Goal: Task Accomplishment & Management: Manage account settings

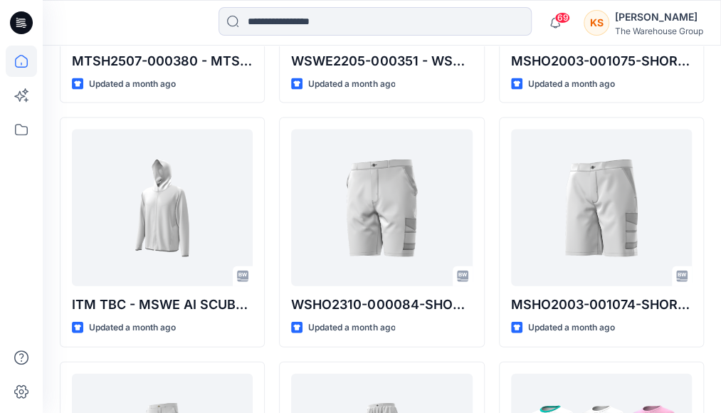
scroll to position [872, 0]
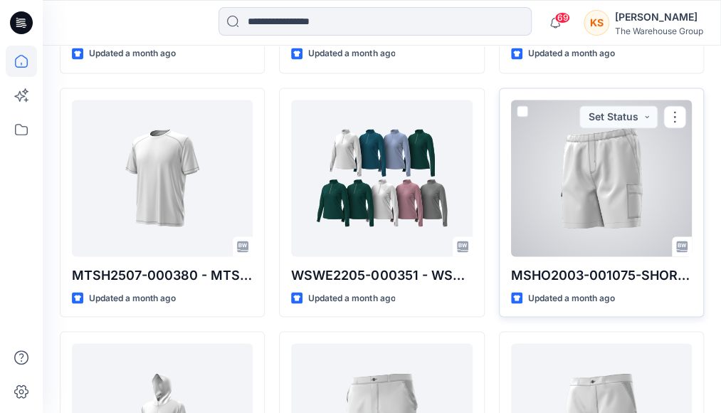
click at [521, 106] on span at bounding box center [522, 110] width 11 height 11
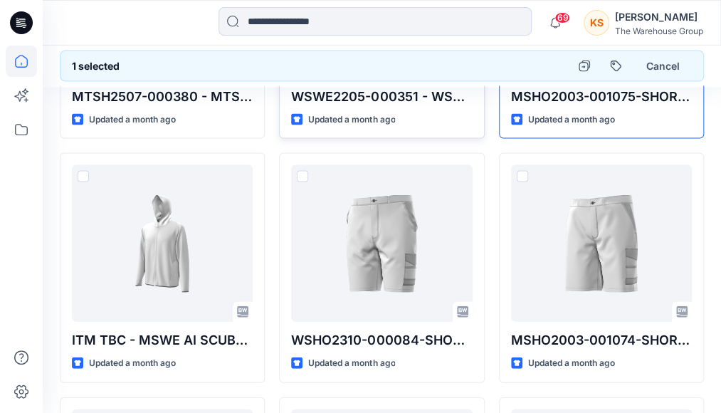
scroll to position [1085, 0]
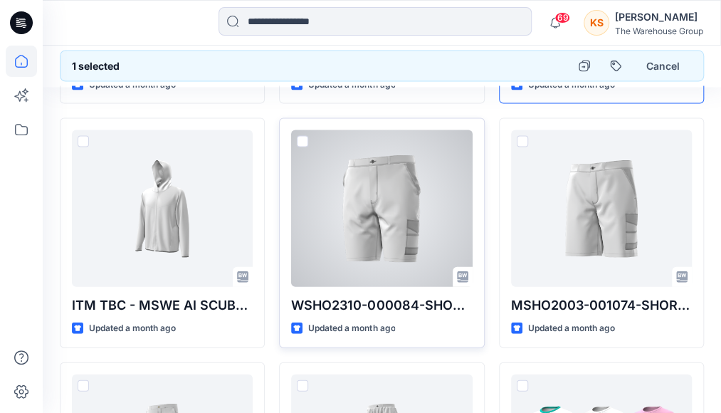
click at [302, 136] on span at bounding box center [302, 141] width 11 height 11
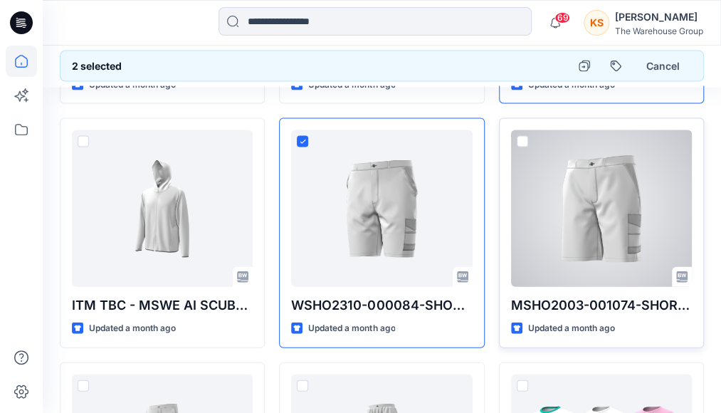
click at [521, 137] on span at bounding box center [522, 141] width 11 height 11
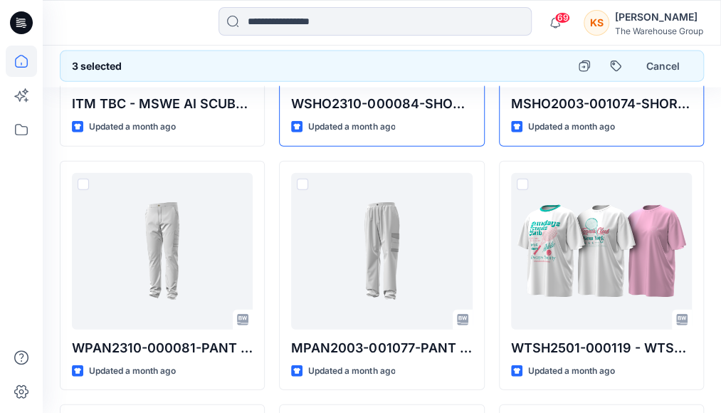
scroll to position [1298, 0]
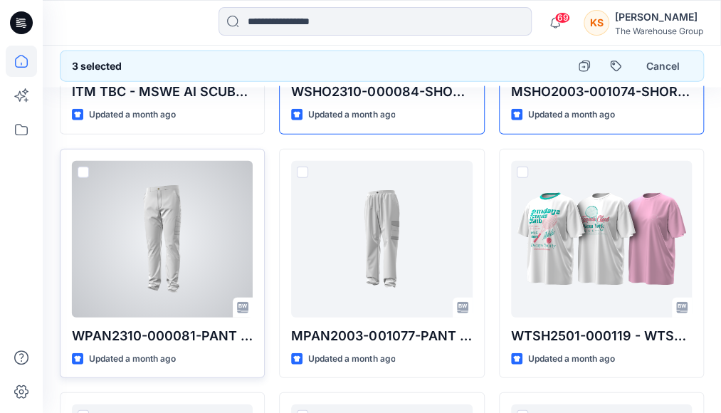
click at [84, 167] on span at bounding box center [83, 172] width 11 height 11
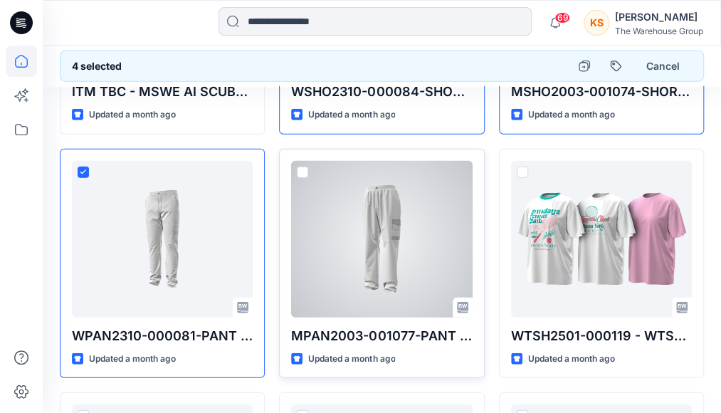
click at [302, 167] on span at bounding box center [302, 172] width 11 height 11
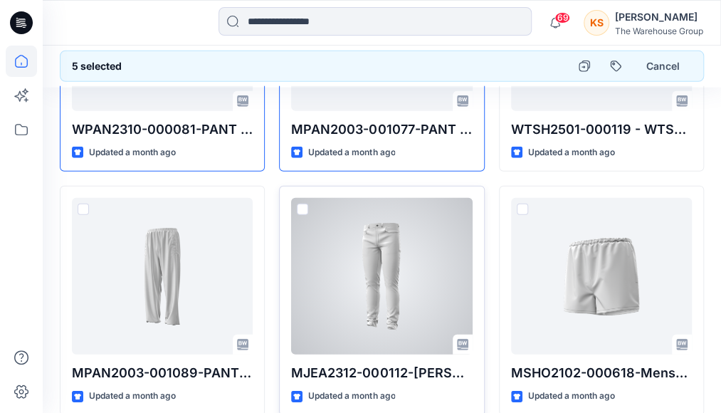
scroll to position [1583, 0]
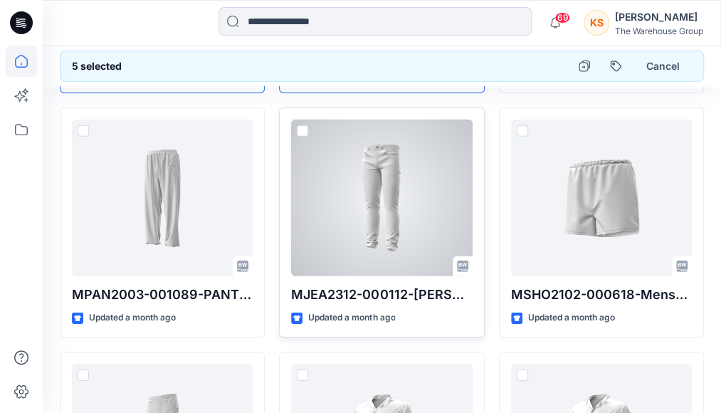
click at [303, 125] on span at bounding box center [302, 130] width 11 height 11
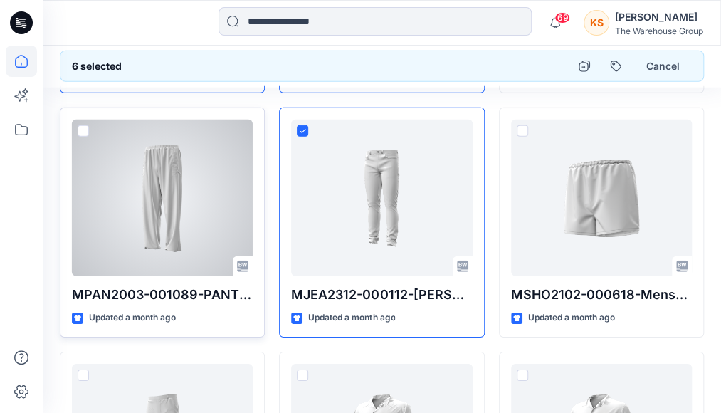
click at [85, 120] on div at bounding box center [162, 198] width 181 height 157
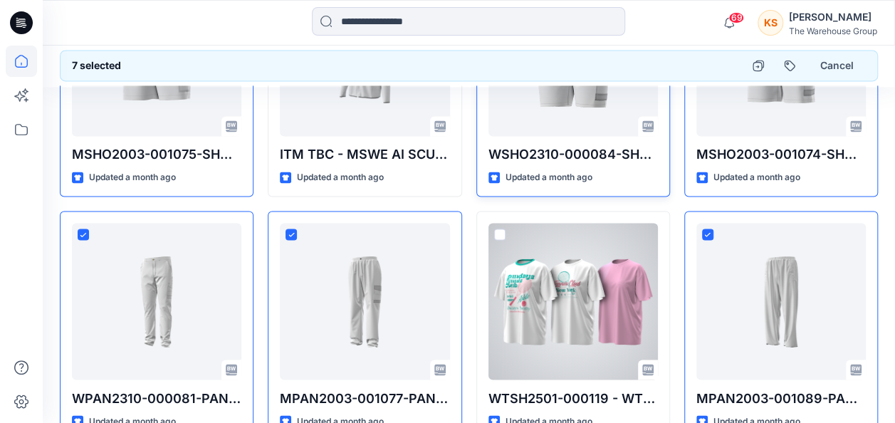
scroll to position [850, 0]
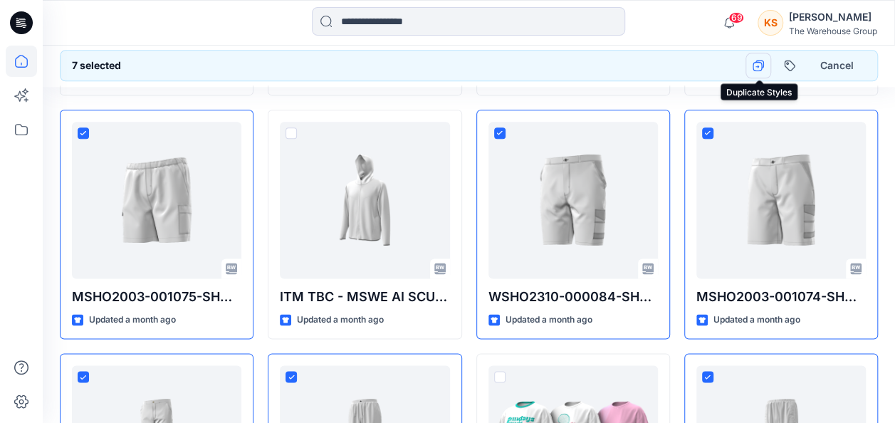
click at [720, 65] on icon "button" at bounding box center [757, 65] width 11 height 11
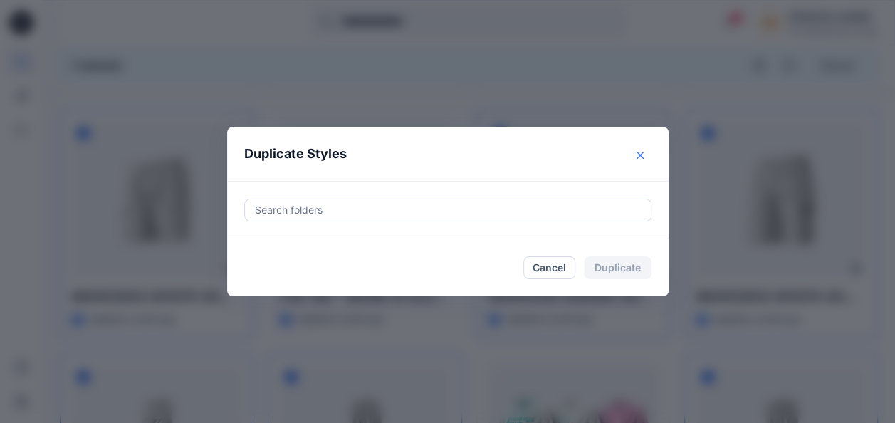
click at [641, 152] on icon "Close" at bounding box center [639, 155] width 7 height 7
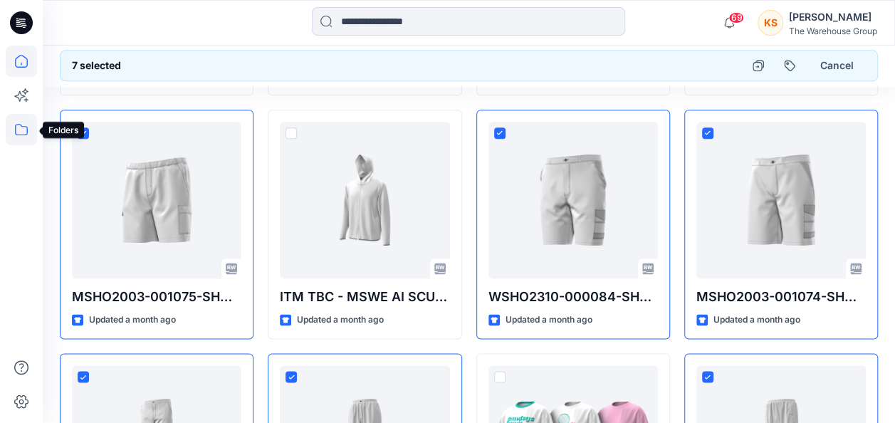
click at [28, 118] on icon at bounding box center [21, 129] width 31 height 31
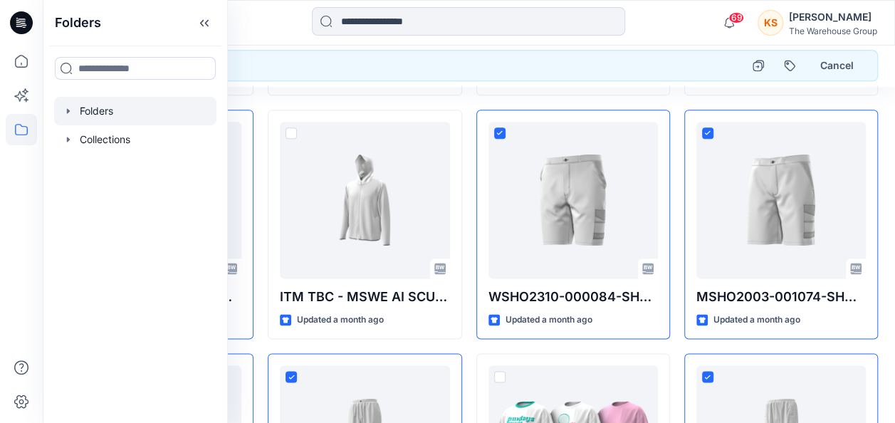
click at [119, 116] on div at bounding box center [135, 111] width 162 height 28
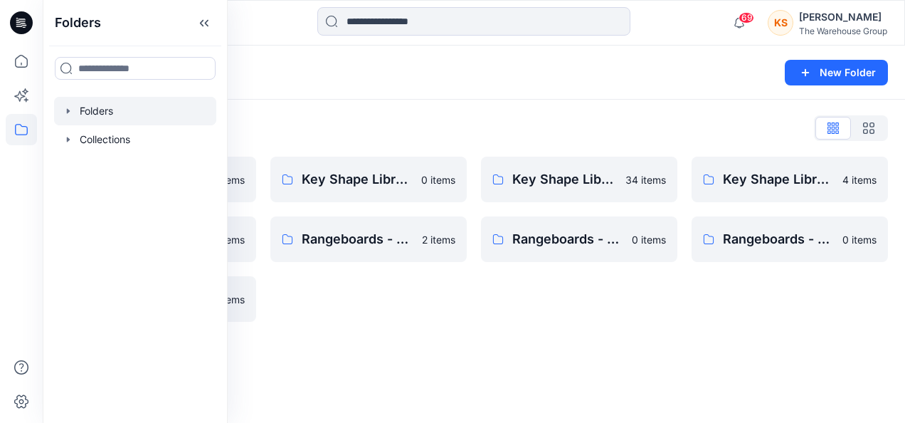
click at [438, 105] on div "Folders List AW26 Development Mens New 5 items Key Shape Library - Womenswear 0…" at bounding box center [474, 219] width 863 height 239
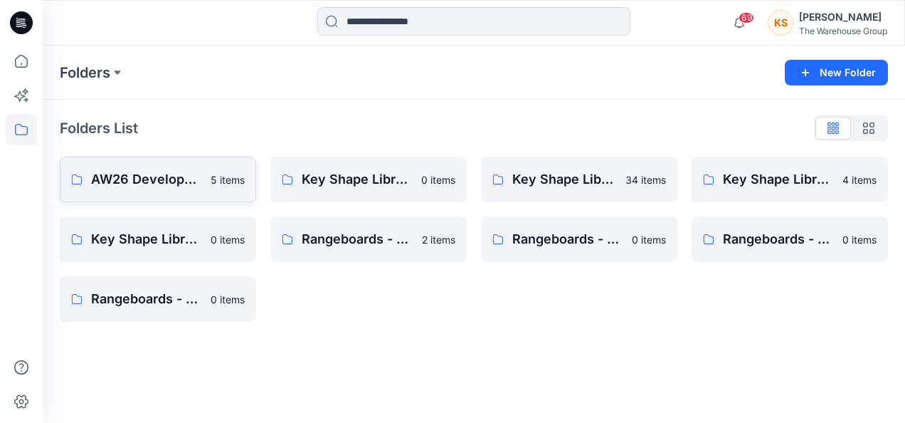
click at [144, 172] on p "AW26 Development Mens New" at bounding box center [146, 179] width 111 height 20
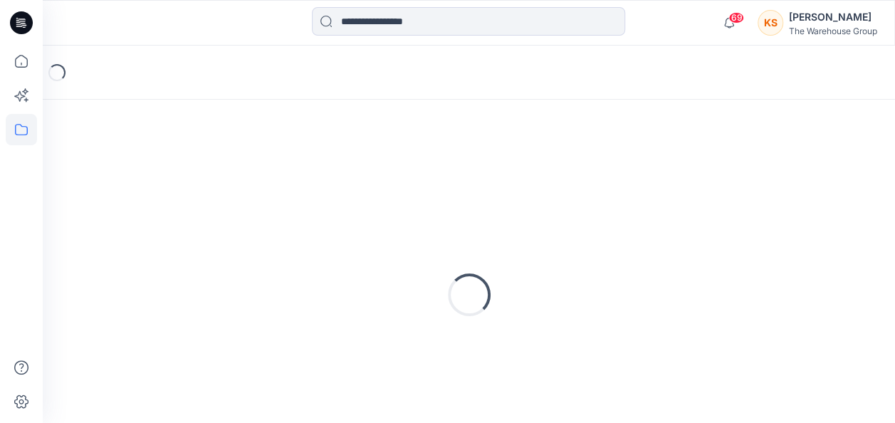
click at [144, 172] on div "Loading..." at bounding box center [469, 295] width 818 height 356
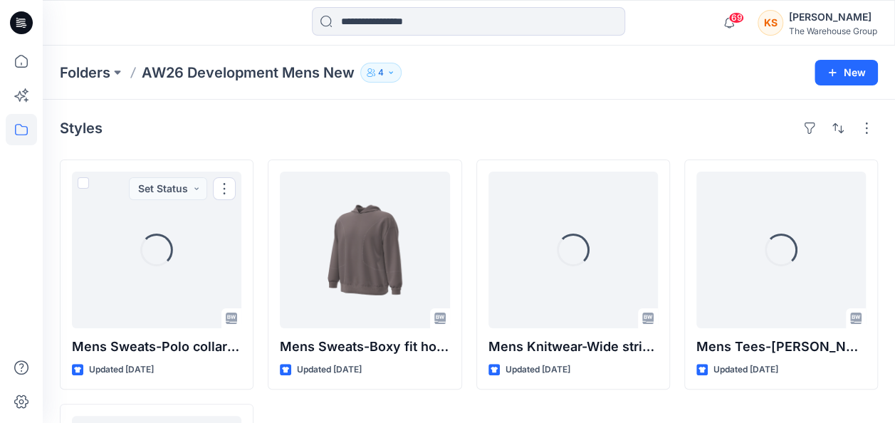
drag, startPoint x: 144, startPoint y: 172, endPoint x: 321, endPoint y: 132, distance: 181.0
click at [321, 131] on div "Styles" at bounding box center [469, 128] width 818 height 23
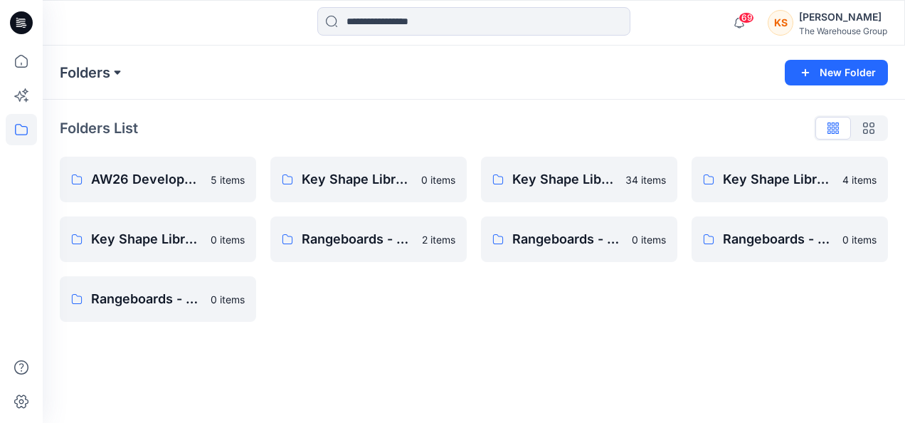
click at [122, 64] on button at bounding box center [117, 73] width 14 height 20
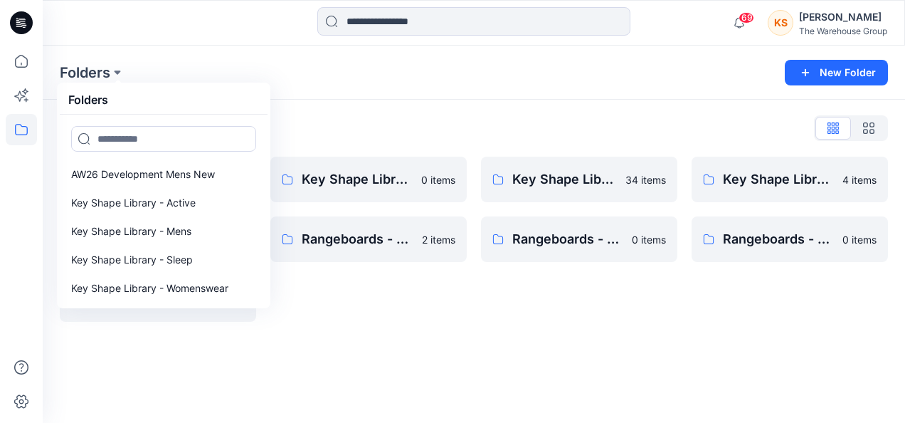
click at [688, 31] on div at bounding box center [473, 22] width 431 height 31
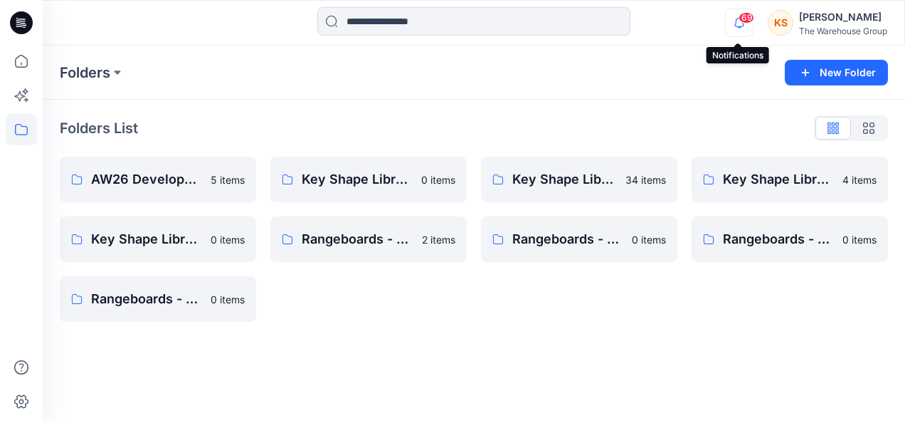
click at [735, 19] on icon "button" at bounding box center [739, 23] width 27 height 28
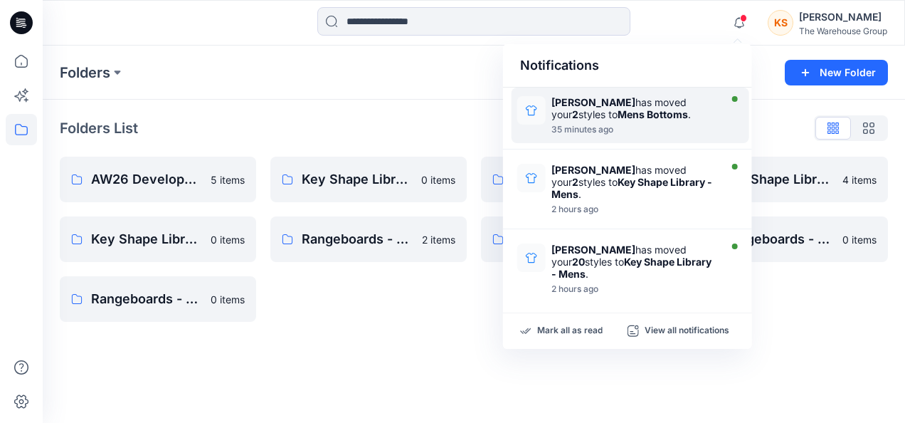
click at [629, 105] on div "Tara Mackenzie has moved your 2 styles to Mens Bottoms ." at bounding box center [634, 108] width 165 height 24
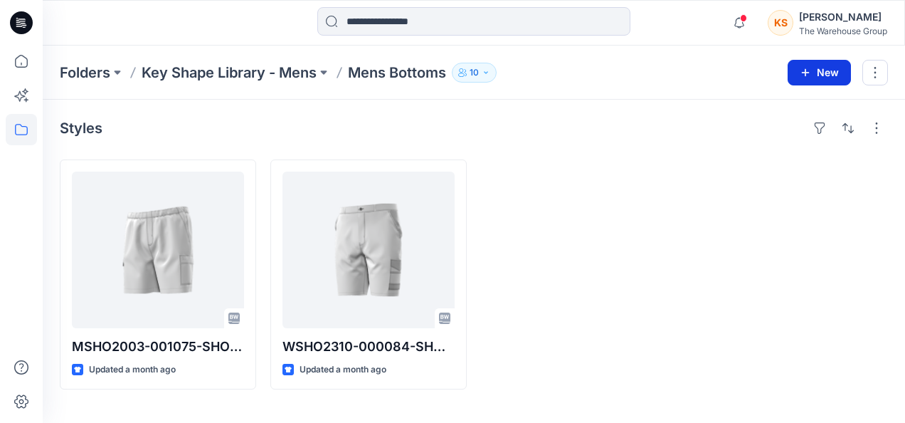
click at [794, 70] on button "New" at bounding box center [819, 73] width 63 height 26
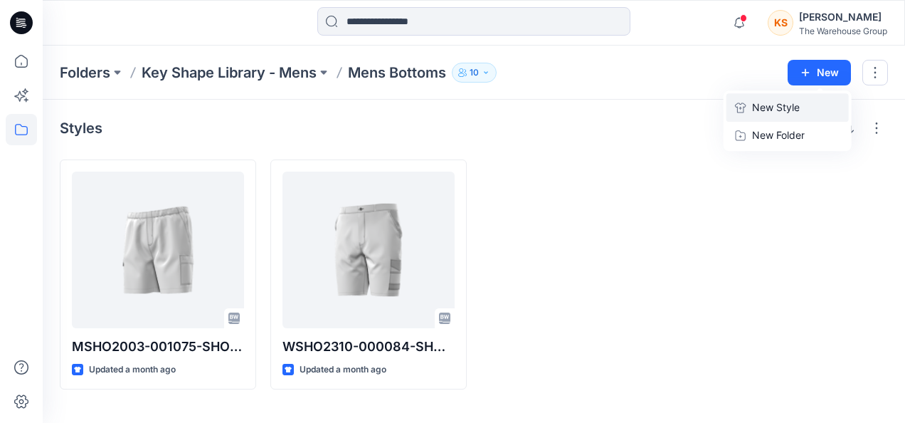
click at [758, 107] on p "New Style" at bounding box center [776, 107] width 48 height 17
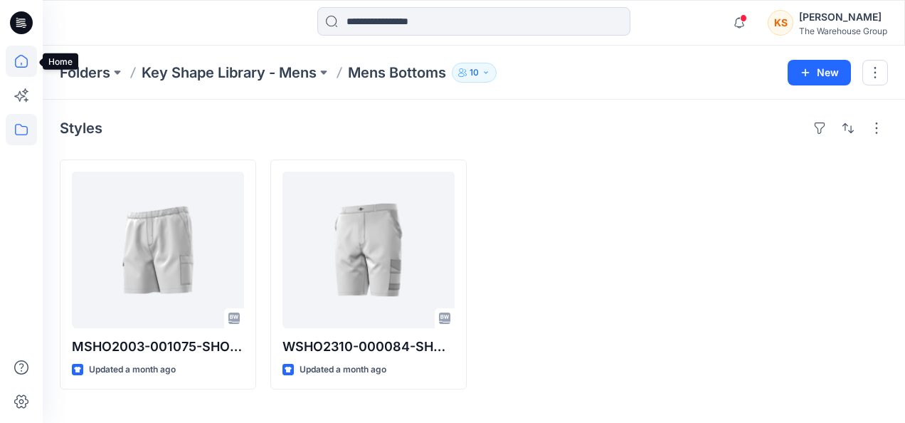
click at [20, 56] on icon at bounding box center [21, 61] width 13 height 13
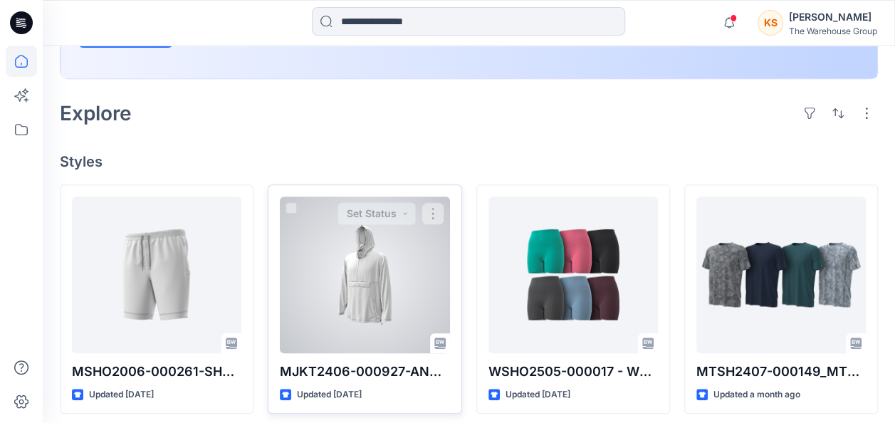
scroll to position [285, 0]
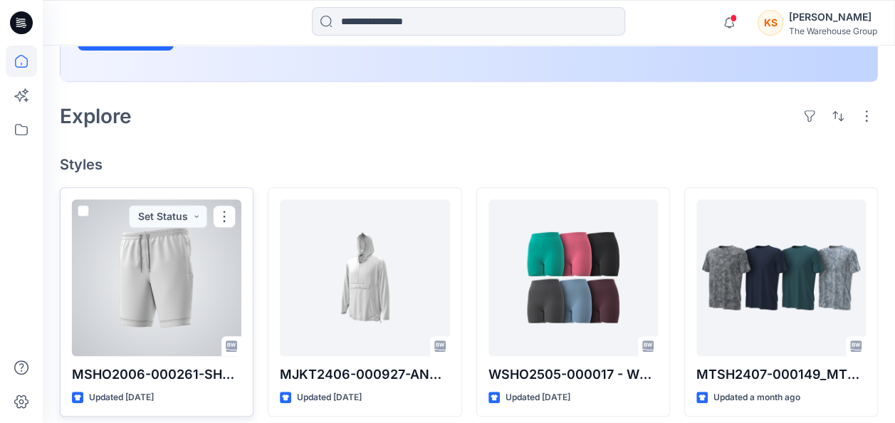
click at [79, 208] on span at bounding box center [83, 210] width 11 height 11
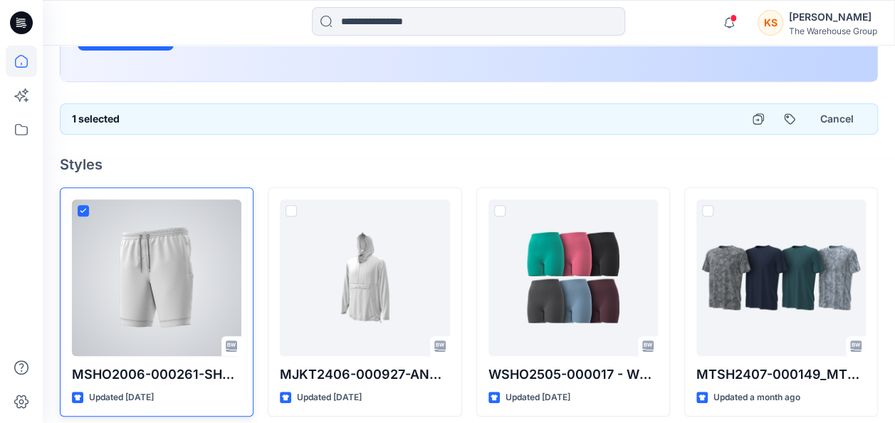
click at [177, 282] on div at bounding box center [156, 277] width 169 height 157
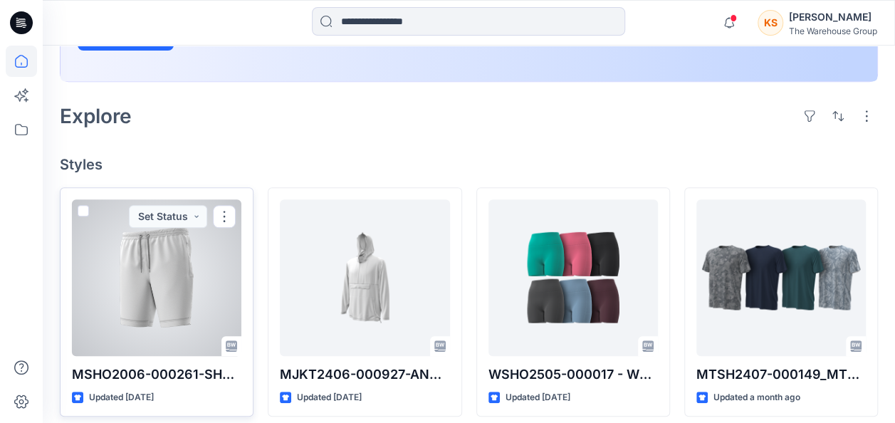
click at [179, 278] on div at bounding box center [156, 277] width 169 height 157
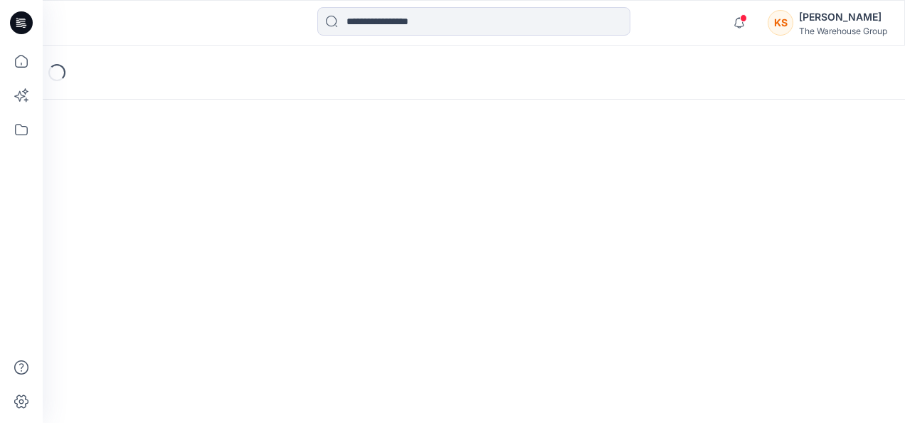
click at [179, 278] on div "Loading..." at bounding box center [474, 234] width 863 height 377
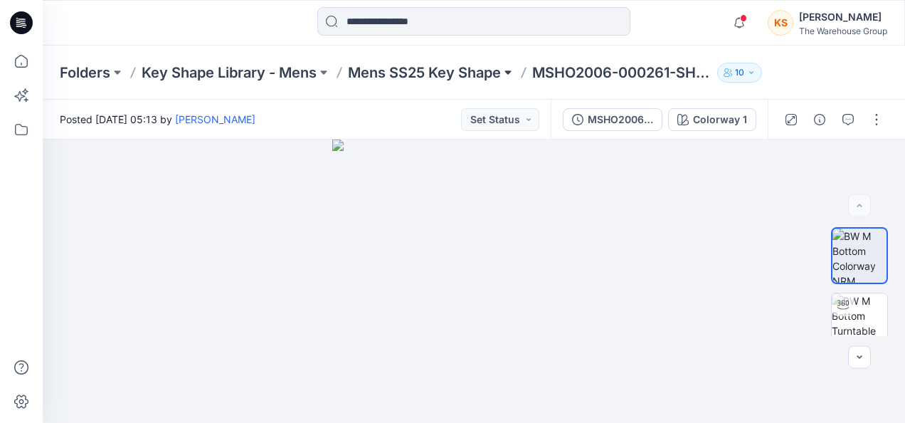
click at [508, 73] on button at bounding box center [508, 73] width 14 height 20
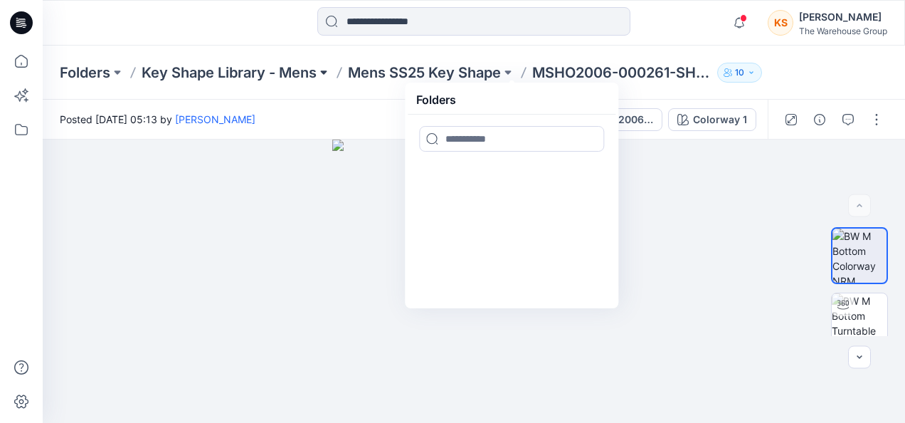
click at [321, 69] on button at bounding box center [324, 73] width 14 height 20
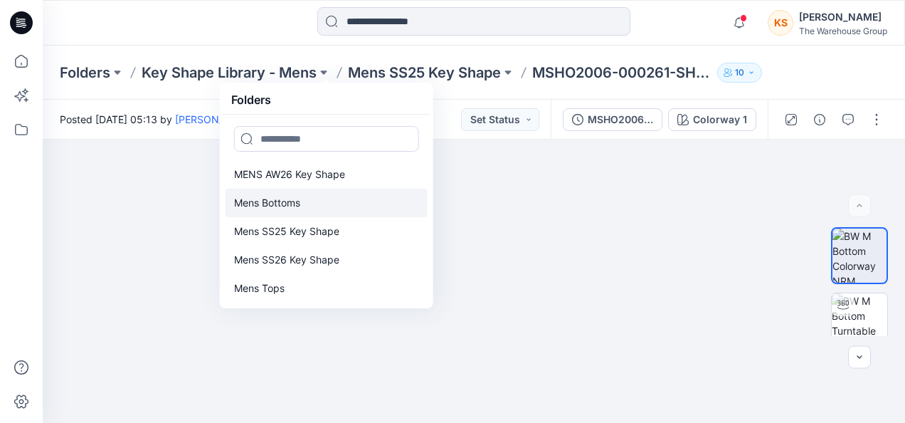
click at [266, 199] on p "Mens Bottoms" at bounding box center [267, 202] width 66 height 17
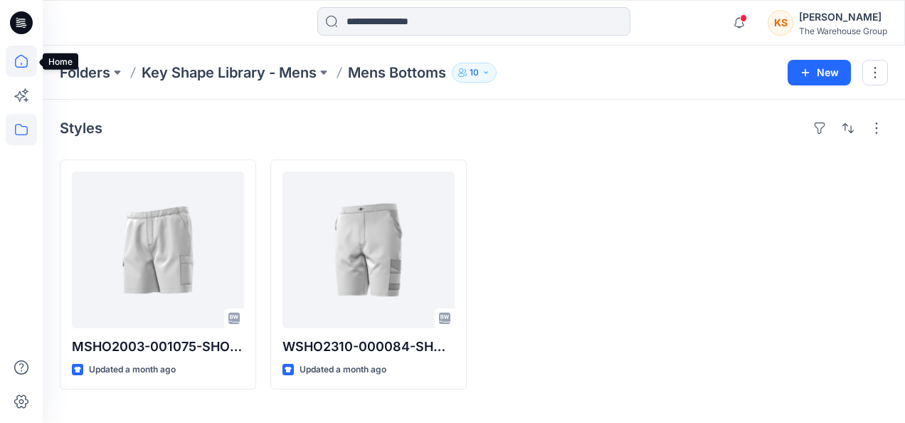
click at [24, 63] on icon at bounding box center [21, 61] width 31 height 31
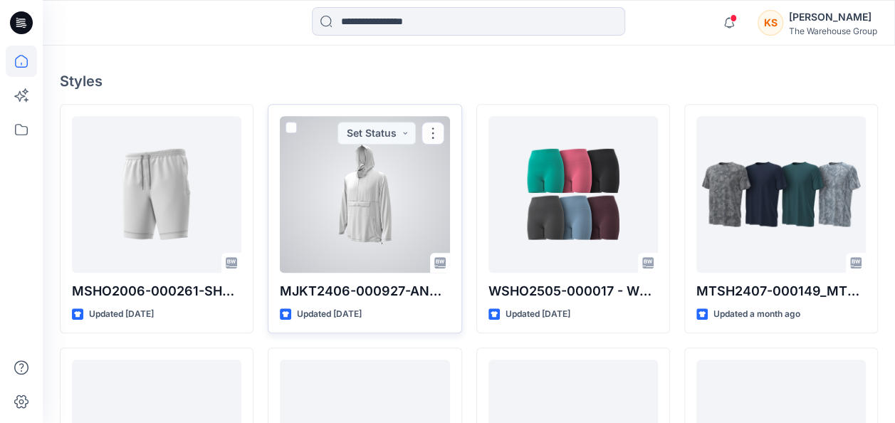
scroll to position [427, 0]
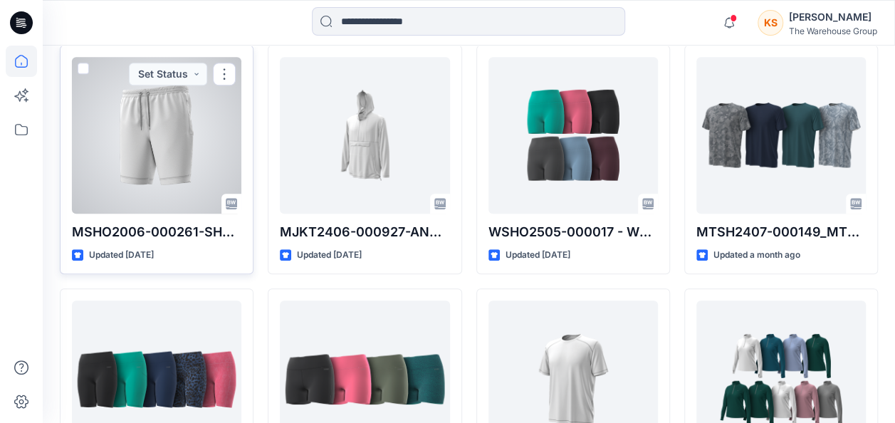
click at [83, 63] on span at bounding box center [83, 68] width 11 height 11
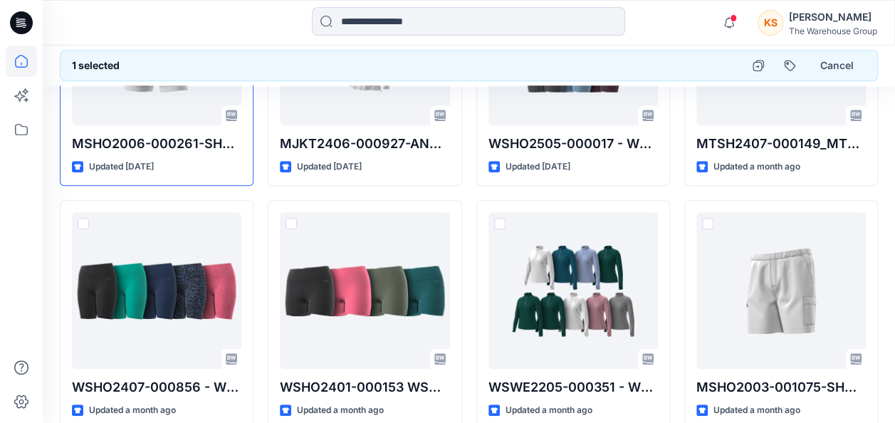
scroll to position [354, 0]
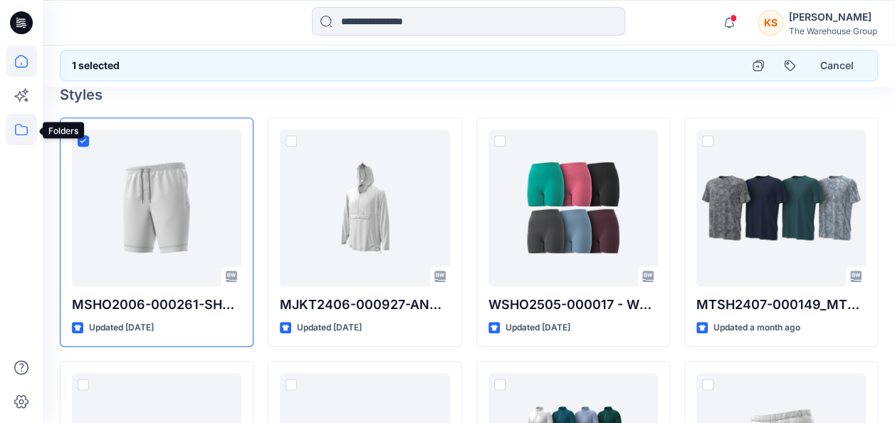
click at [19, 128] on icon at bounding box center [21, 129] width 31 height 31
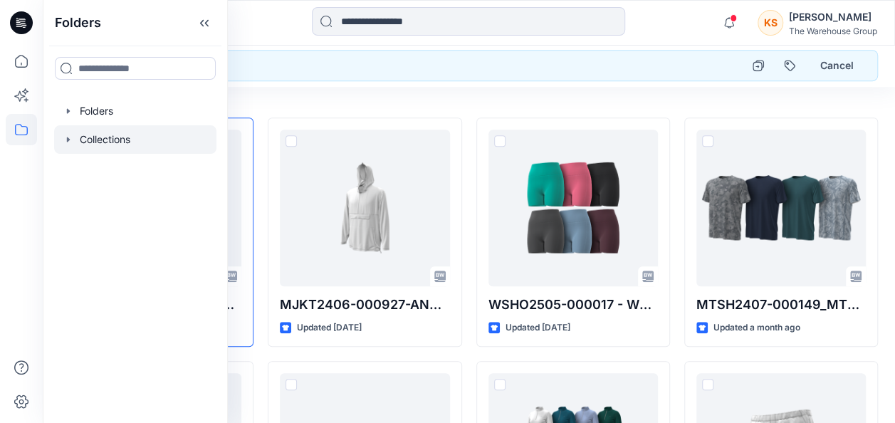
click at [93, 137] on div at bounding box center [135, 139] width 162 height 28
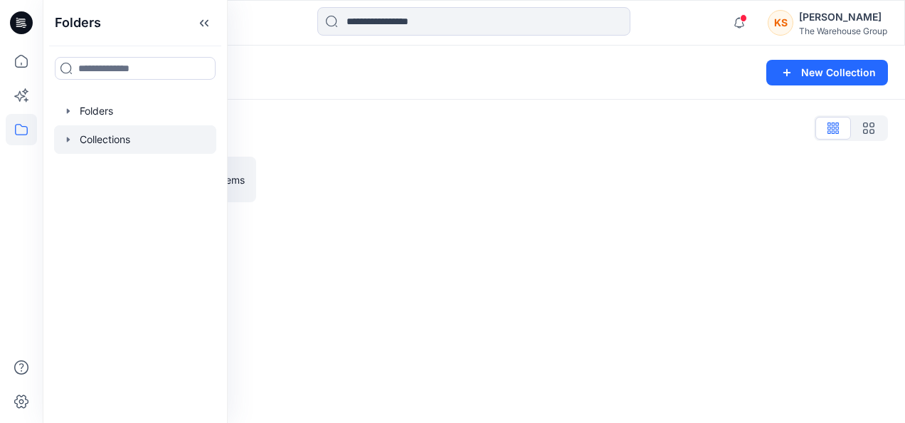
click at [552, 182] on div at bounding box center [579, 180] width 196 height 46
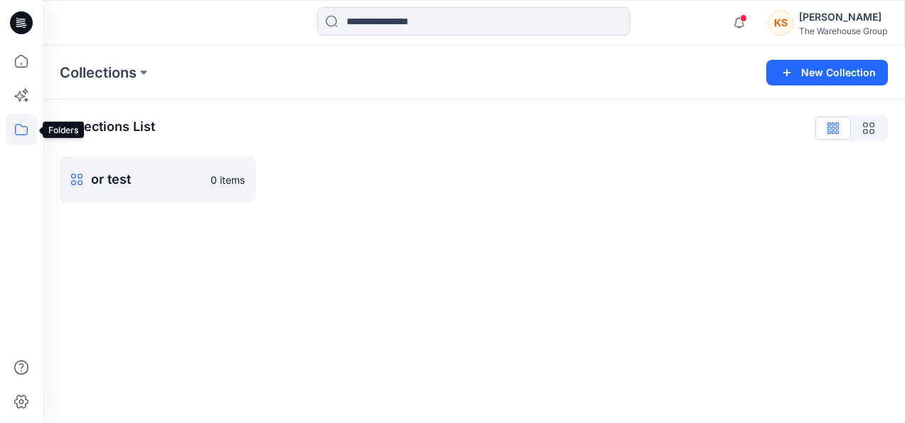
click at [15, 134] on icon at bounding box center [21, 129] width 31 height 31
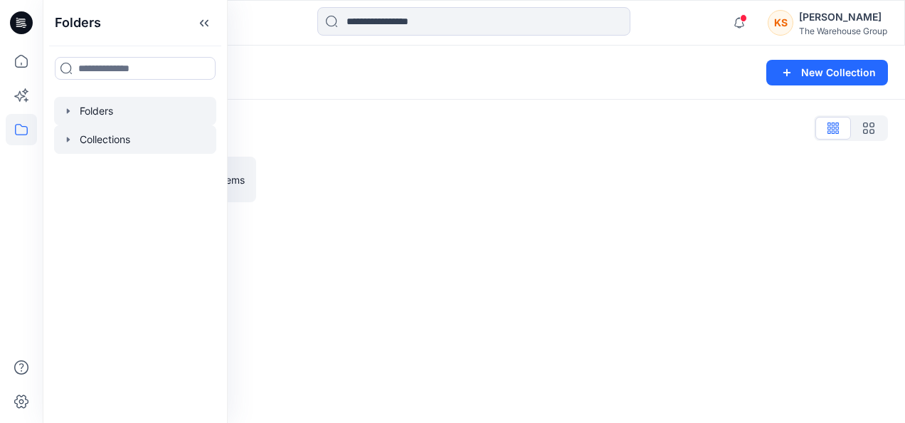
click at [118, 107] on div at bounding box center [135, 111] width 162 height 28
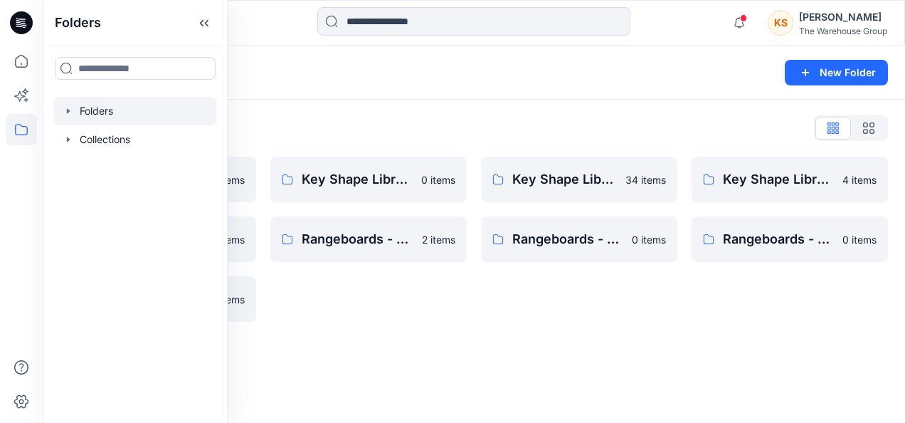
click at [420, 310] on div "Key Shape Library - Active 0 items Rangeboards - Active 2 items" at bounding box center [368, 239] width 196 height 165
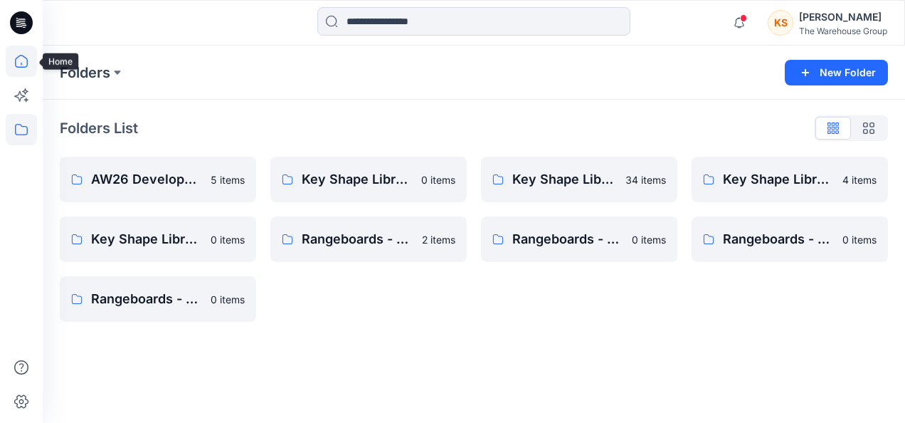
click at [16, 67] on icon at bounding box center [21, 61] width 31 height 31
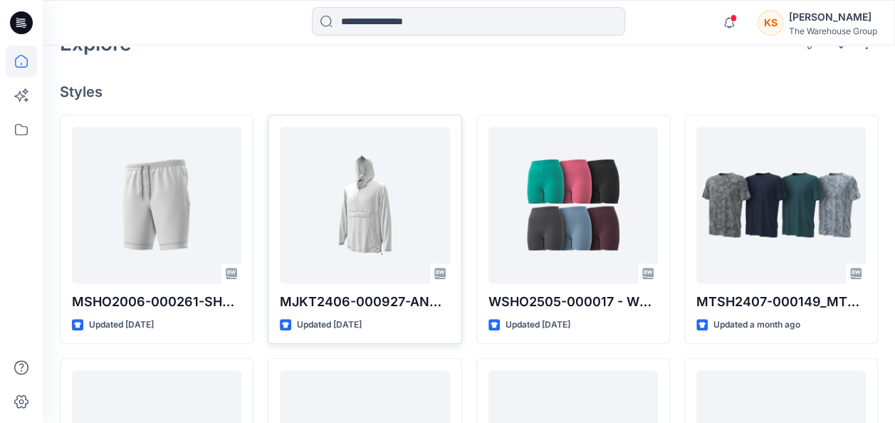
scroll to position [427, 0]
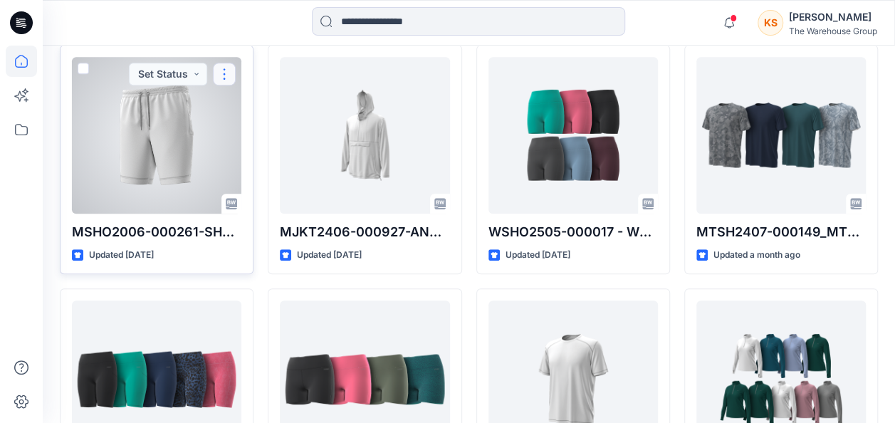
click at [225, 70] on button "button" at bounding box center [224, 74] width 23 height 23
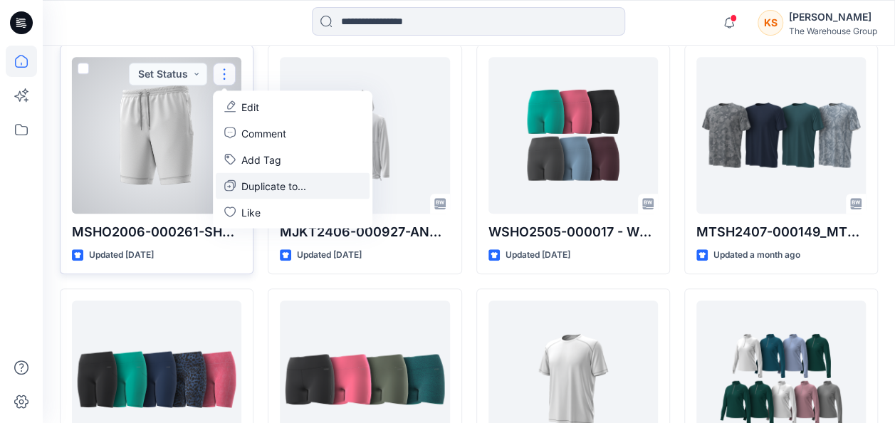
click at [258, 190] on p "Duplicate to..." at bounding box center [273, 185] width 65 height 15
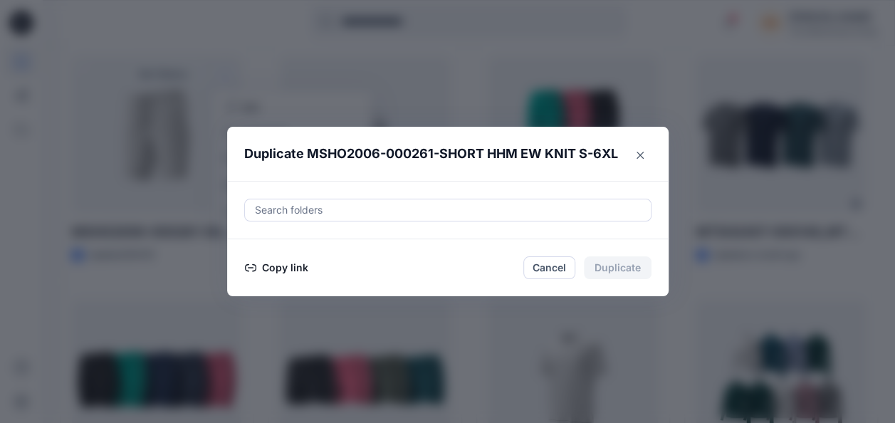
click at [337, 209] on div at bounding box center [447, 209] width 389 height 17
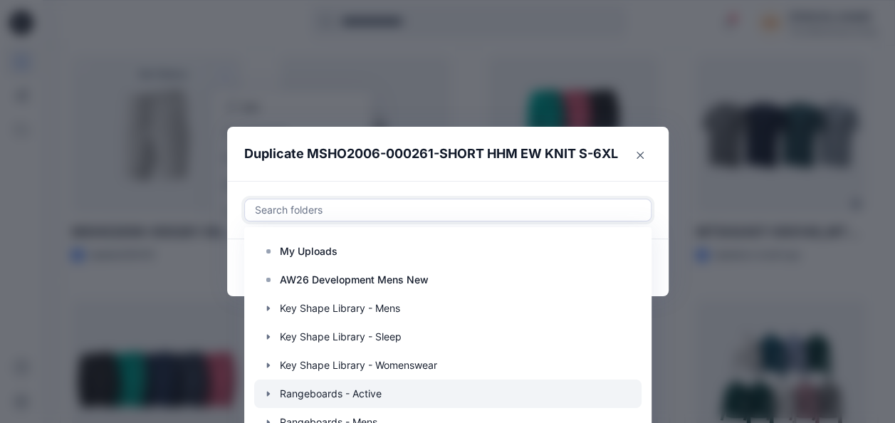
scroll to position [57, 0]
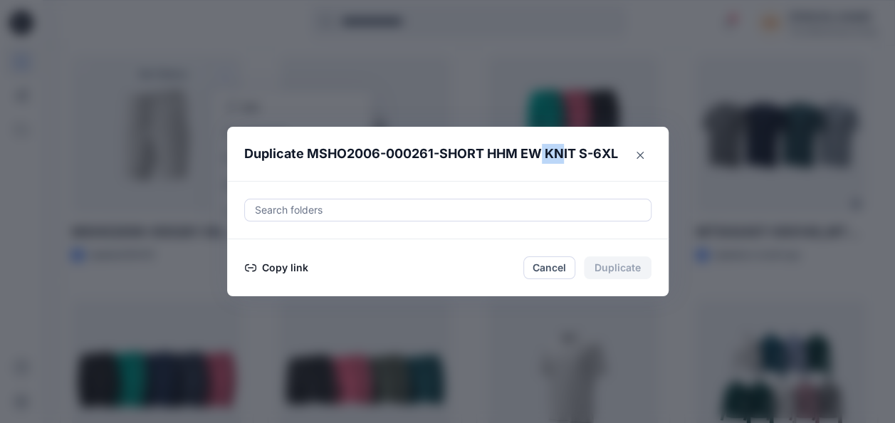
drag, startPoint x: 547, startPoint y: 134, endPoint x: 569, endPoint y: 68, distance: 69.1
click at [569, 68] on div "Duplicate MSHO2006-000261-SHORT HHM EW KNIT S-6XL Search folders Copy link Canc…" at bounding box center [447, 211] width 895 height 423
click at [347, 212] on div "Search folders" at bounding box center [447, 210] width 407 height 23
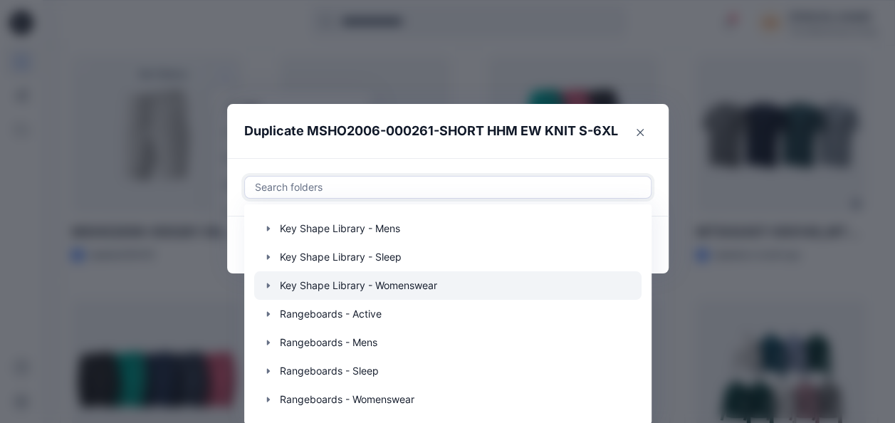
scroll to position [0, 0]
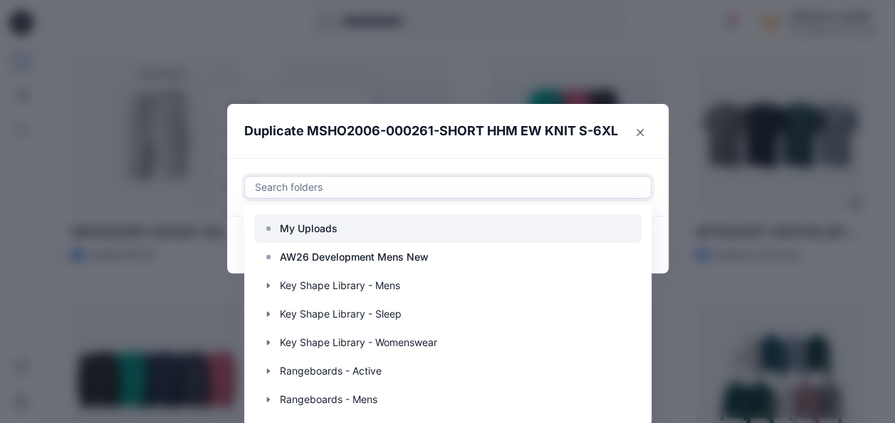
click at [306, 228] on p "My Uploads" at bounding box center [309, 228] width 58 height 17
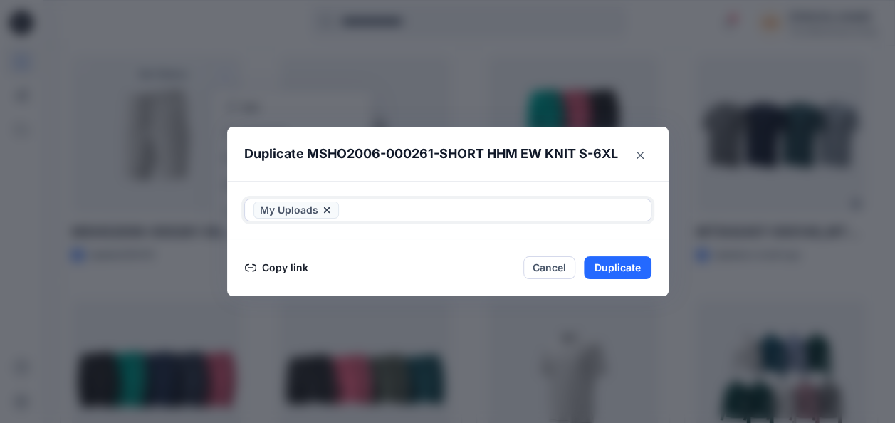
click at [327, 186] on div "My Uploads" at bounding box center [447, 210] width 441 height 58
click at [559, 261] on button "Cancel" at bounding box center [549, 267] width 52 height 23
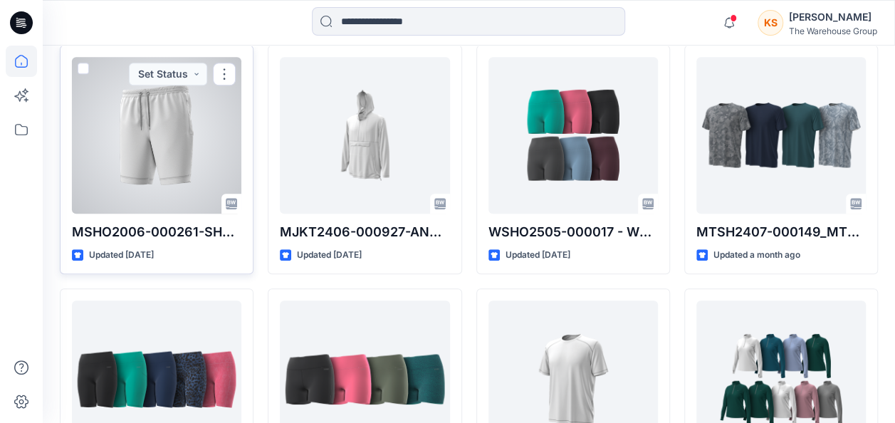
click at [78, 65] on span at bounding box center [83, 68] width 11 height 11
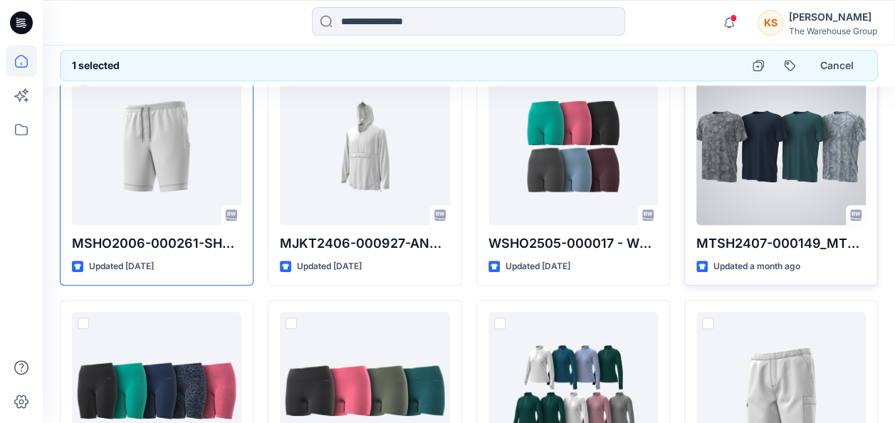
scroll to position [569, 0]
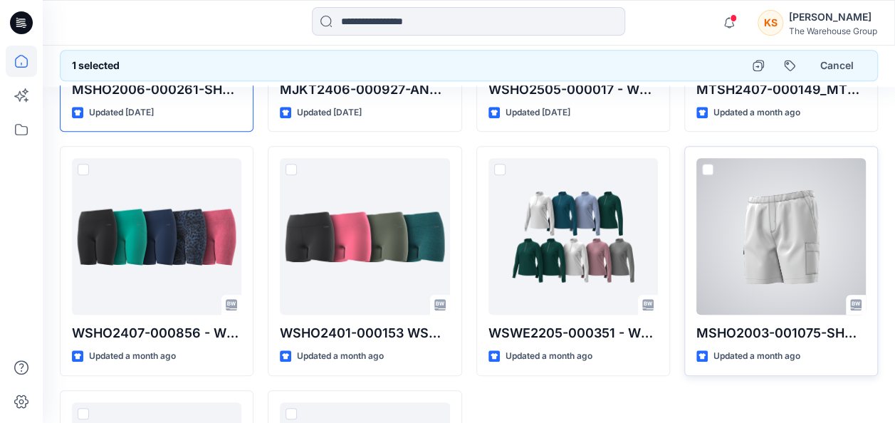
click at [743, 179] on div at bounding box center [780, 236] width 169 height 157
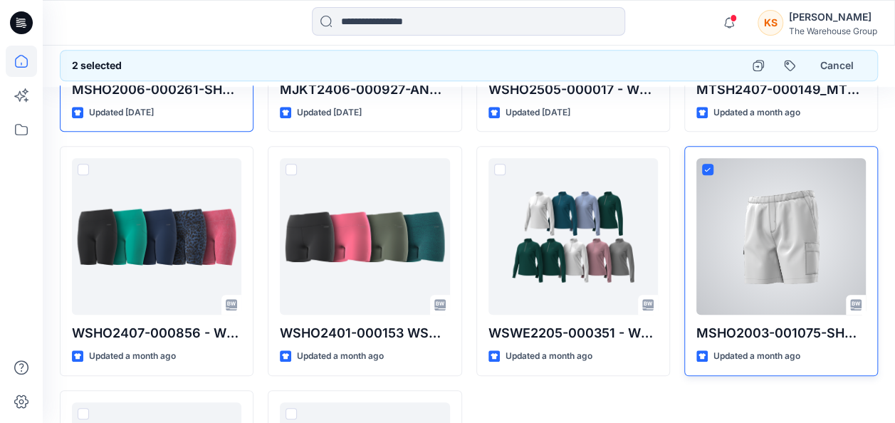
drag, startPoint x: 743, startPoint y: 179, endPoint x: 802, endPoint y: 195, distance: 60.4
click at [802, 195] on div at bounding box center [780, 236] width 169 height 157
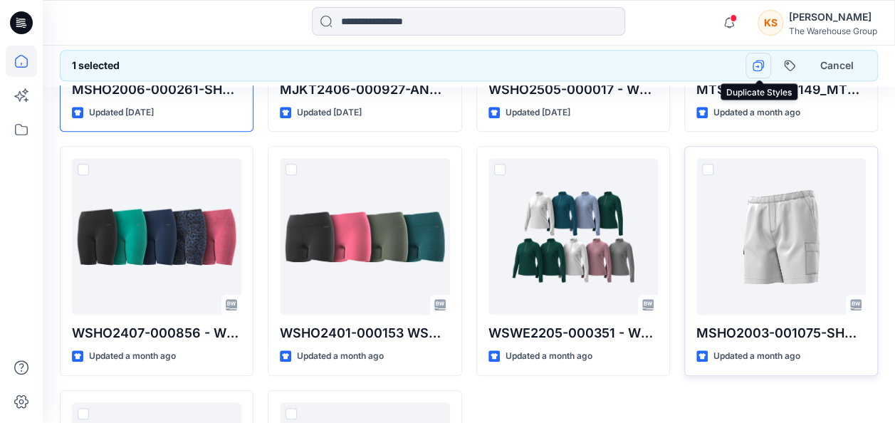
click at [761, 64] on icon "button" at bounding box center [757, 65] width 11 height 11
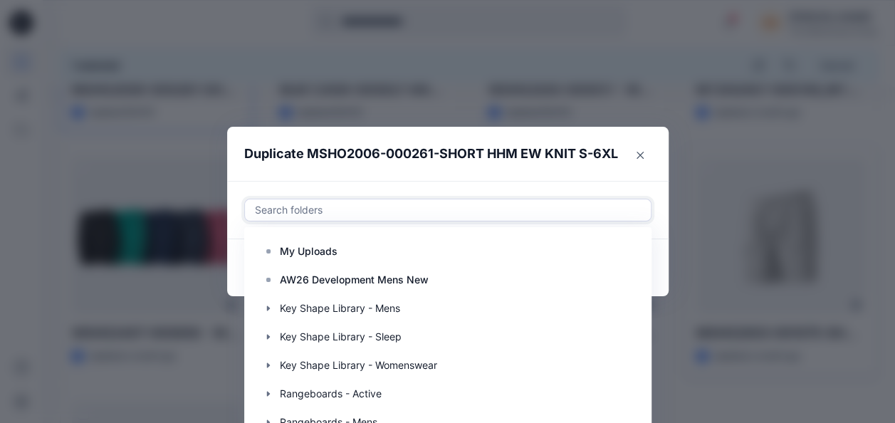
click at [581, 206] on div "Use Up and Down to choose options, press Enter to select the currently focused …" at bounding box center [447, 210] width 407 height 23
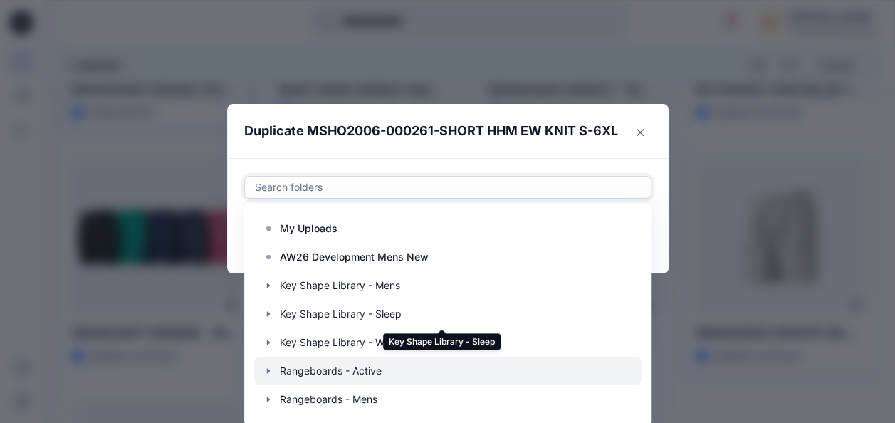
scroll to position [57, 0]
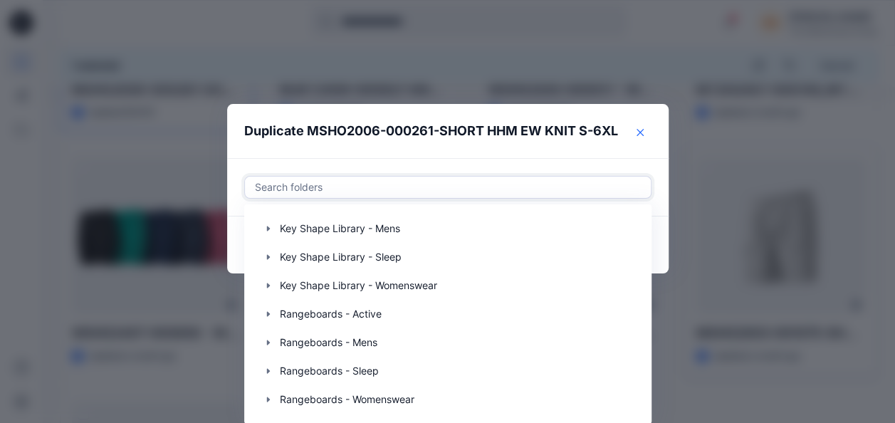
click at [634, 132] on section "Duplicate MSHO2006-000261-SHORT HHM EW KNIT S-6XL Use Up and Down to choose opt…" at bounding box center [447, 188] width 441 height 169
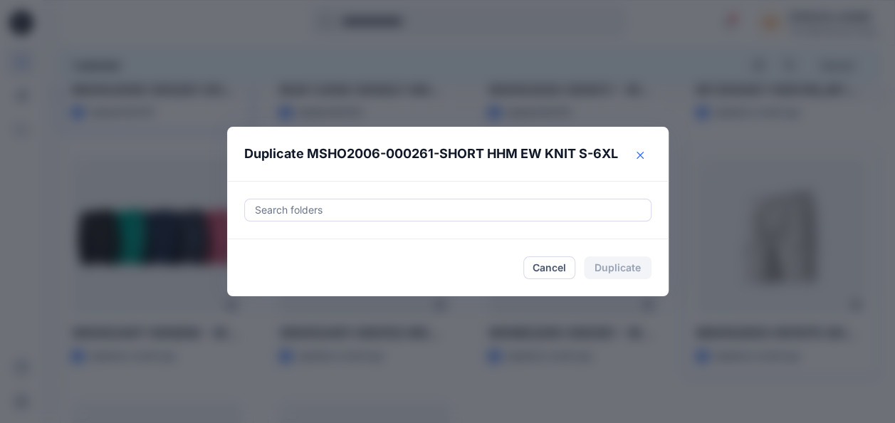
click at [643, 152] on icon "Close" at bounding box center [639, 155] width 7 height 7
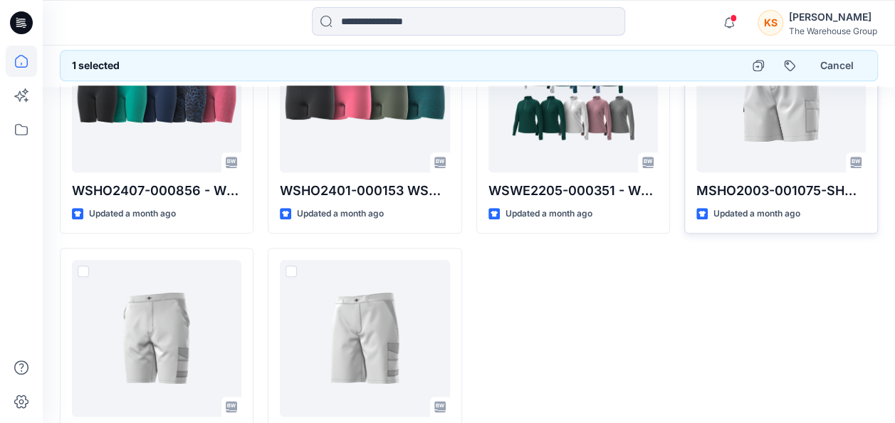
scroll to position [831, 0]
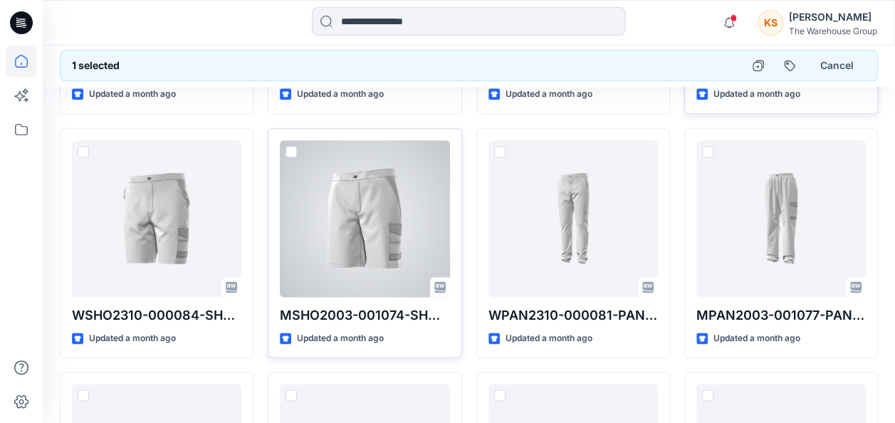
click at [426, 210] on div at bounding box center [364, 218] width 169 height 157
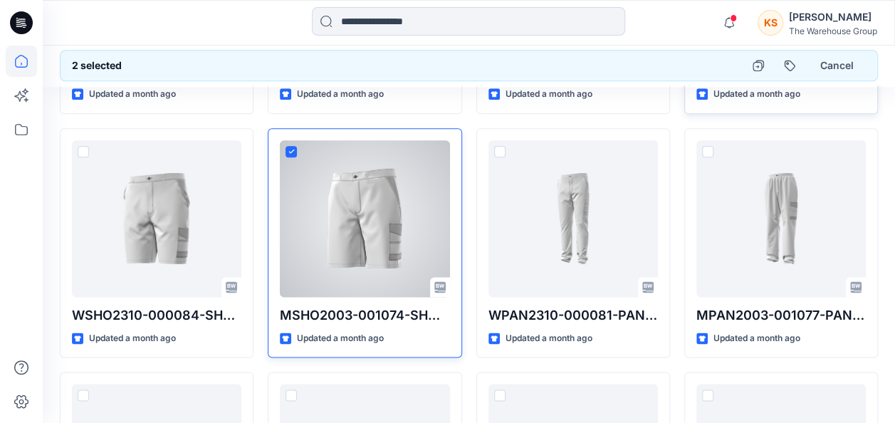
click at [426, 210] on div at bounding box center [364, 218] width 169 height 157
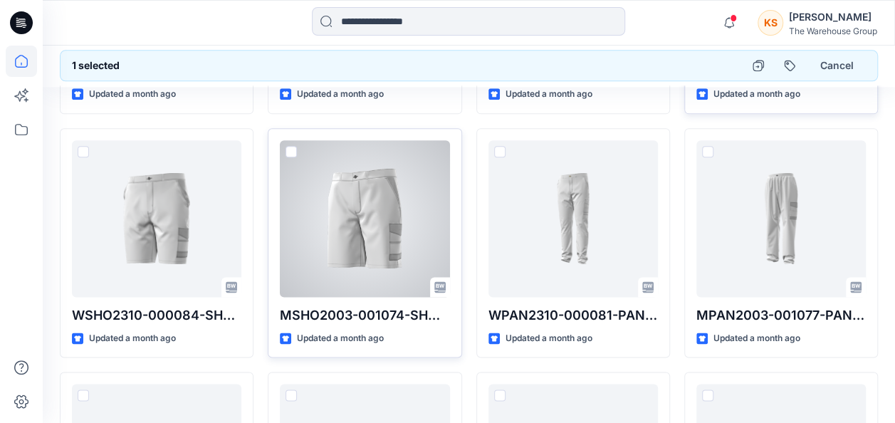
click at [390, 214] on div at bounding box center [364, 218] width 169 height 157
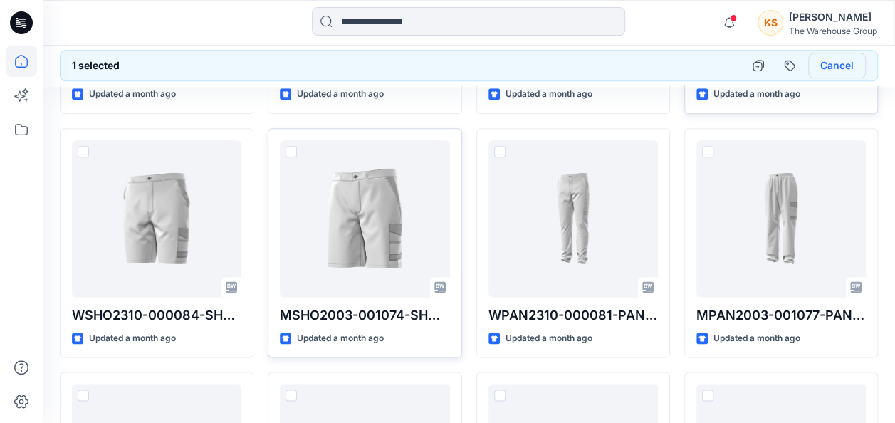
click at [843, 64] on button "Cancel" at bounding box center [837, 66] width 58 height 26
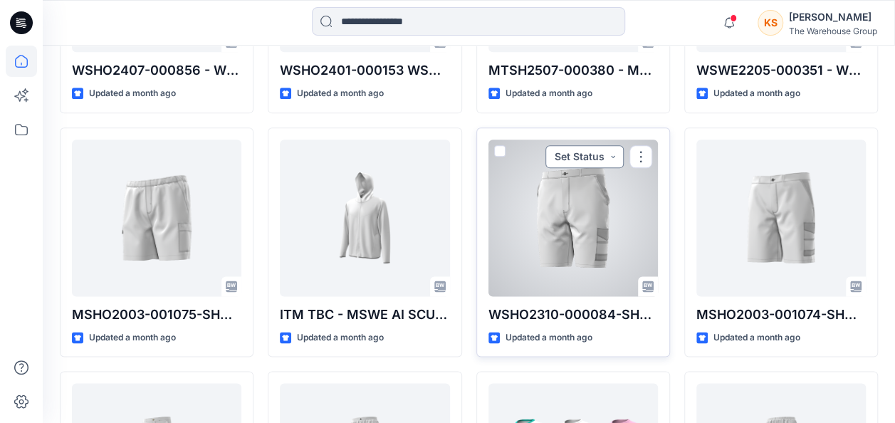
click at [590, 155] on button "Set Status" at bounding box center [584, 156] width 78 height 23
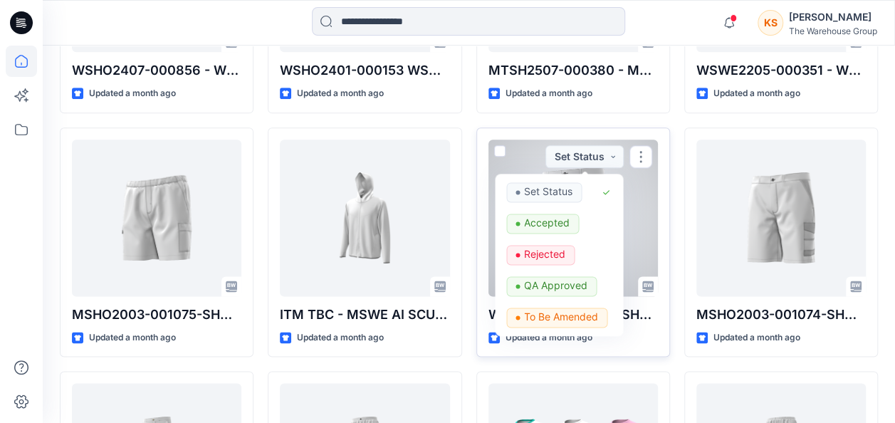
click at [648, 207] on div at bounding box center [572, 218] width 169 height 157
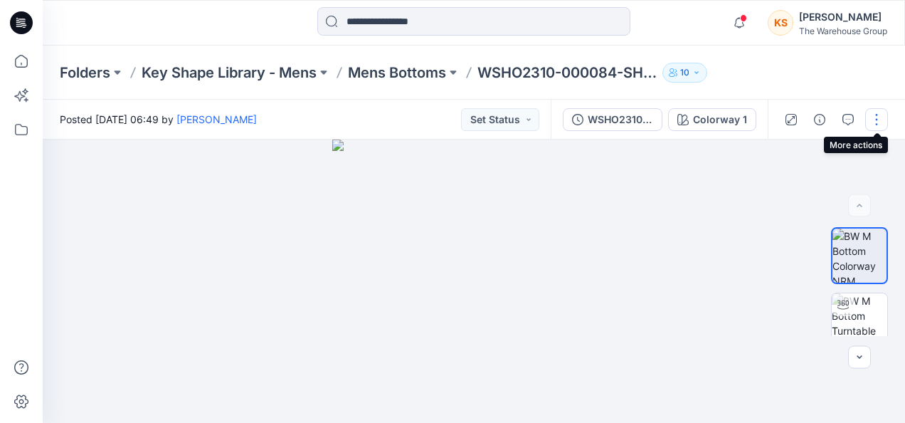
click at [886, 111] on button "button" at bounding box center [877, 119] width 23 height 23
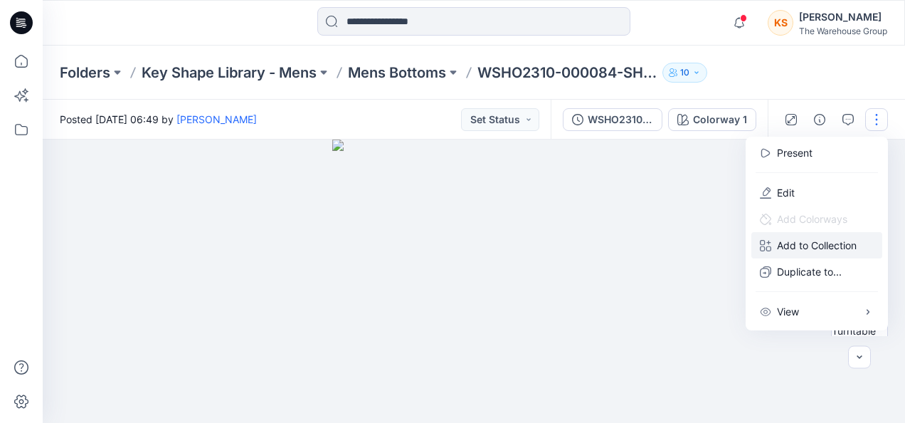
click at [791, 247] on p "Add to Collection" at bounding box center [817, 245] width 80 height 15
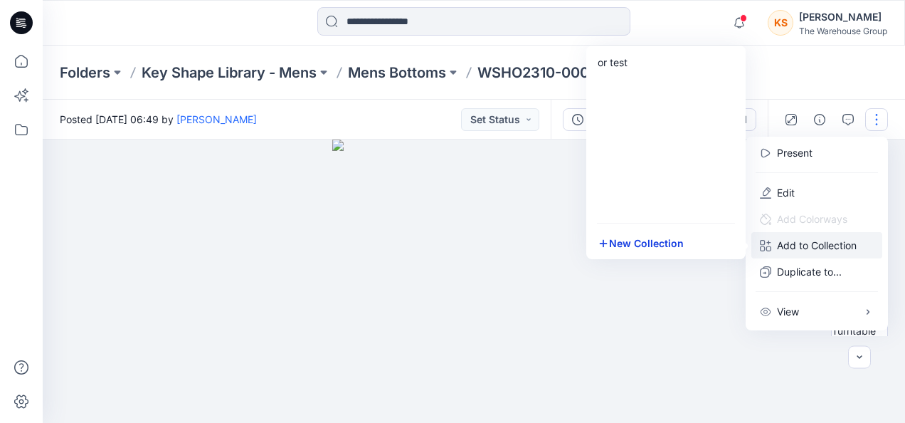
click at [656, 235] on button "New Collection" at bounding box center [666, 243] width 154 height 26
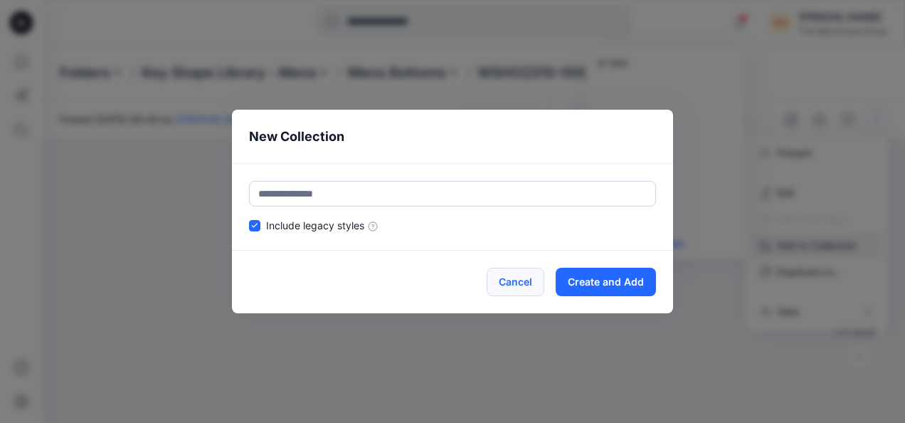
click at [529, 286] on button "Cancel" at bounding box center [516, 282] width 58 height 28
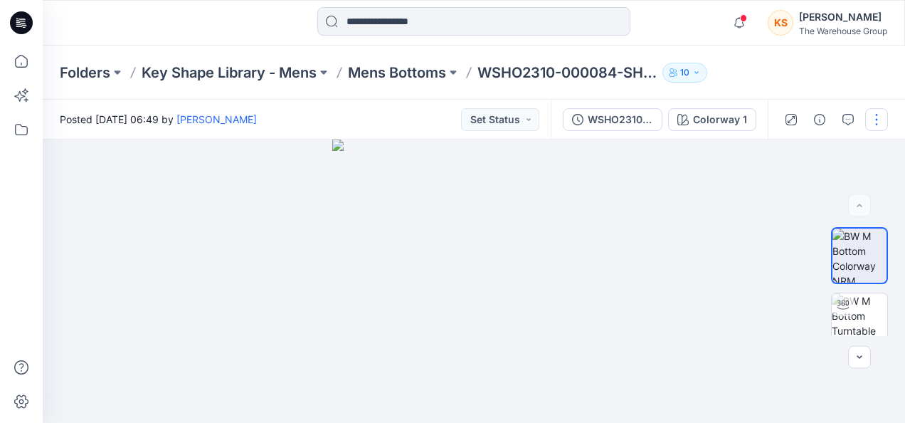
click at [877, 119] on button "button" at bounding box center [877, 119] width 23 height 23
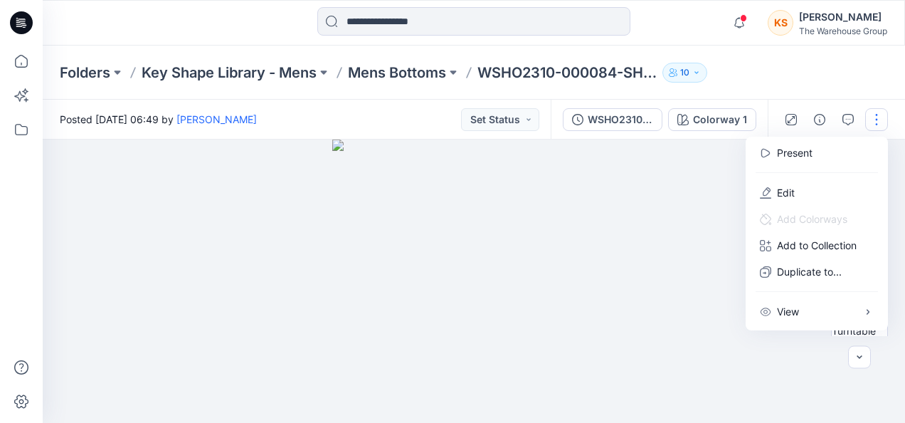
click at [663, 182] on div at bounding box center [474, 281] width 863 height 283
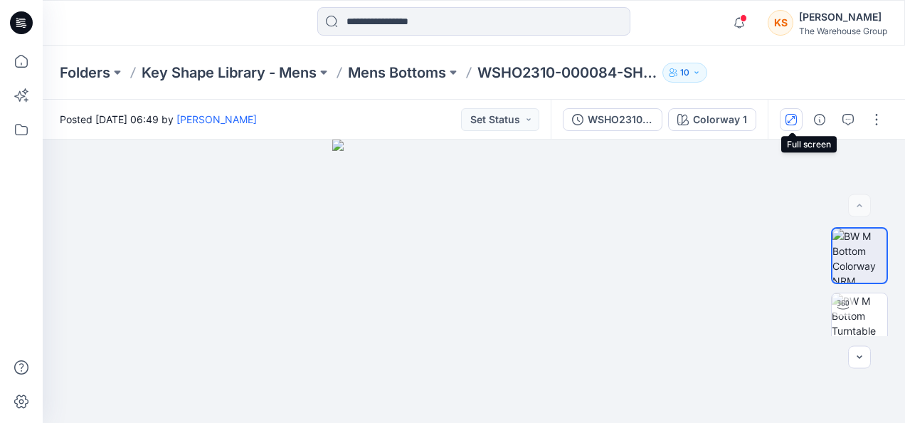
click at [803, 119] on button "button" at bounding box center [791, 119] width 23 height 23
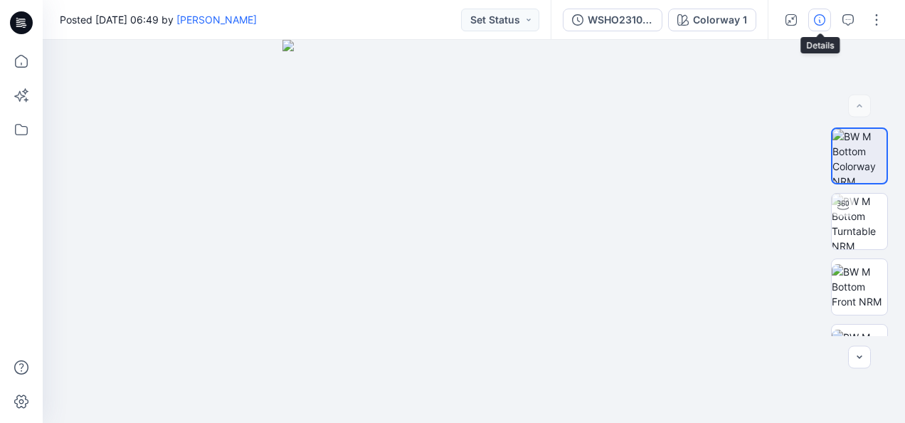
click at [820, 19] on icon "button" at bounding box center [819, 19] width 11 height 11
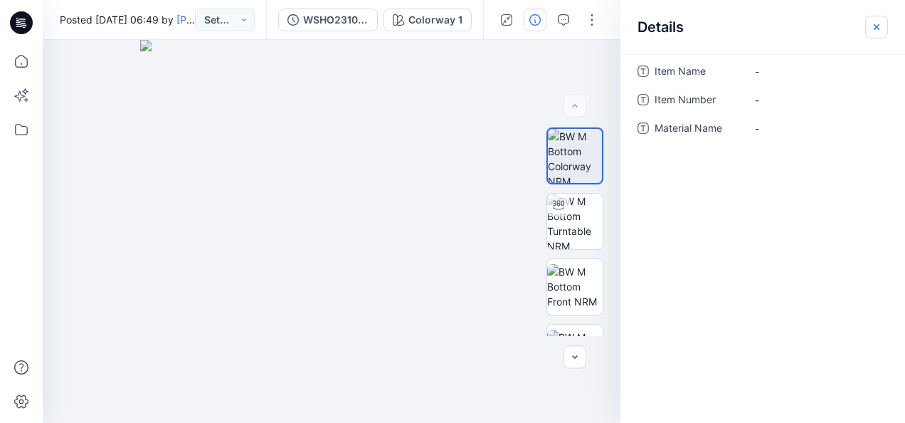
click at [876, 21] on icon "button" at bounding box center [876, 26] width 11 height 11
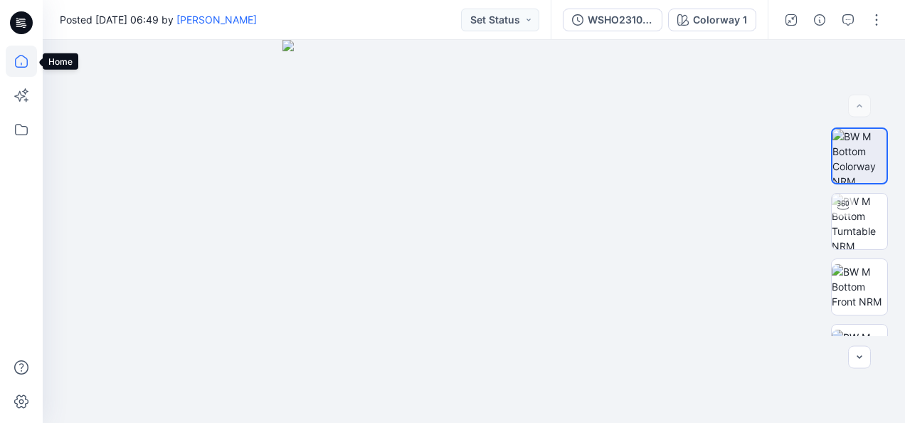
click at [20, 57] on icon at bounding box center [21, 61] width 31 height 31
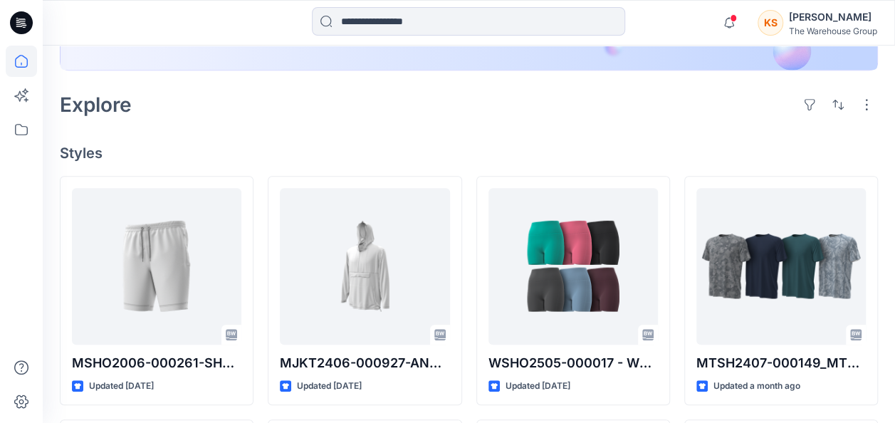
scroll to position [356, 0]
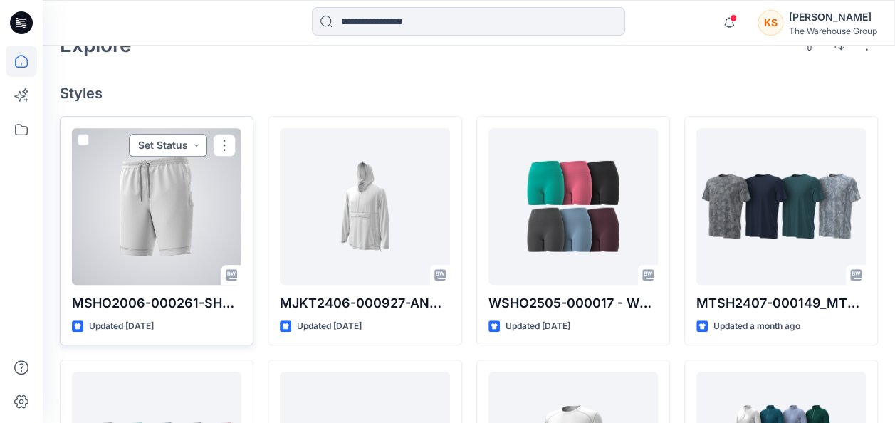
click at [139, 139] on button "Set Status" at bounding box center [168, 145] width 78 height 23
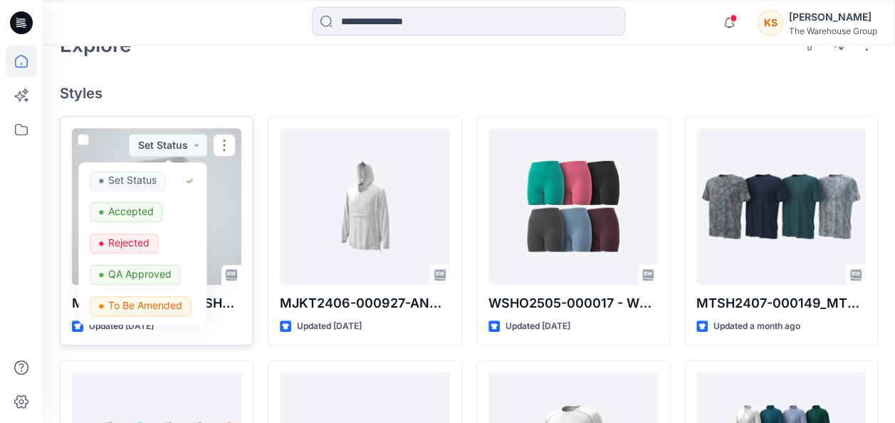
click at [116, 135] on div at bounding box center [156, 206] width 169 height 157
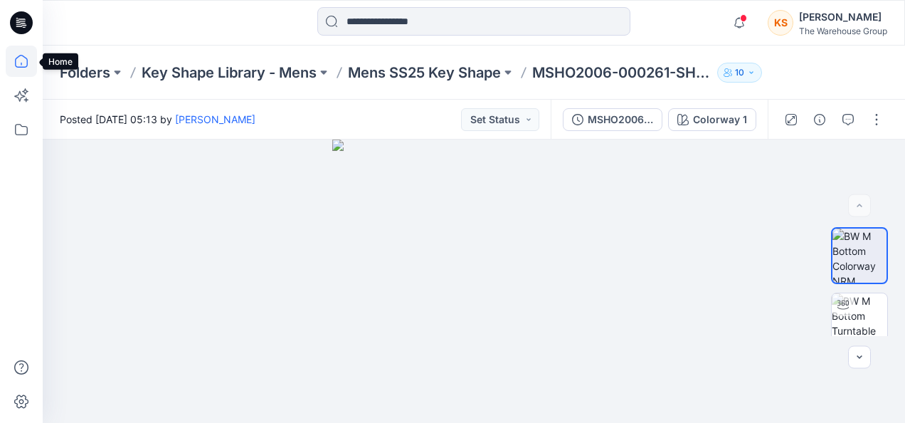
click at [30, 58] on icon at bounding box center [21, 61] width 31 height 31
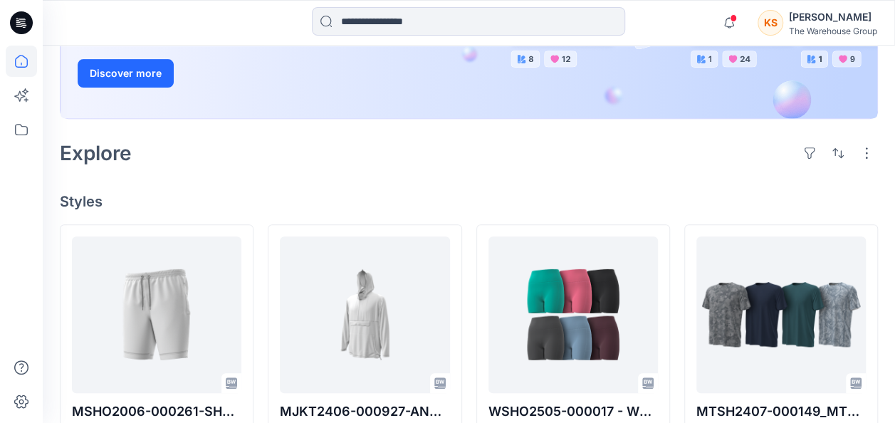
scroll to position [285, 0]
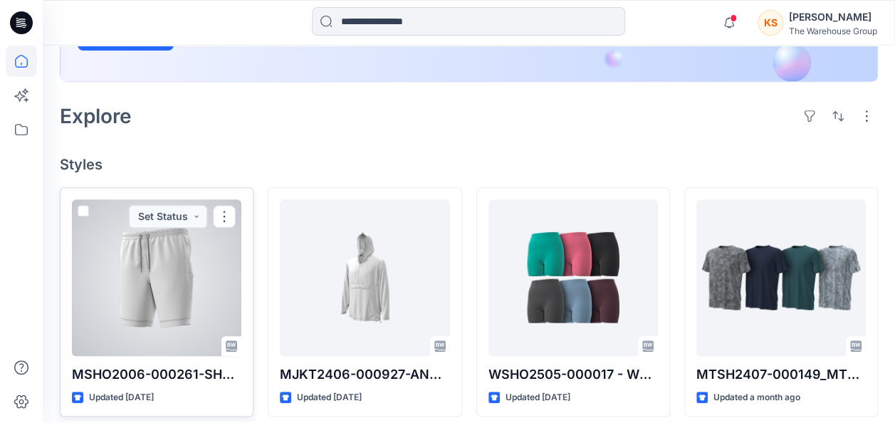
click at [80, 205] on span at bounding box center [83, 210] width 11 height 11
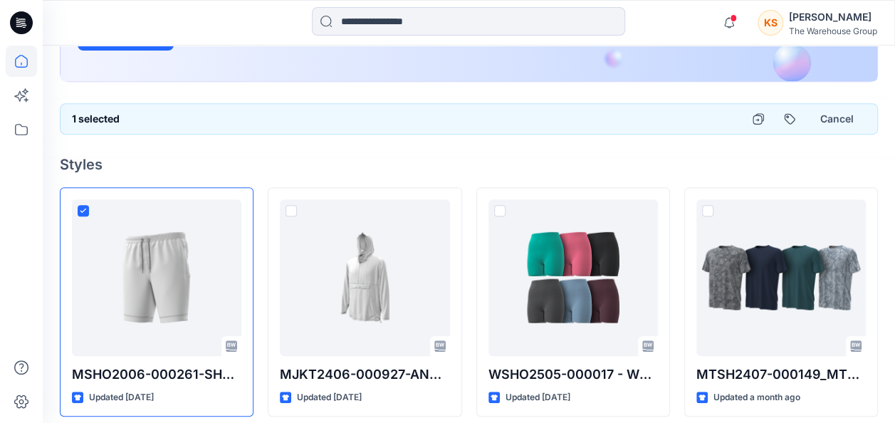
scroll to position [0, 0]
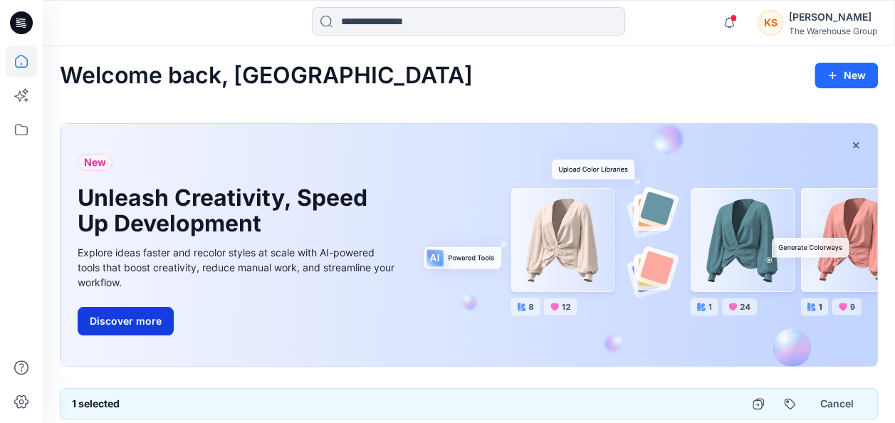
click at [110, 307] on button "Discover more" at bounding box center [126, 321] width 96 height 28
click at [856, 143] on icon "button" at bounding box center [855, 145] width 11 height 11
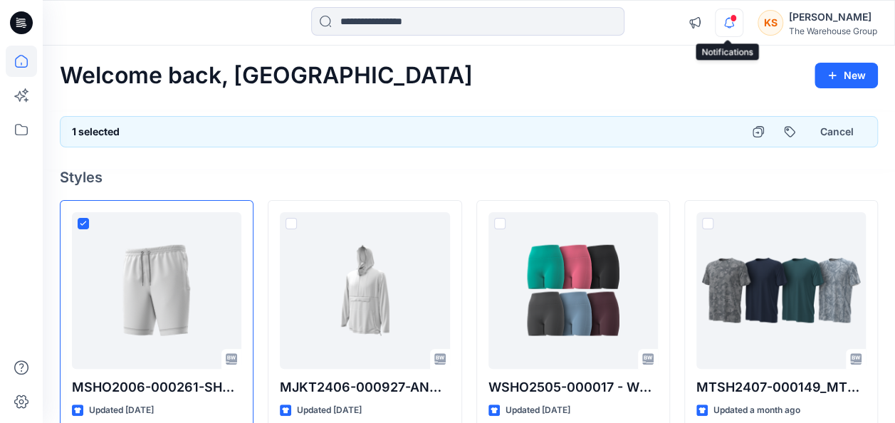
click at [730, 22] on icon "button" at bounding box center [729, 22] width 10 height 9
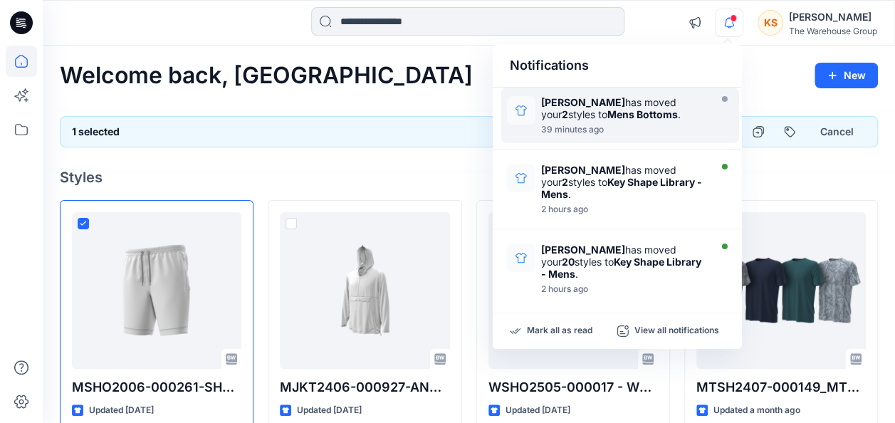
click at [579, 112] on div "Tara Mackenzie has moved your 2 styles to Mens Bottoms ." at bounding box center [623, 108] width 165 height 24
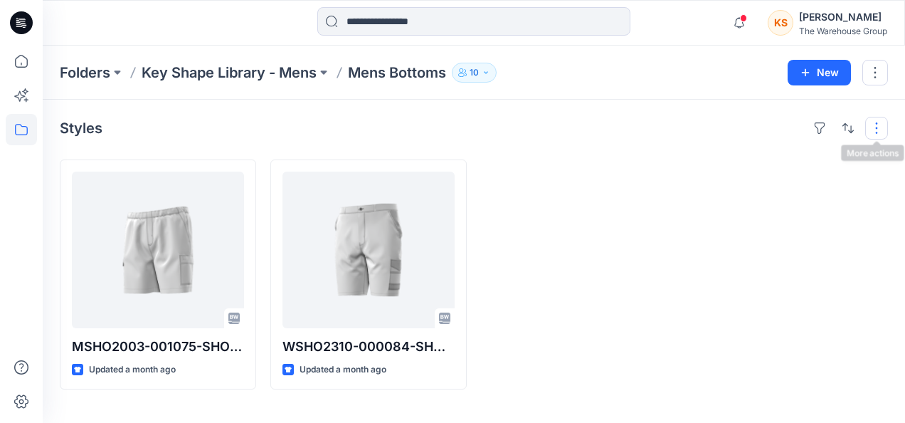
click at [873, 130] on button "button" at bounding box center [877, 128] width 23 height 23
click at [876, 65] on button "button" at bounding box center [876, 73] width 26 height 26
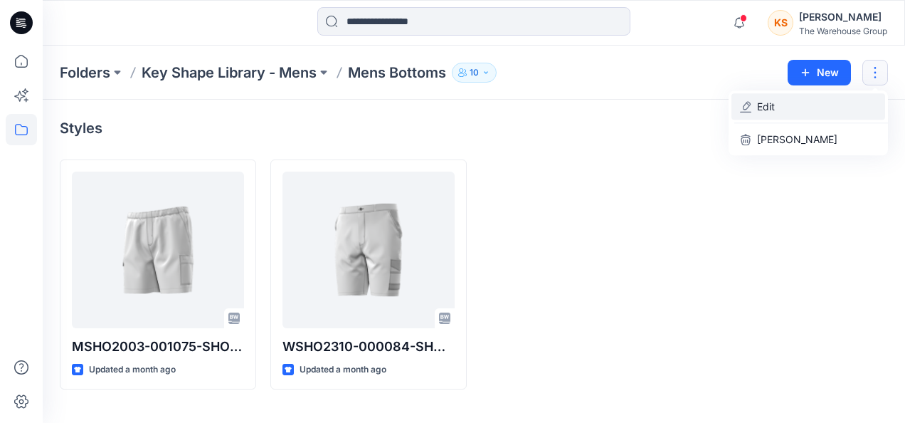
click at [743, 110] on icon "button" at bounding box center [745, 106] width 11 height 11
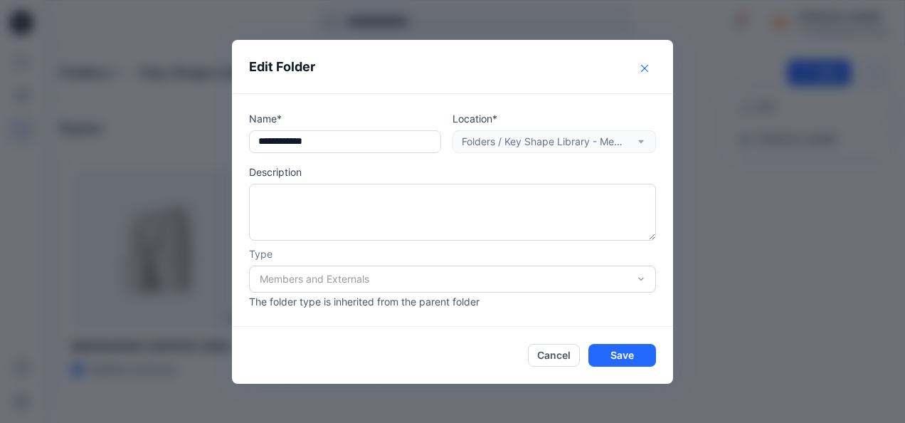
click at [641, 58] on button "Close" at bounding box center [645, 68] width 23 height 23
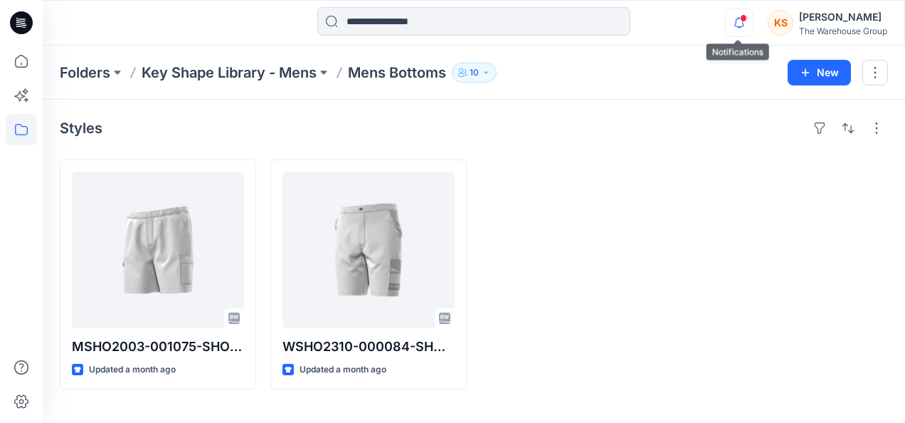
click at [739, 21] on icon "button" at bounding box center [739, 23] width 27 height 28
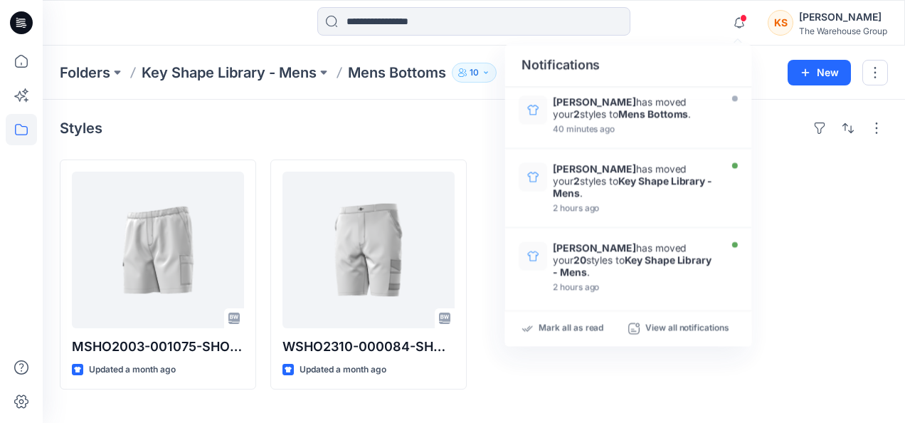
click at [810, 191] on div at bounding box center [790, 274] width 196 height 230
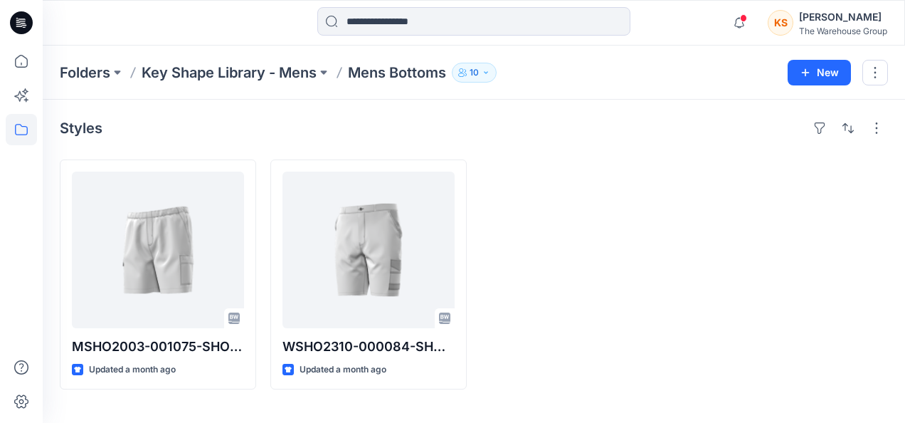
click at [409, 64] on p "Mens Bottoms" at bounding box center [397, 73] width 98 height 20
click at [414, 72] on p "Mens Bottoms" at bounding box center [397, 73] width 98 height 20
click at [467, 68] on icon "button" at bounding box center [462, 72] width 9 height 9
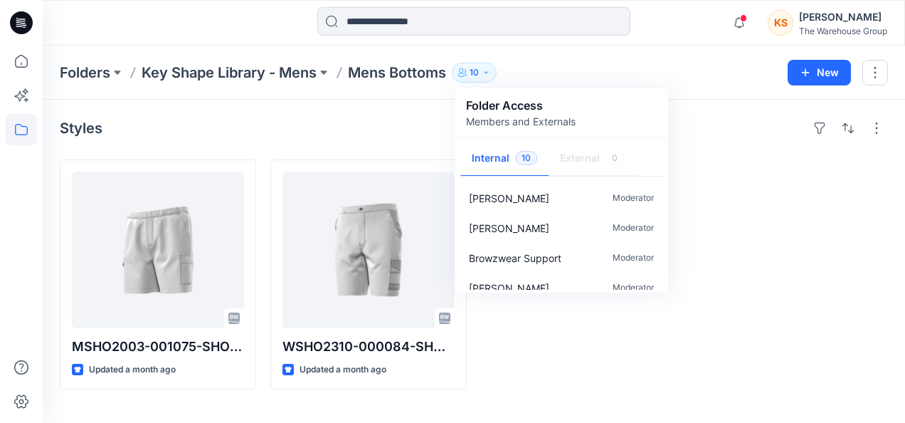
click at [461, 100] on div "Folder Access Members and Externals" at bounding box center [562, 112] width 214 height 49
click at [326, 69] on button at bounding box center [324, 73] width 14 height 20
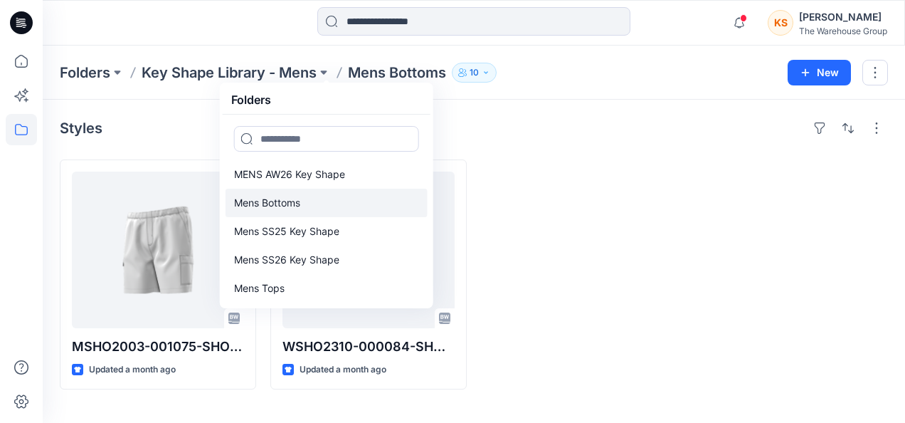
click at [252, 197] on p "Mens Bottoms" at bounding box center [267, 202] width 66 height 17
click at [206, 131] on div "Styles" at bounding box center [474, 128] width 829 height 23
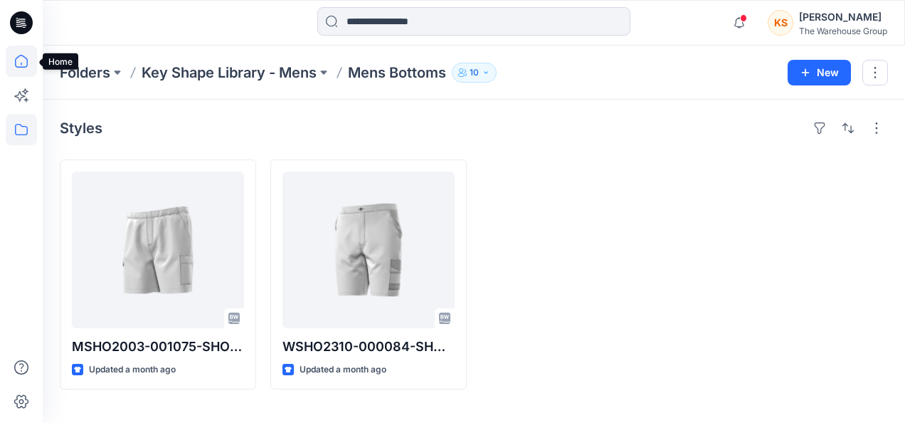
click at [17, 56] on icon at bounding box center [21, 61] width 31 height 31
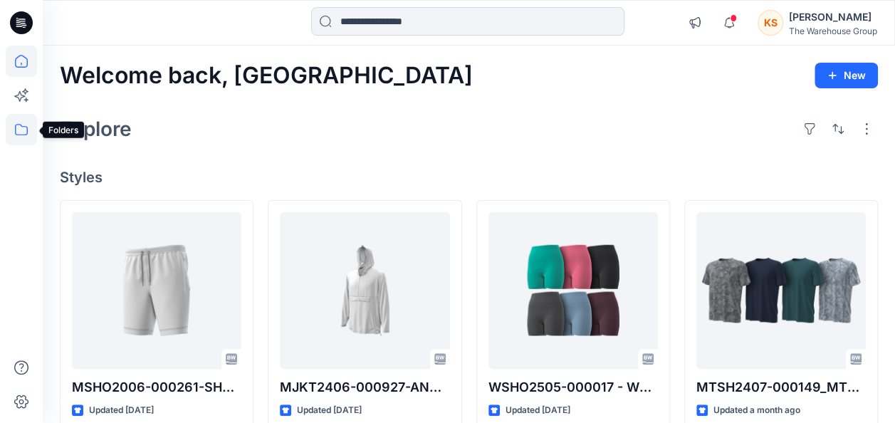
click at [11, 133] on icon at bounding box center [21, 129] width 31 height 31
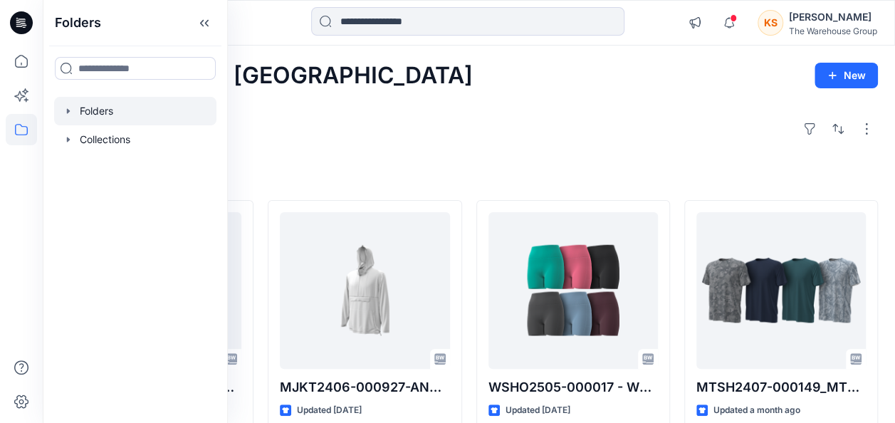
click at [69, 112] on icon "button" at bounding box center [68, 110] width 11 height 11
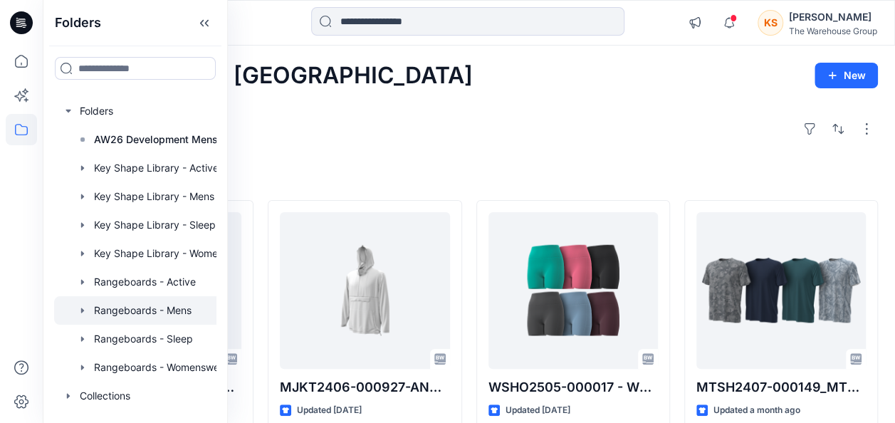
click at [145, 315] on div at bounding box center [153, 310] width 199 height 28
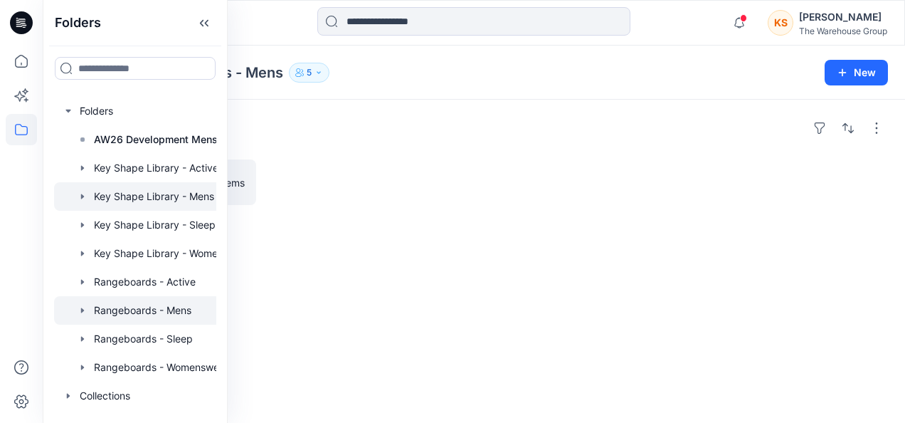
click at [182, 191] on div at bounding box center [153, 196] width 199 height 28
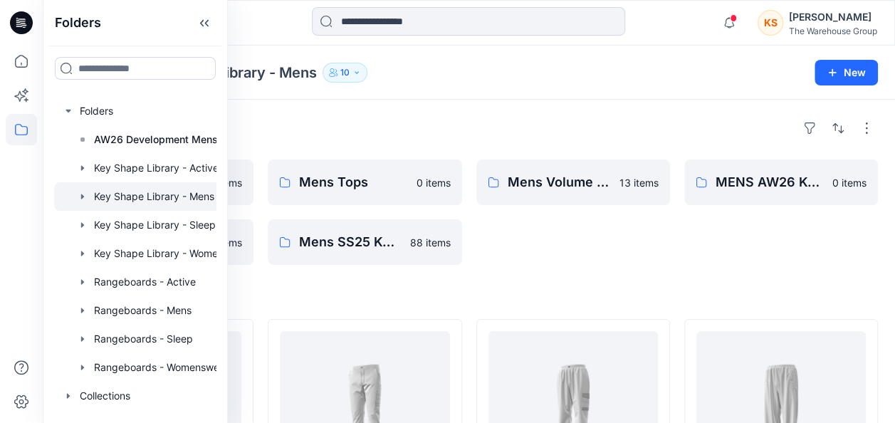
click at [565, 236] on div "Mens Volume Shapes 13 items" at bounding box center [573, 211] width 194 height 105
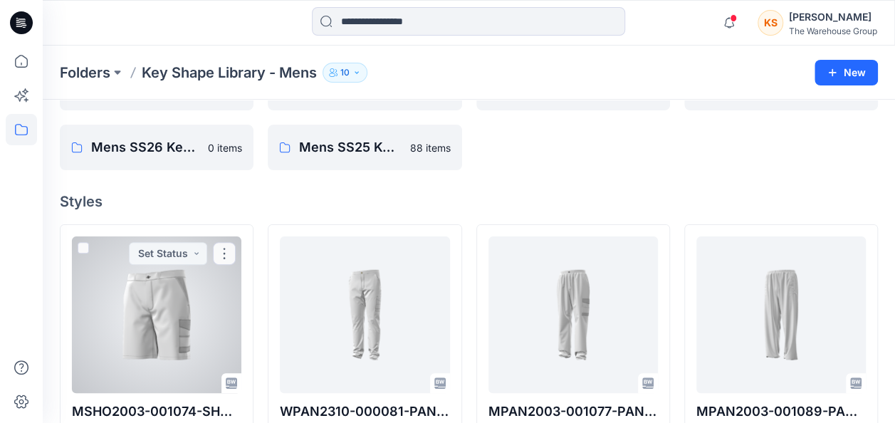
scroll to position [71, 0]
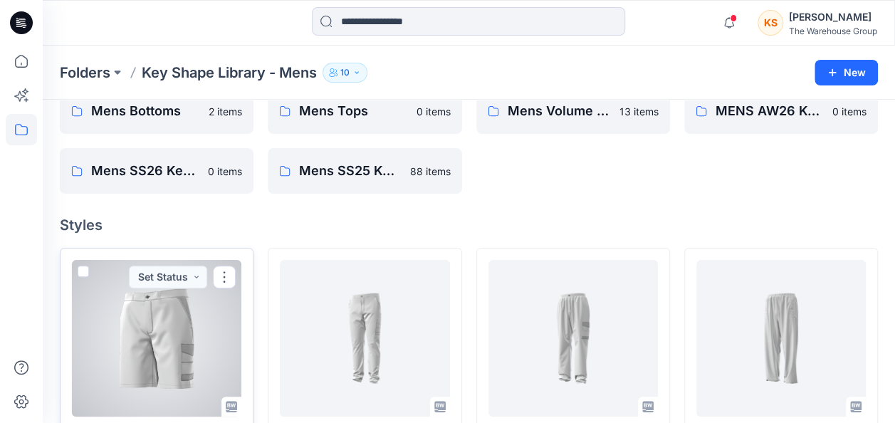
click at [78, 269] on span at bounding box center [83, 271] width 11 height 11
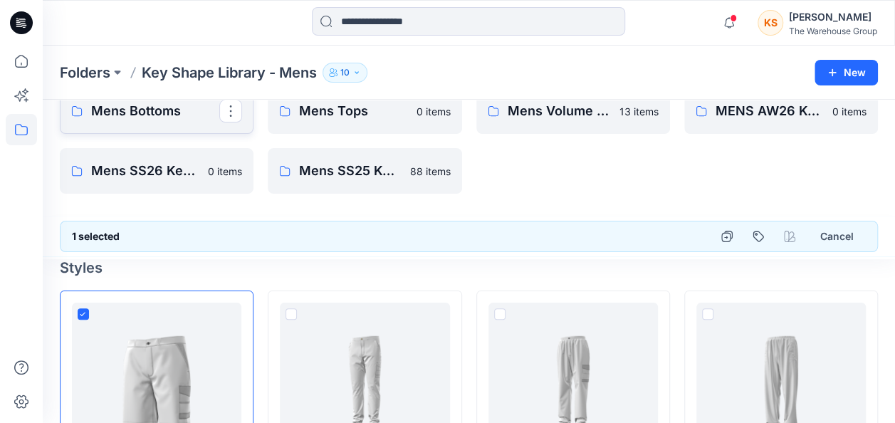
drag, startPoint x: 179, startPoint y: 372, endPoint x: 164, endPoint y: 110, distance: 262.4
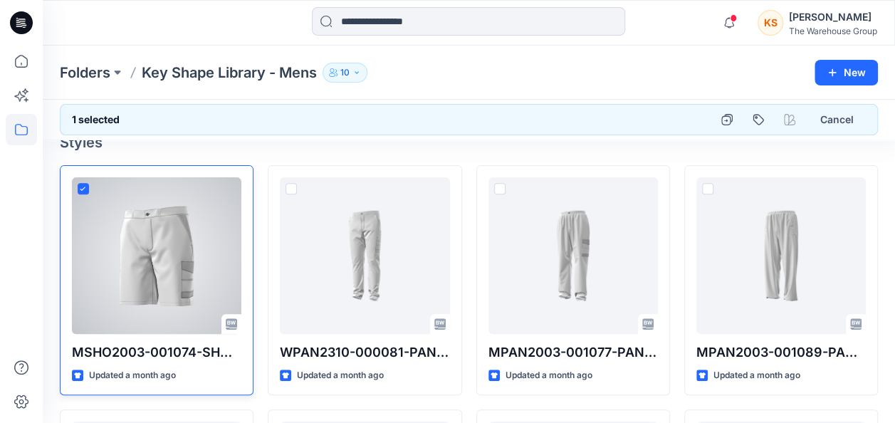
scroll to position [214, 0]
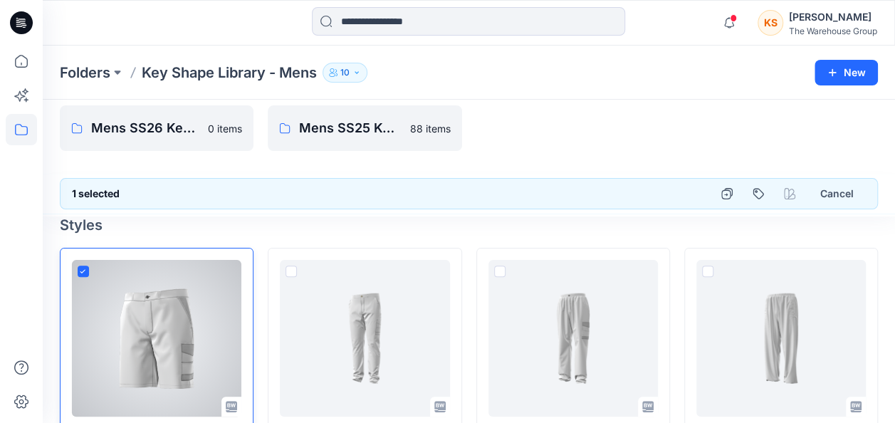
click at [124, 308] on div at bounding box center [156, 338] width 169 height 157
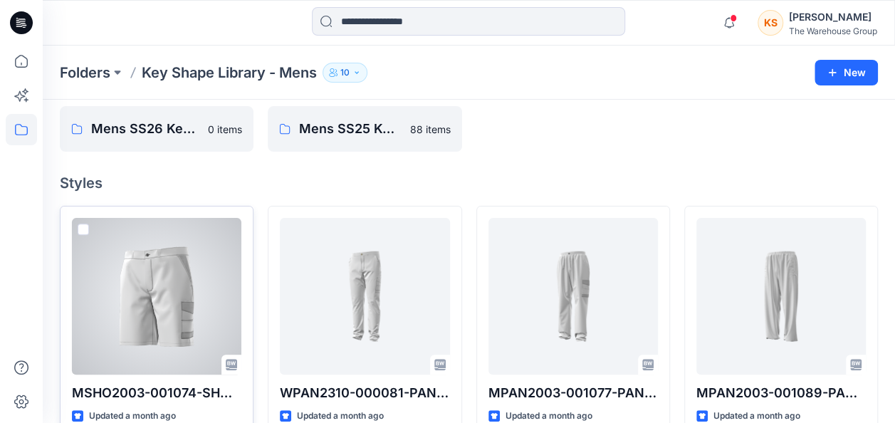
click at [124, 308] on div at bounding box center [156, 296] width 169 height 157
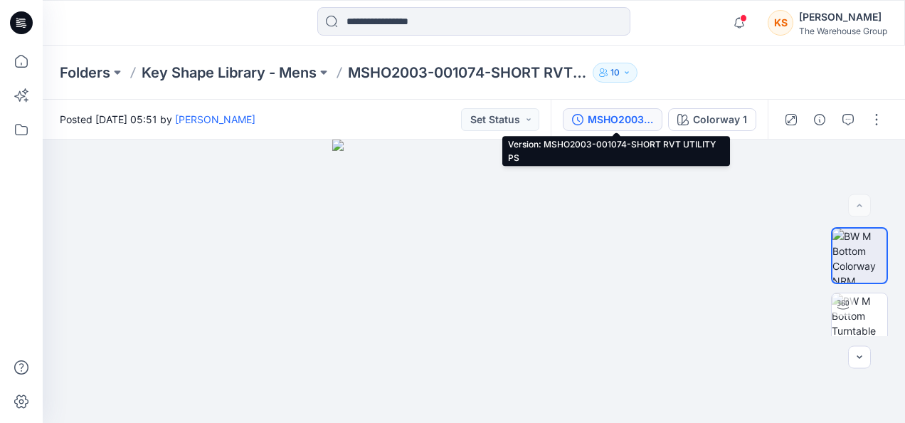
click at [628, 115] on div "MSHO2003-001074-SHORT RVT UTILITY PS" at bounding box center [620, 120] width 65 height 16
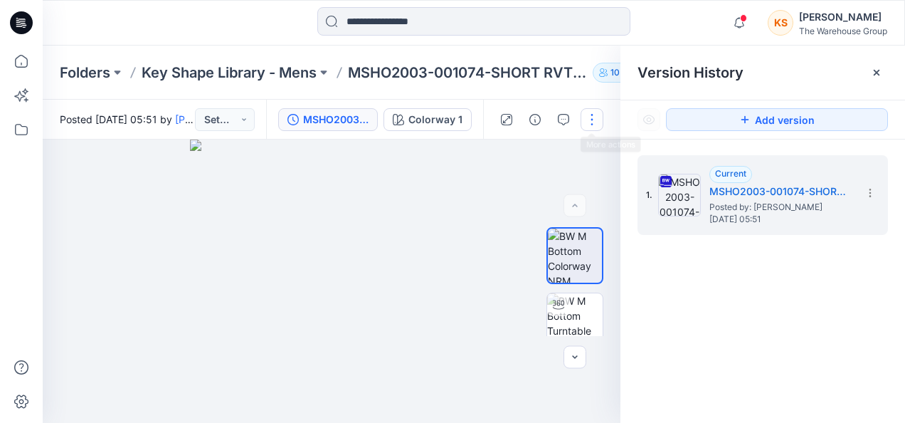
click at [588, 125] on button "button" at bounding box center [592, 119] width 23 height 23
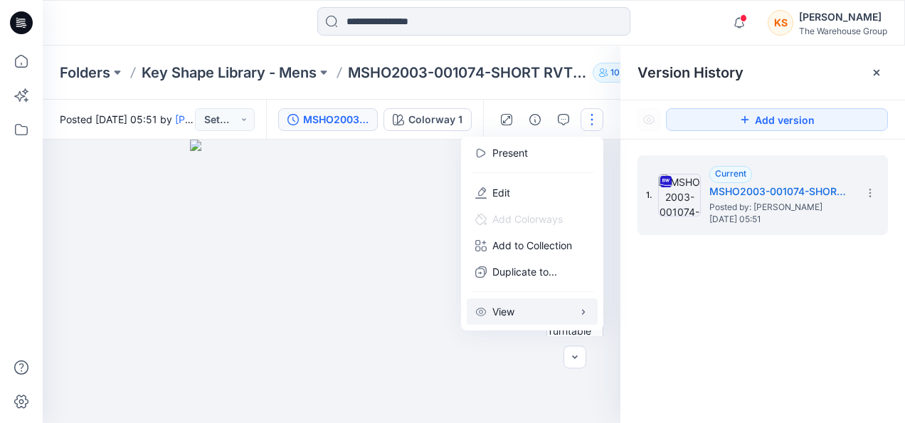
click at [579, 305] on button "View" at bounding box center [532, 311] width 131 height 26
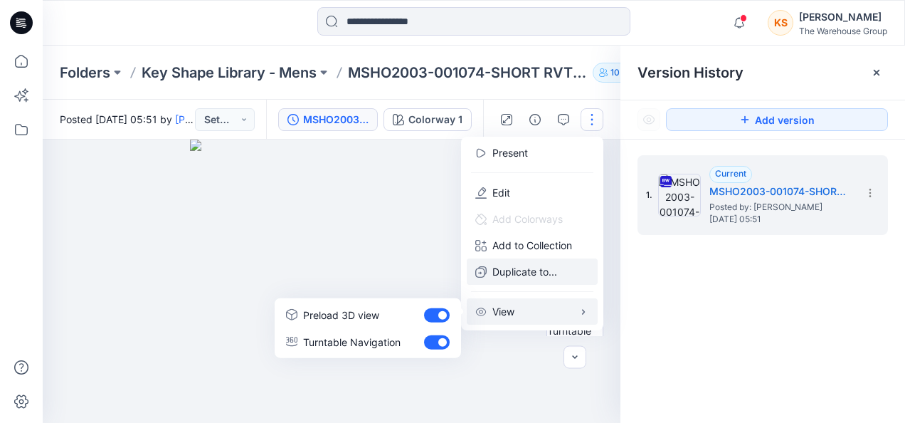
click at [569, 273] on button "Duplicate to..." at bounding box center [532, 271] width 131 height 26
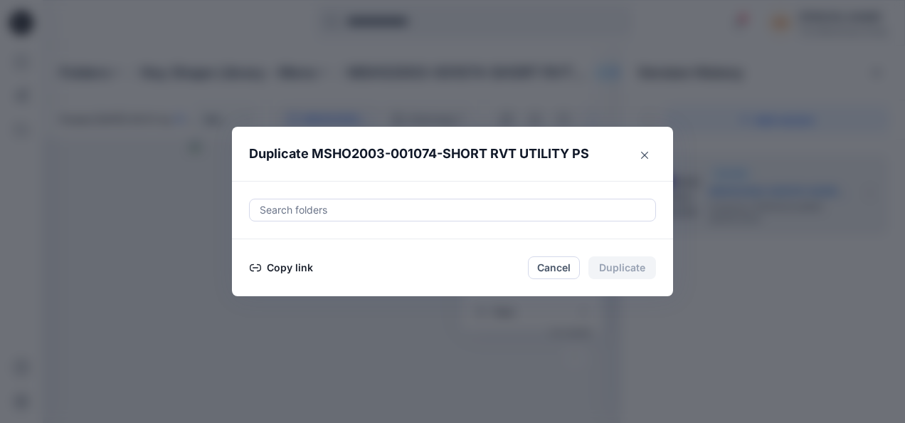
click at [364, 204] on div "Search folders" at bounding box center [452, 210] width 407 height 23
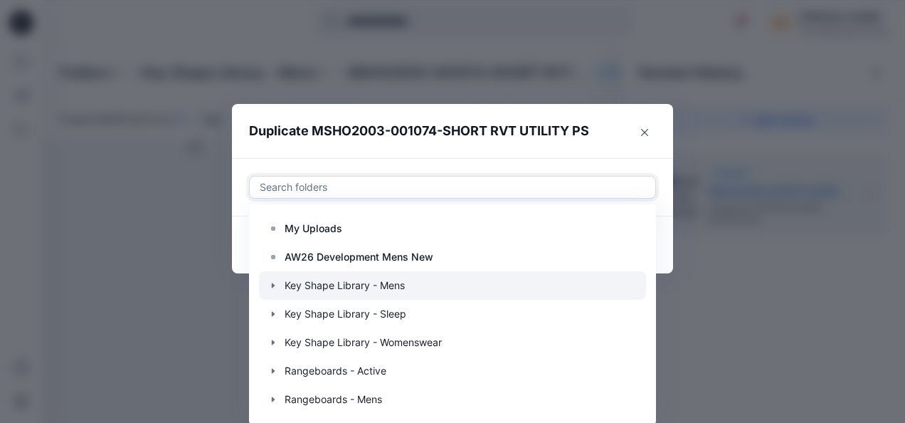
click at [379, 283] on div at bounding box center [452, 285] width 387 height 28
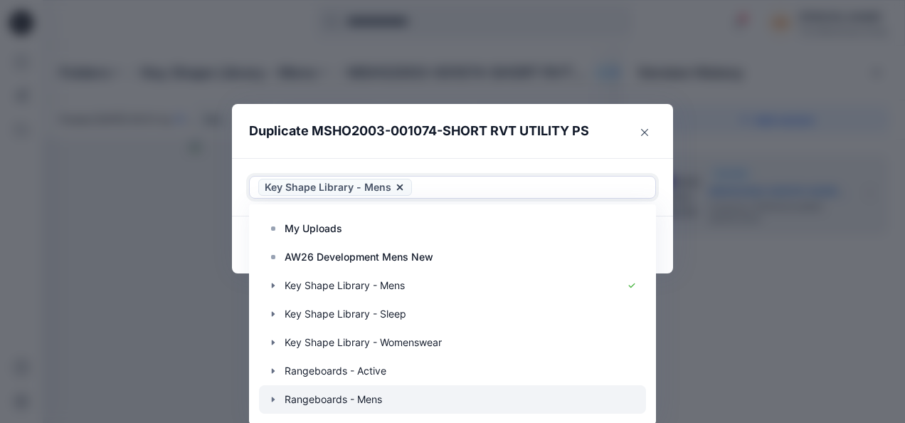
click at [383, 390] on div at bounding box center [452, 399] width 387 height 28
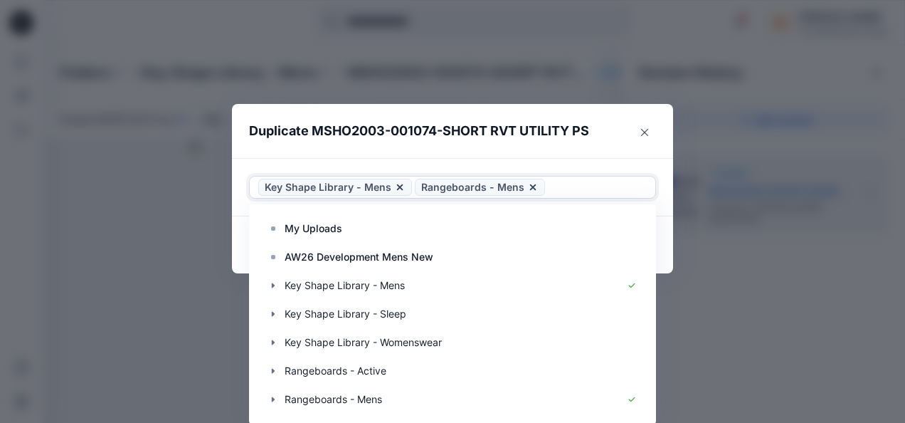
scroll to position [0, 0]
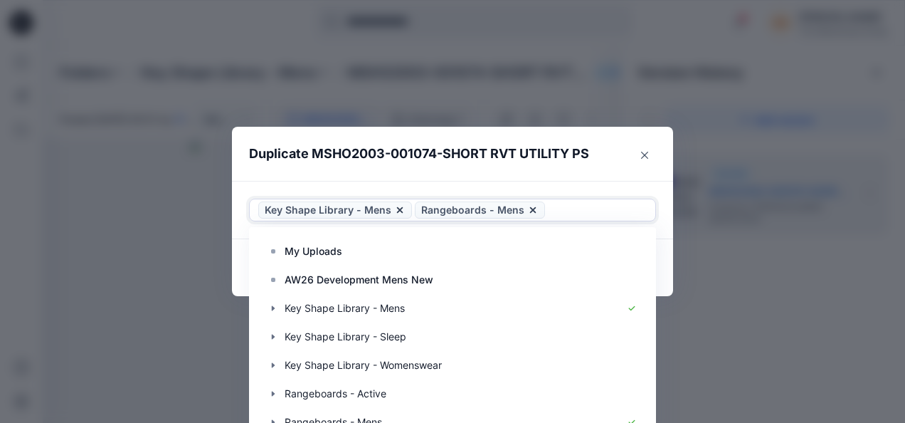
click at [389, 184] on div "Use Up and Down to choose options, press Enter to select the currently focused …" at bounding box center [452, 210] width 441 height 58
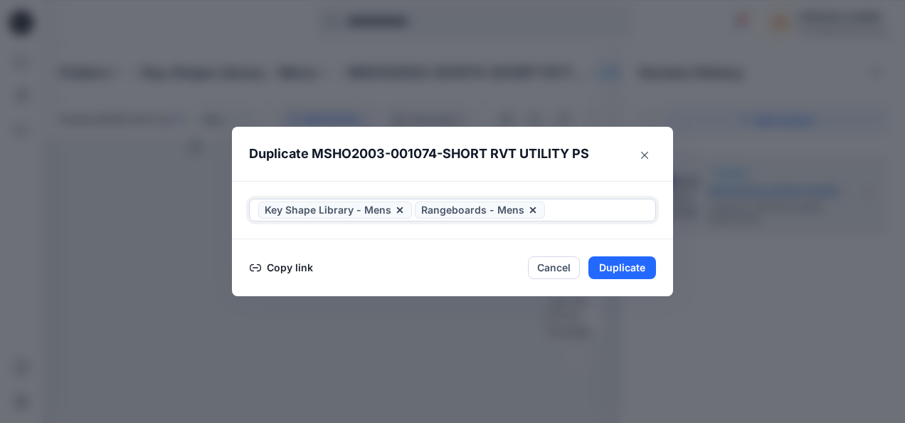
click at [392, 207] on div "Key Shape Library - Mens Rangeboards - Mens" at bounding box center [452, 210] width 407 height 23
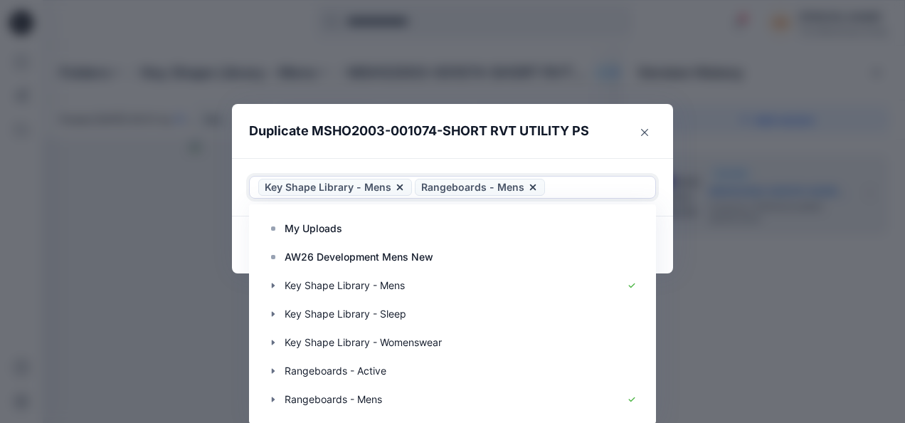
click at [390, 181] on div "Use Up and Down to choose options, press Enter to select the currently focused …" at bounding box center [452, 187] width 441 height 58
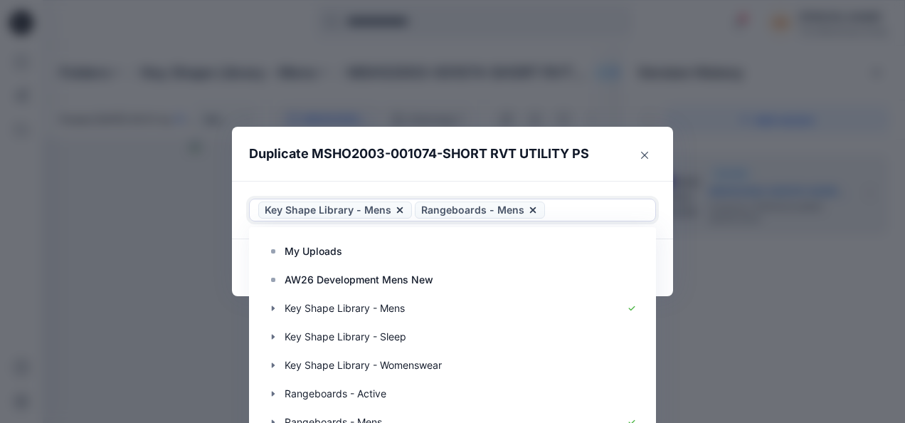
click at [524, 209] on div "Use Up and Down to choose options, press Enter to select the currently focused …" at bounding box center [452, 210] width 407 height 23
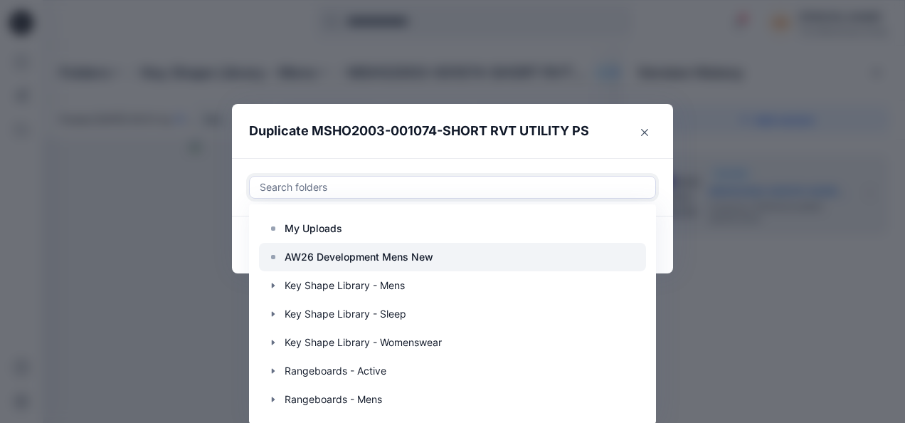
click at [435, 263] on div at bounding box center [452, 257] width 387 height 28
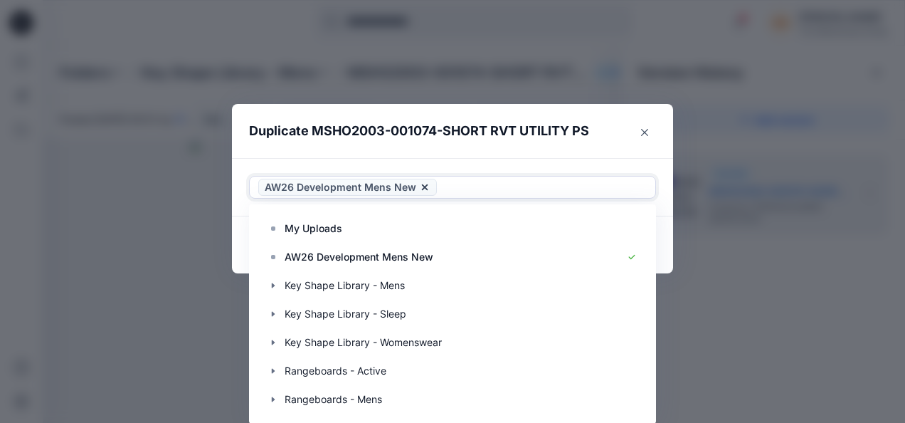
scroll to position [0, 0]
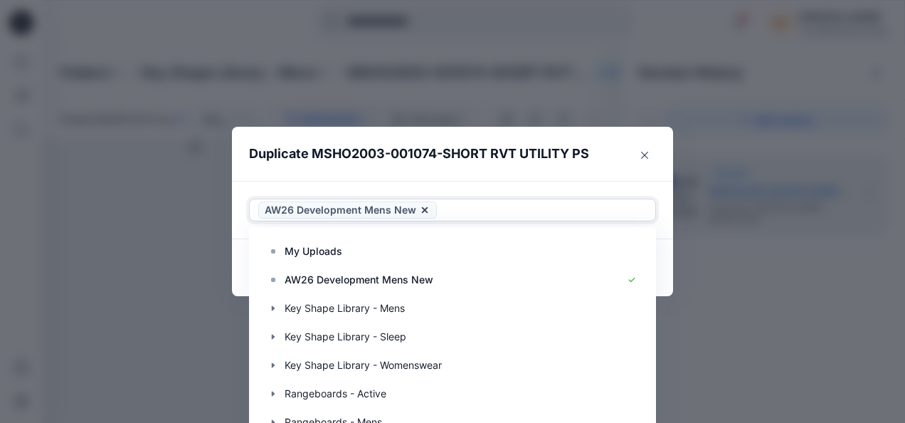
click at [411, 182] on div "option Key Shape Library - Mens, deselected. Use Up and Down to choose options,…" at bounding box center [452, 210] width 441 height 58
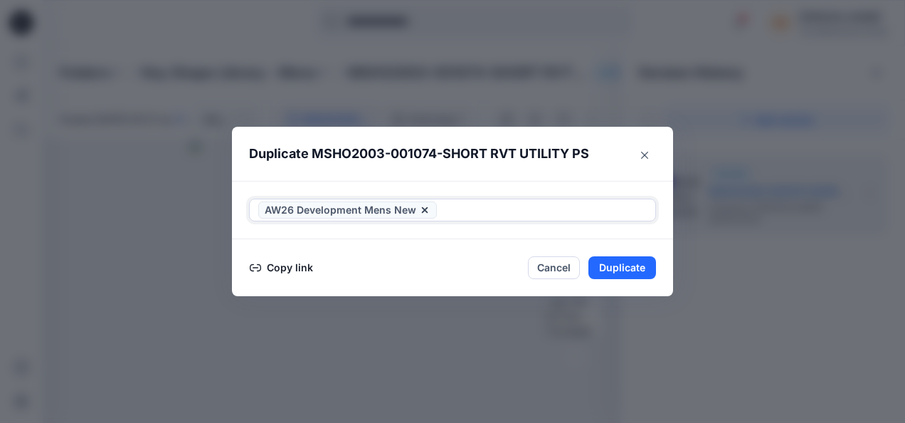
click at [453, 204] on div "option Key Shape Library - Mens, deselected. AW26 Development Mens New" at bounding box center [452, 210] width 407 height 23
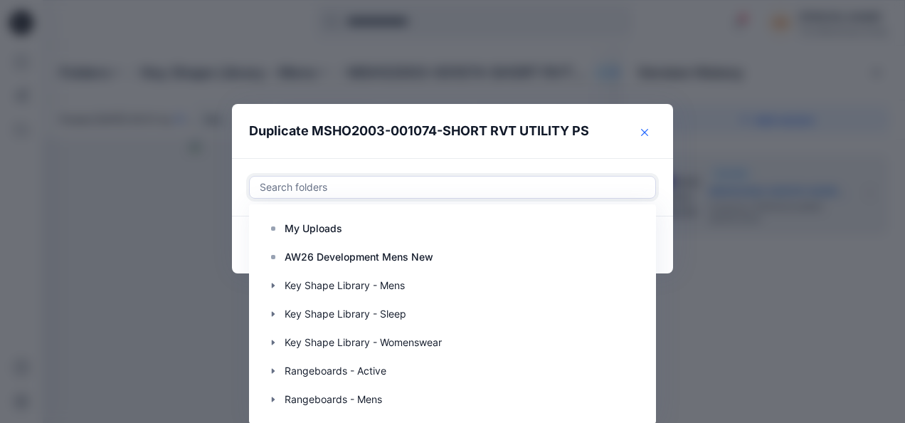
click at [632, 132] on section "Duplicate MSHO2003-001074-SHORT RVT UTILITY PS option AW26 Development Mens New…" at bounding box center [452, 188] width 441 height 169
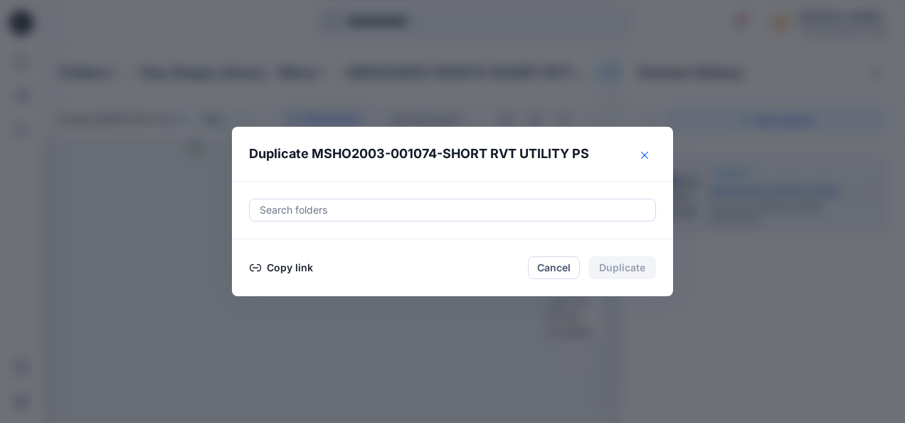
click at [639, 152] on button "Close" at bounding box center [645, 155] width 23 height 23
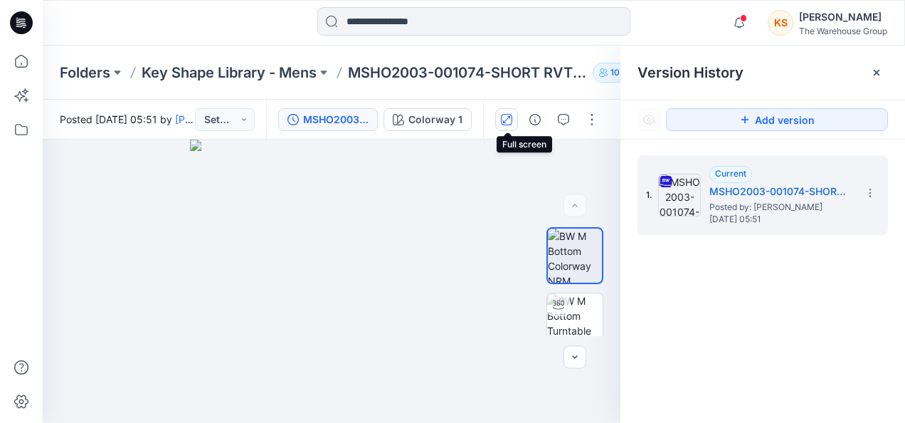
click at [513, 121] on icon "button" at bounding box center [506, 119] width 11 height 11
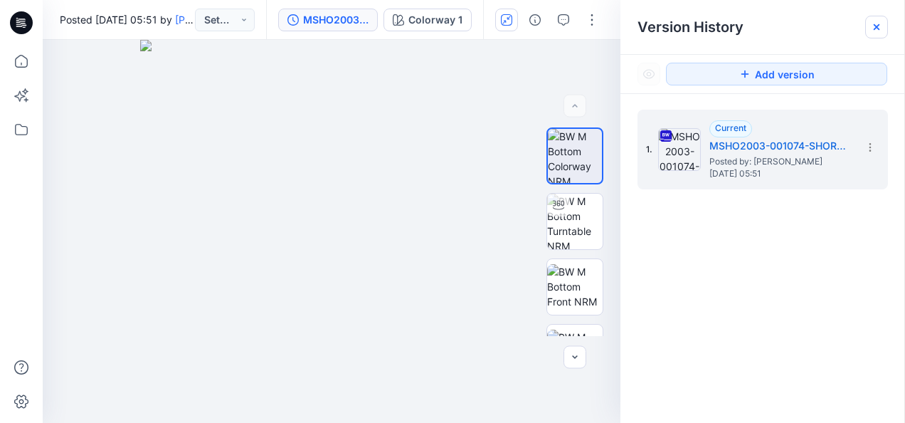
click at [876, 21] on div at bounding box center [877, 27] width 23 height 23
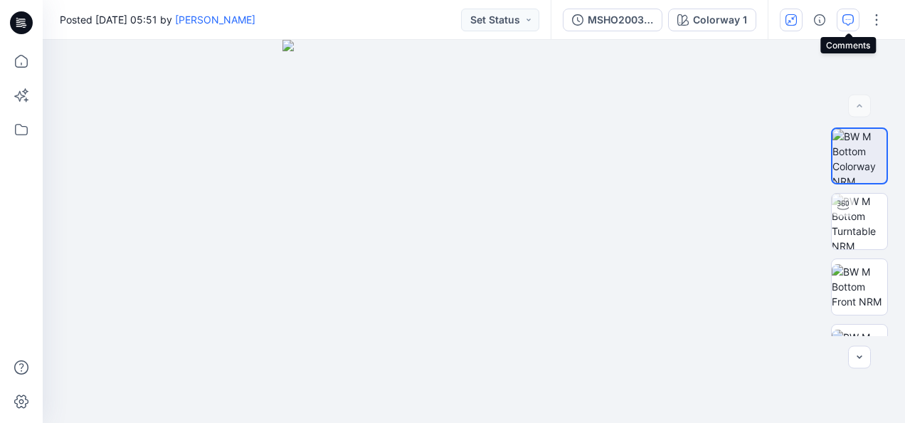
click at [847, 21] on icon "button" at bounding box center [848, 19] width 11 height 11
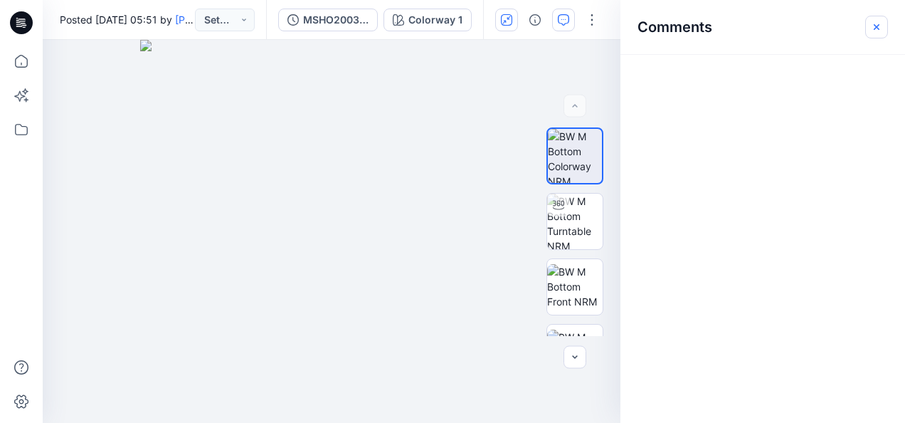
click at [879, 24] on icon "button" at bounding box center [877, 26] width 6 height 6
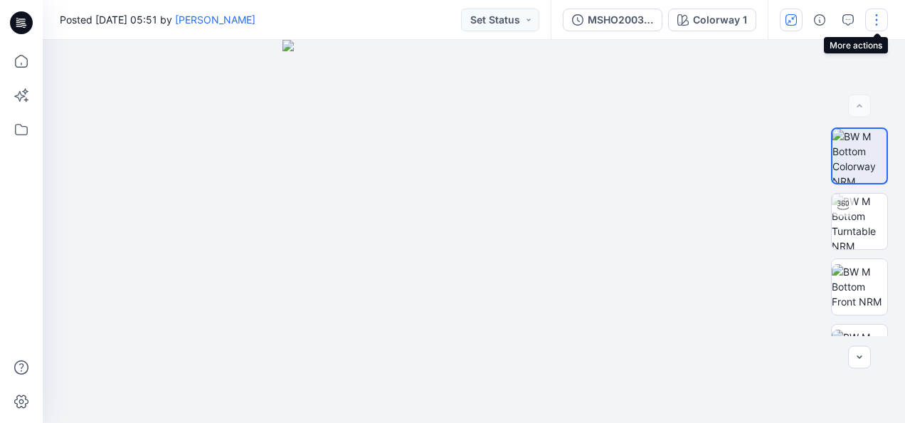
click at [880, 11] on button "button" at bounding box center [877, 20] width 23 height 23
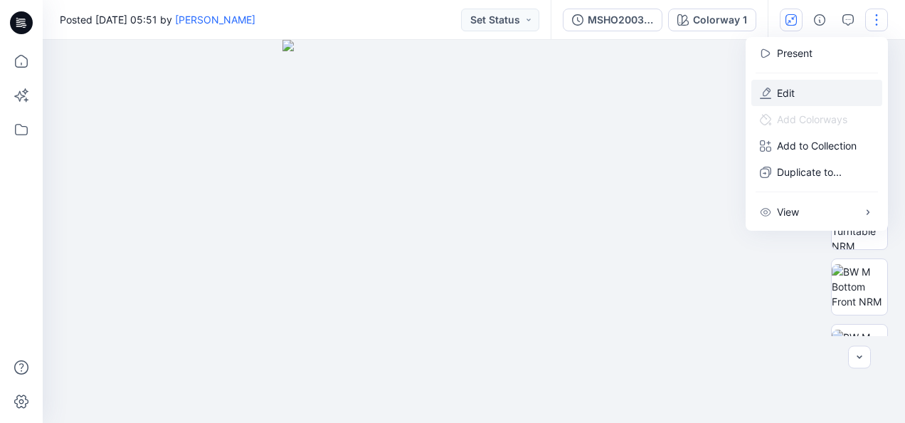
click at [784, 93] on p "Edit" at bounding box center [786, 92] width 18 height 15
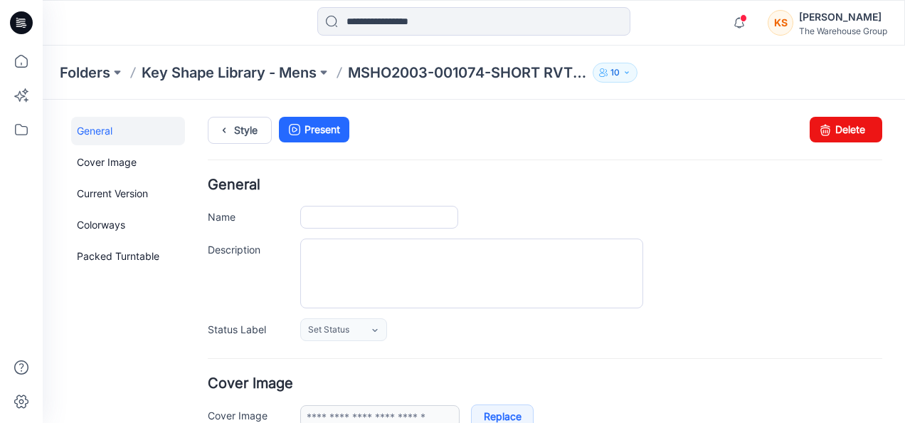
type input "**********"
click at [325, 72] on button at bounding box center [324, 73] width 14 height 20
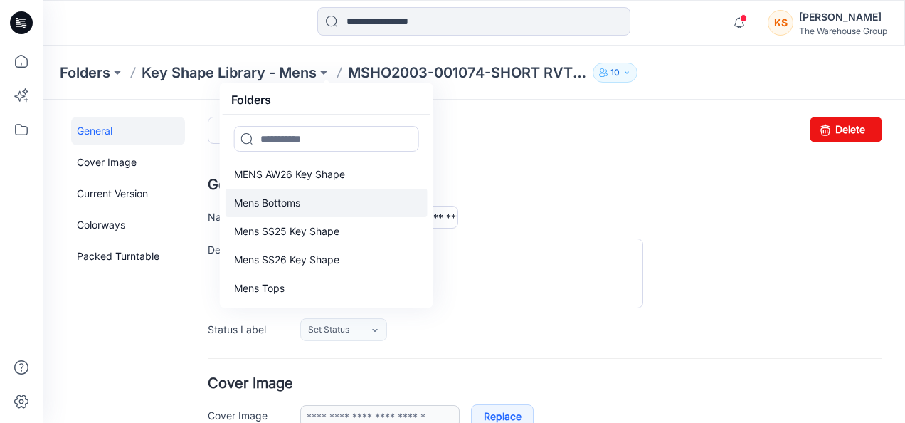
click at [303, 196] on link "Mens Bottoms" at bounding box center [327, 203] width 202 height 28
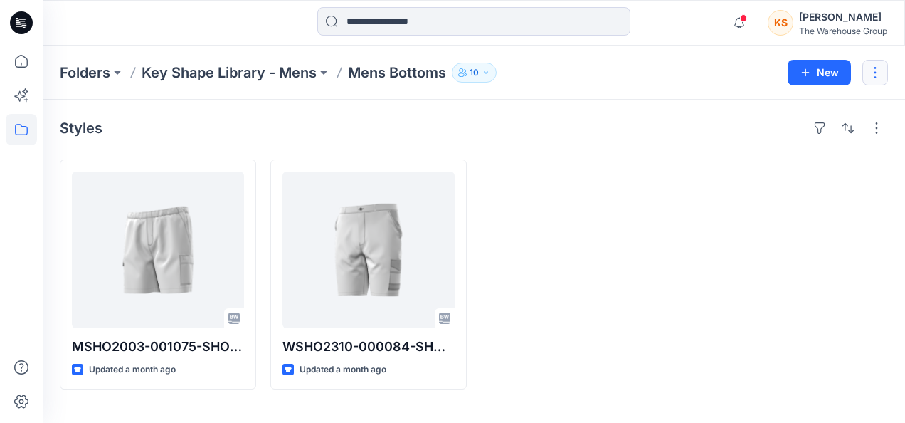
click at [868, 67] on button "button" at bounding box center [876, 73] width 26 height 26
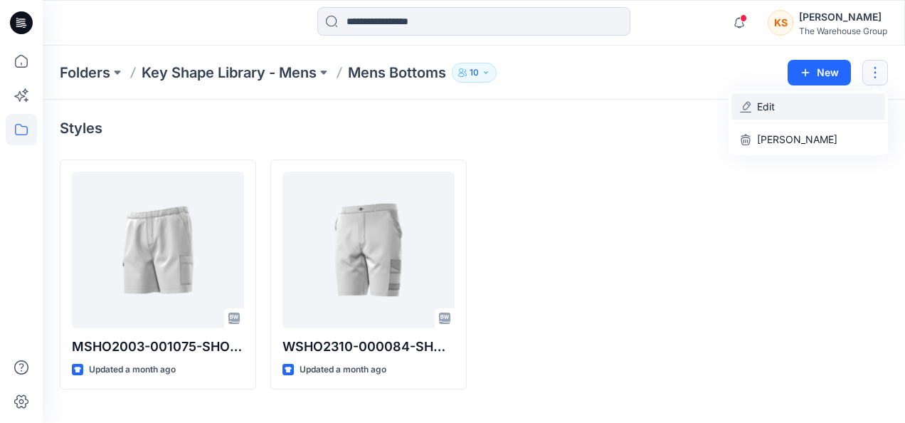
click at [787, 104] on button "Edit" at bounding box center [809, 106] width 154 height 26
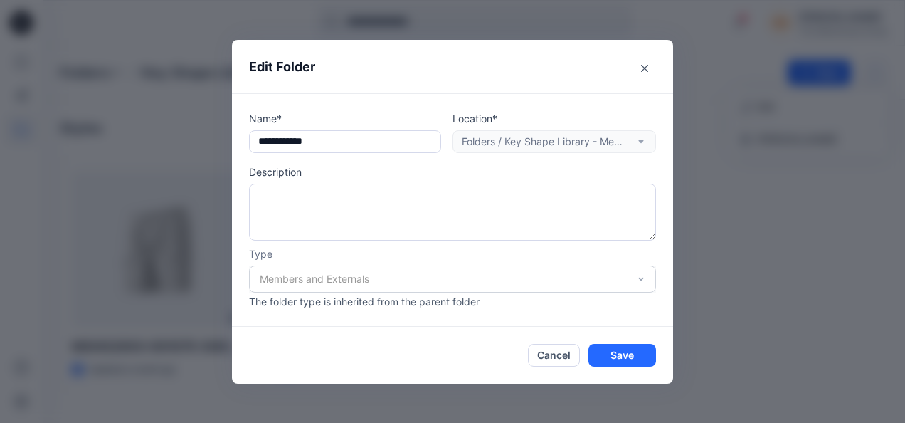
click at [642, 138] on div "Location* Folders / Key Shape Library - Mens / Mens Bottoms" at bounding box center [555, 132] width 204 height 42
click at [639, 138] on div "Location* Folders / Key Shape Library - Mens / Mens Bottoms" at bounding box center [555, 132] width 204 height 42
click at [644, 67] on icon "Close" at bounding box center [644, 67] width 7 height 7
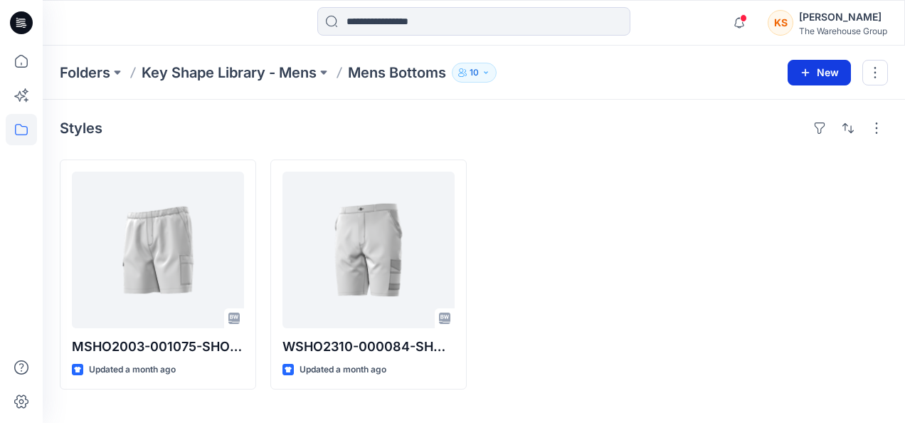
click at [821, 64] on button "New" at bounding box center [819, 73] width 63 height 26
click at [782, 105] on p "New Style" at bounding box center [776, 107] width 48 height 17
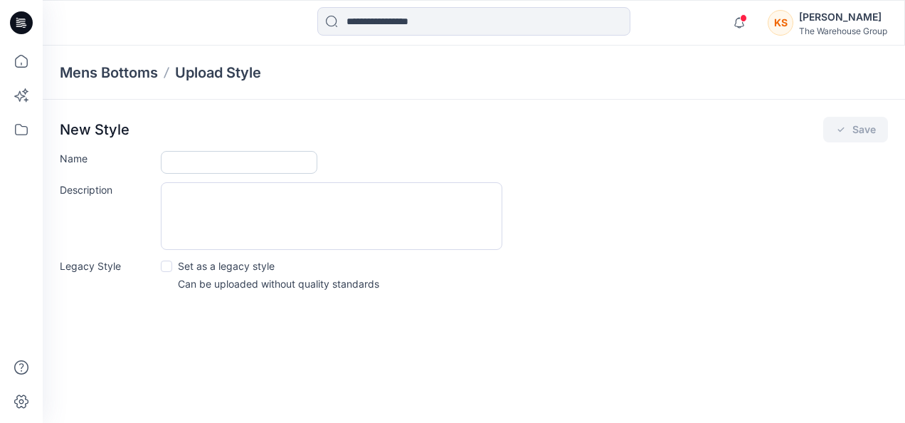
click at [208, 152] on input "Name" at bounding box center [239, 162] width 157 height 23
paste input "**********"
type input "**********"
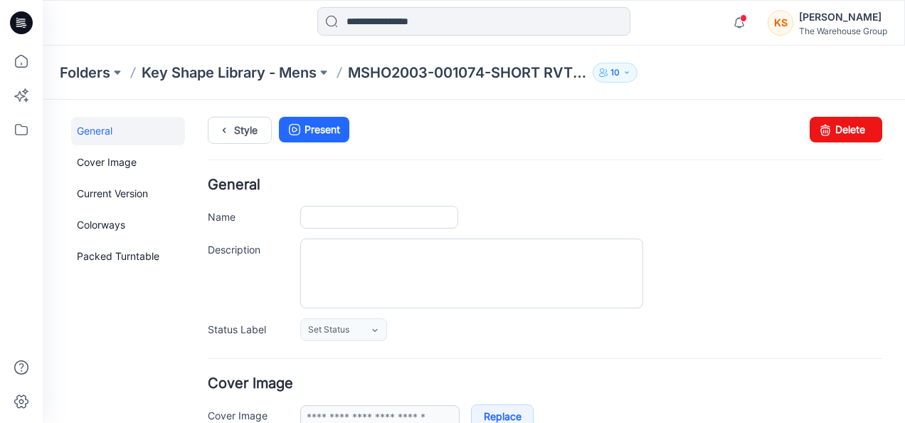
type input "**********"
click at [367, 338] on link "Set Status" at bounding box center [343, 329] width 87 height 23
click at [488, 332] on div "Set Status Set Status Accepted Rejected QA Approved To Be Amended" at bounding box center [591, 329] width 582 height 23
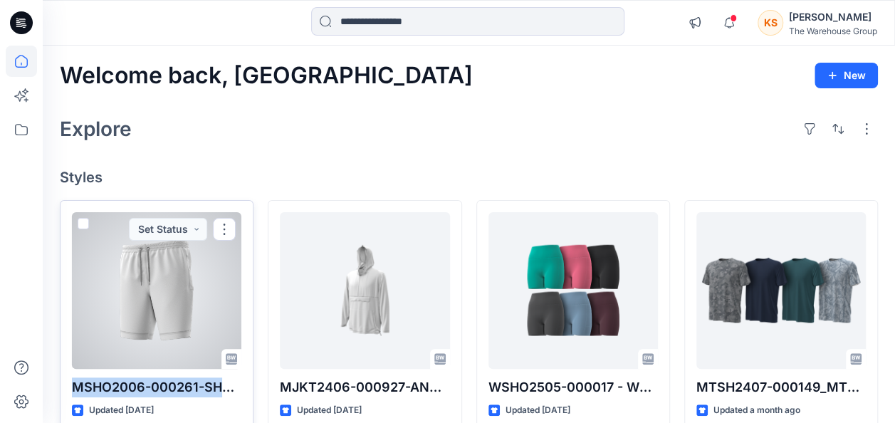
drag, startPoint x: 67, startPoint y: 385, endPoint x: 228, endPoint y: 379, distance: 161.0
click at [228, 379] on div "MSHO2006-000261-SHORT HHM EW KNIT S-6XL Updated 13 days ago Set Status" at bounding box center [157, 315] width 194 height 230
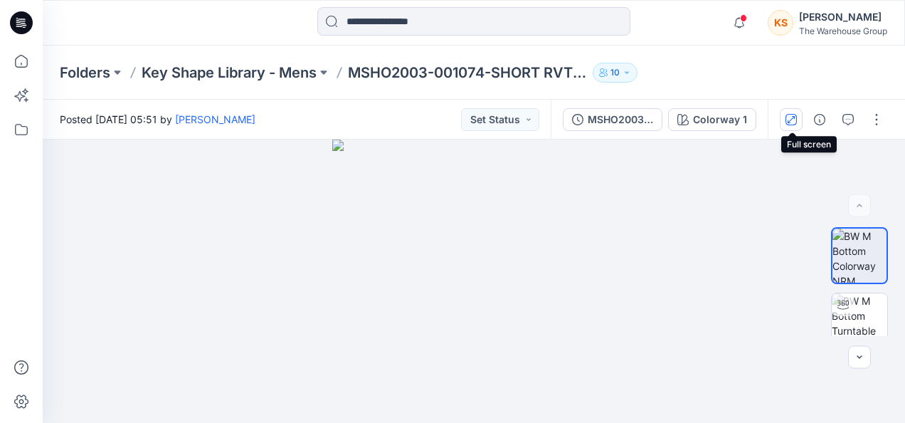
click at [787, 126] on button "button" at bounding box center [791, 119] width 23 height 23
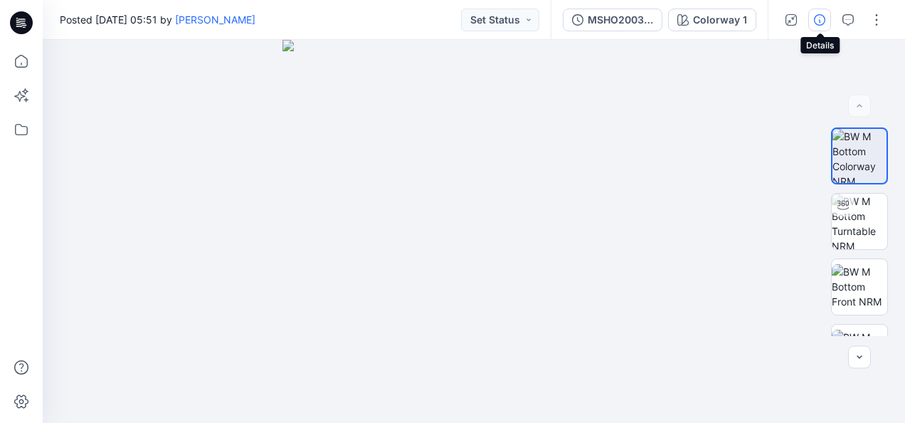
click at [816, 19] on icon "button" at bounding box center [819, 19] width 11 height 11
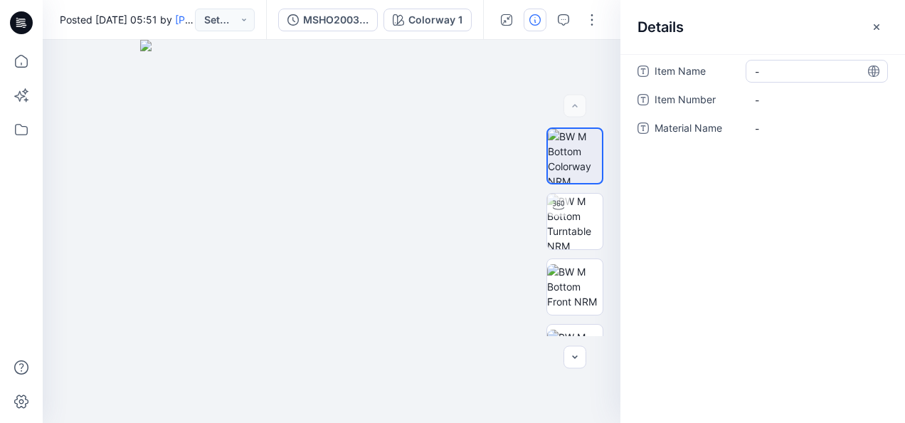
click at [758, 68] on Name "-" at bounding box center [817, 71] width 124 height 15
click at [876, 73] on icon at bounding box center [873, 70] width 11 height 11
click at [873, 68] on icon at bounding box center [874, 70] width 4 height 11
click at [880, 27] on icon "button" at bounding box center [876, 26] width 11 height 11
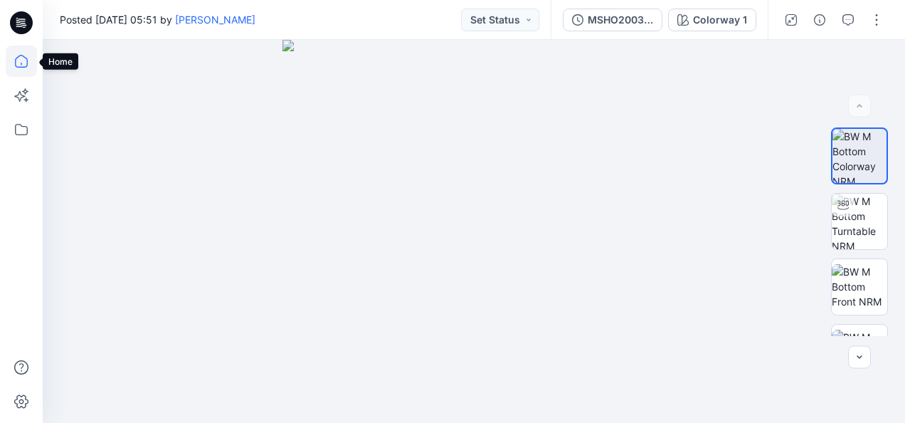
click at [26, 65] on icon at bounding box center [21, 61] width 31 height 31
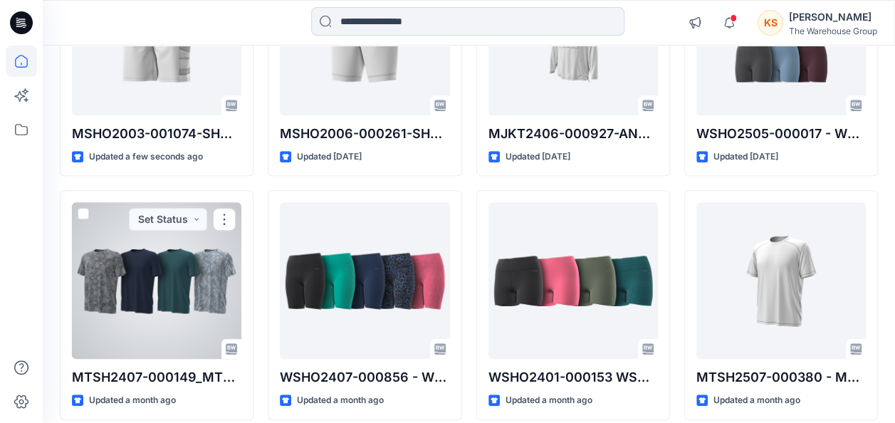
scroll to position [142, 0]
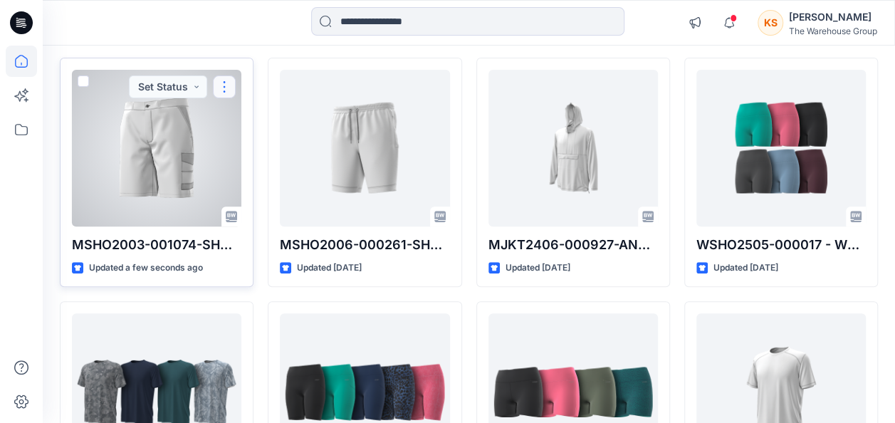
click at [219, 88] on button "button" at bounding box center [224, 86] width 23 height 23
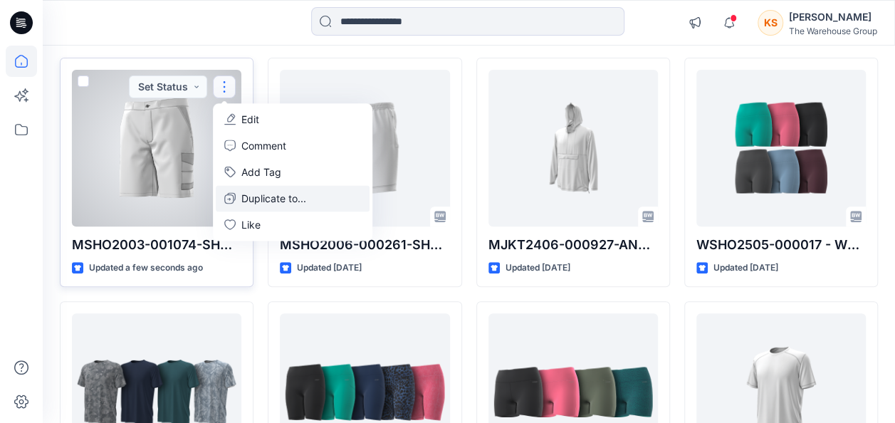
click at [249, 201] on p "Duplicate to..." at bounding box center [273, 198] width 65 height 15
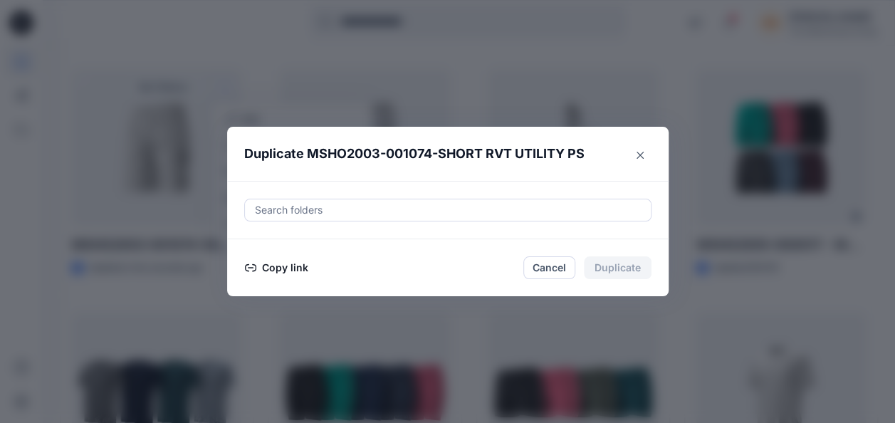
click at [283, 194] on div "Search folders" at bounding box center [447, 210] width 441 height 58
click at [288, 209] on div at bounding box center [447, 209] width 389 height 17
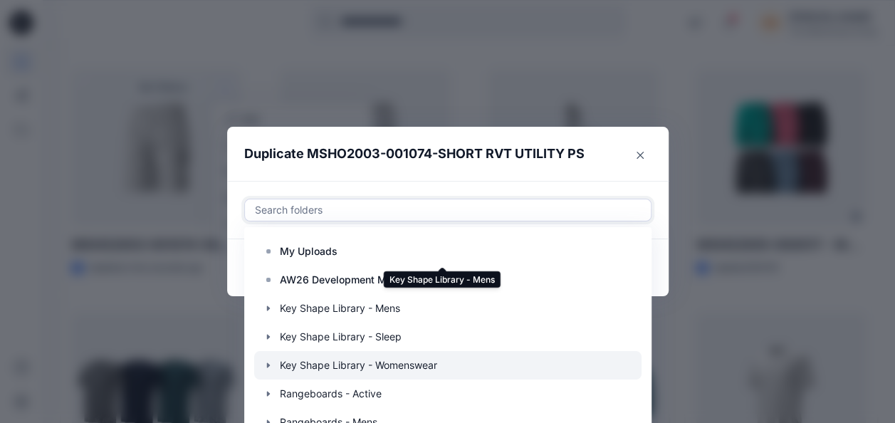
scroll to position [57, 0]
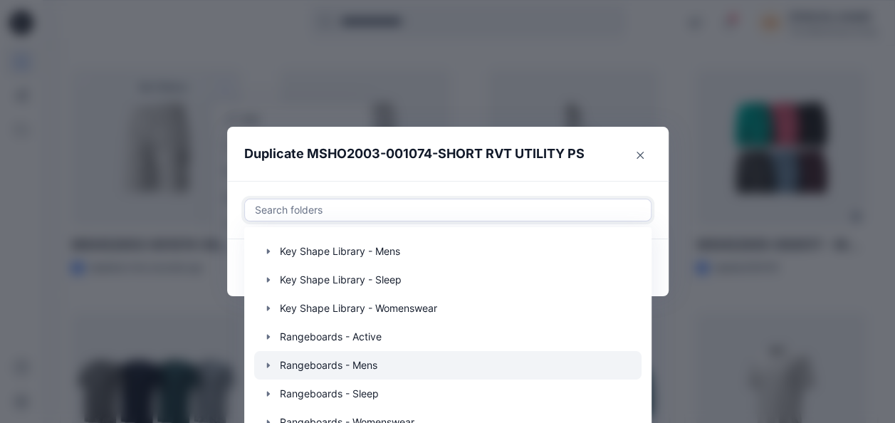
click at [332, 360] on div at bounding box center [447, 365] width 387 height 28
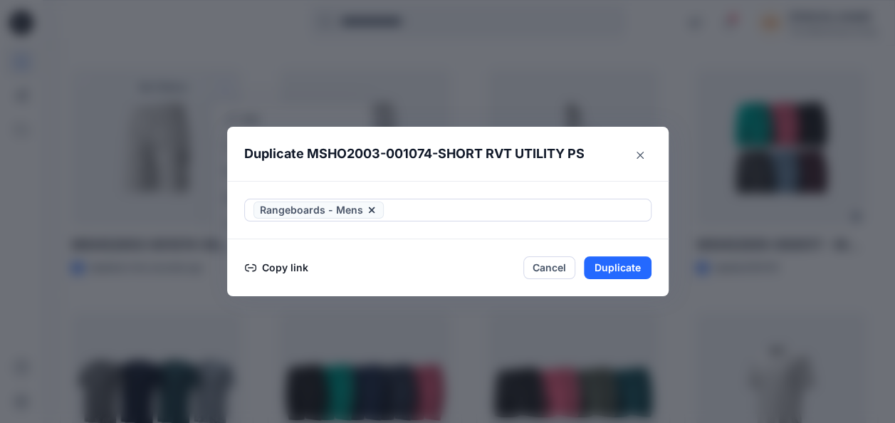
click at [773, 299] on div "Duplicate MSHO2003-001074-SHORT RVT UTILITY PS Rangeboards - Mens Copy link Can…" at bounding box center [447, 211] width 895 height 423
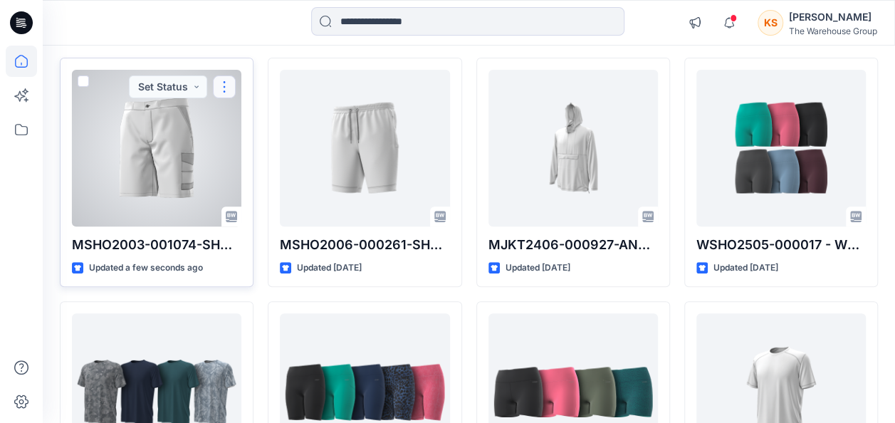
click at [225, 88] on button "button" at bounding box center [224, 86] width 23 height 23
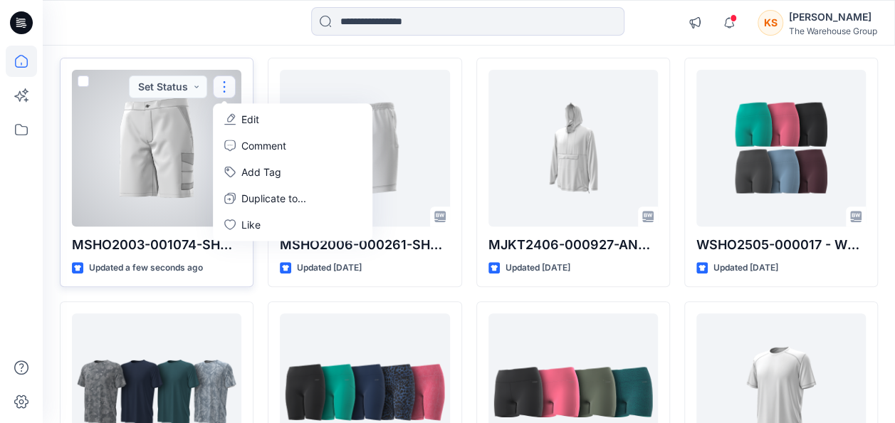
click at [267, 121] on button "Edit" at bounding box center [293, 119] width 154 height 26
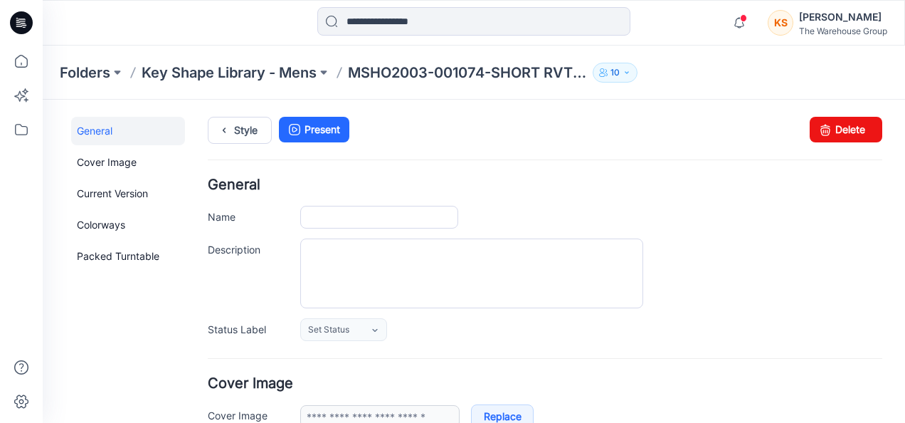
type input "**********"
click at [331, 68] on button at bounding box center [324, 73] width 14 height 20
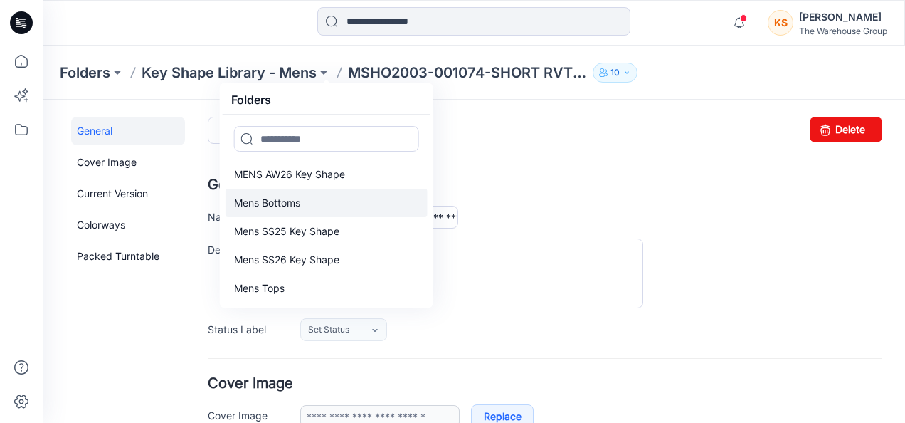
click at [306, 201] on link "Mens Bottoms" at bounding box center [327, 203] width 202 height 28
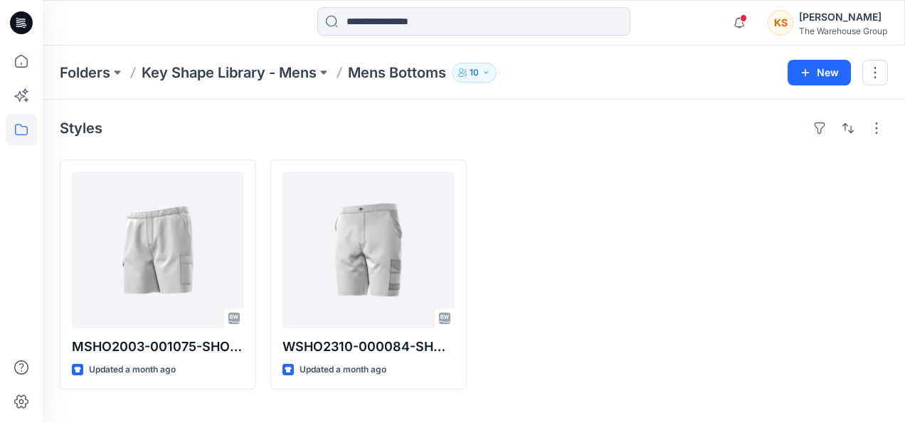
click at [897, 78] on div "Folders Key Shape Library - Mens Mens Bottoms 10 New" at bounding box center [474, 73] width 863 height 54
click at [883, 75] on button "button" at bounding box center [876, 73] width 26 height 26
click at [833, 67] on button "New" at bounding box center [819, 73] width 63 height 26
click at [760, 131] on p "New Folder" at bounding box center [778, 134] width 53 height 15
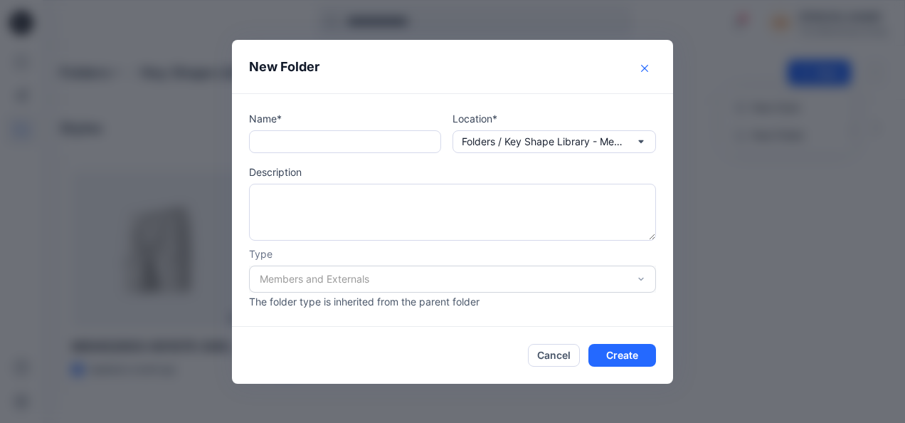
click at [641, 66] on icon "Close" at bounding box center [644, 68] width 7 height 7
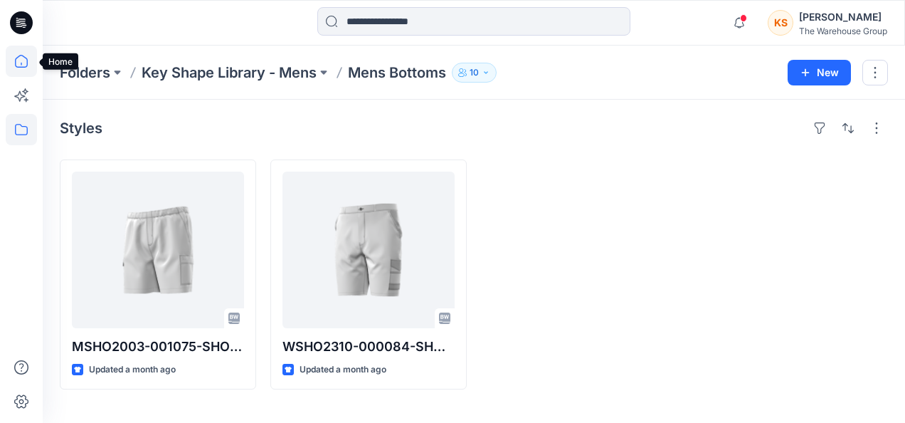
click at [27, 67] on icon at bounding box center [21, 61] width 31 height 31
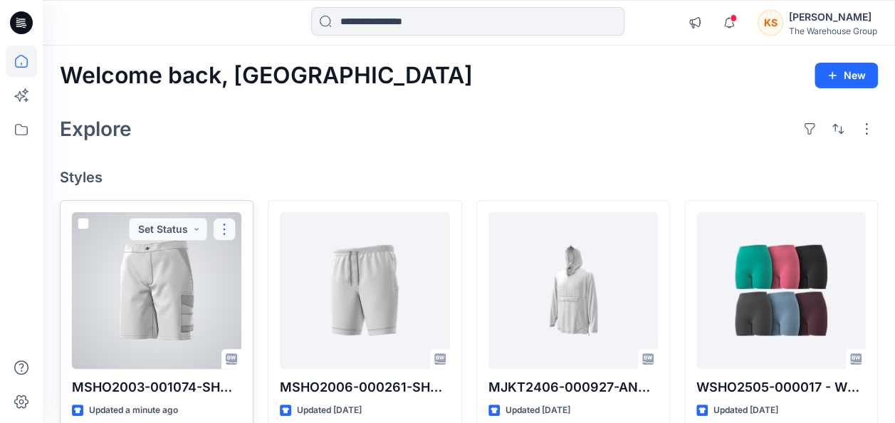
click at [222, 225] on button "button" at bounding box center [224, 229] width 23 height 23
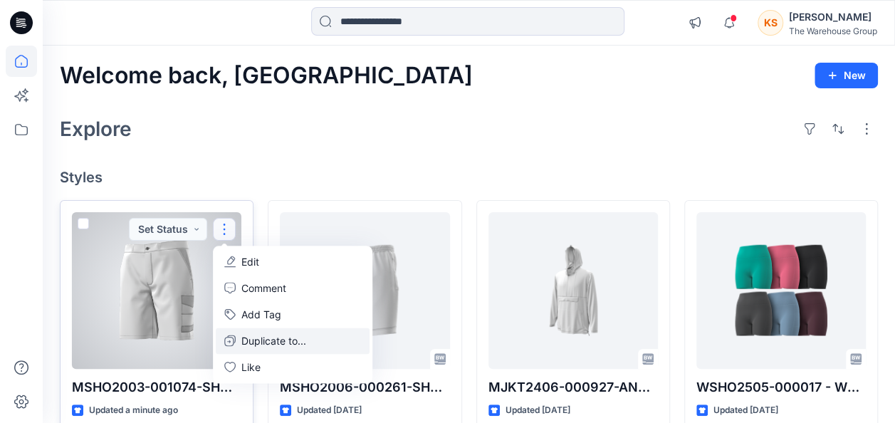
click at [247, 339] on p "Duplicate to..." at bounding box center [273, 340] width 65 height 15
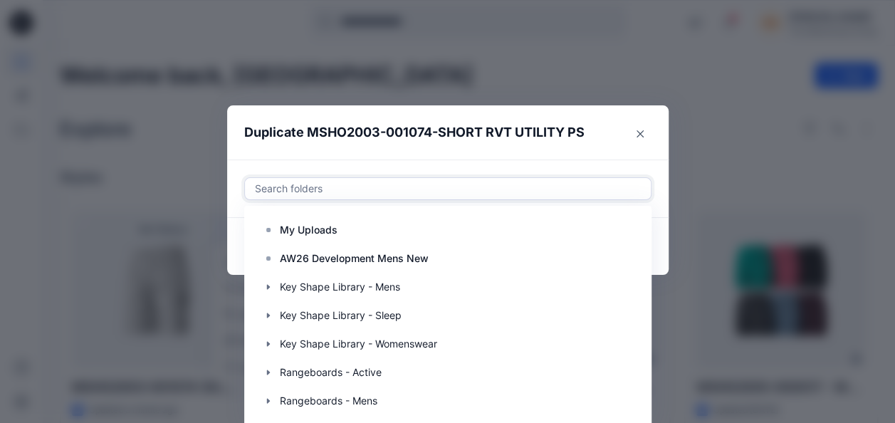
click at [313, 200] on div "Use Up and Down to choose options, press Enter to select the currently focused …" at bounding box center [447, 188] width 407 height 23
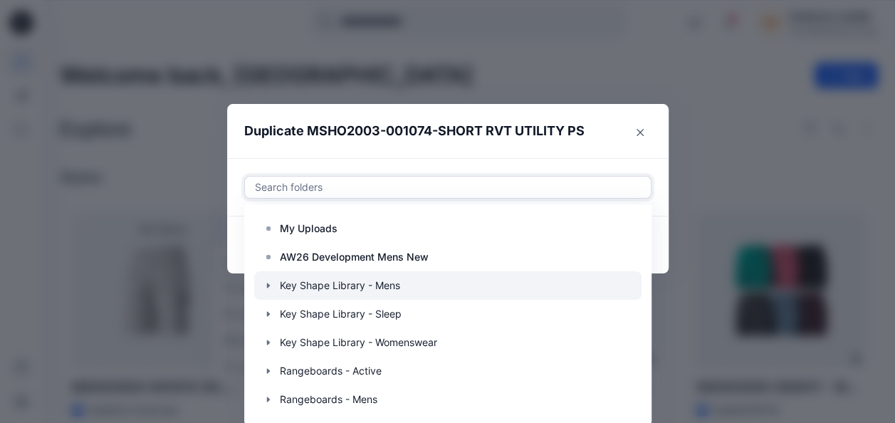
click at [361, 271] on div at bounding box center [447, 285] width 387 height 28
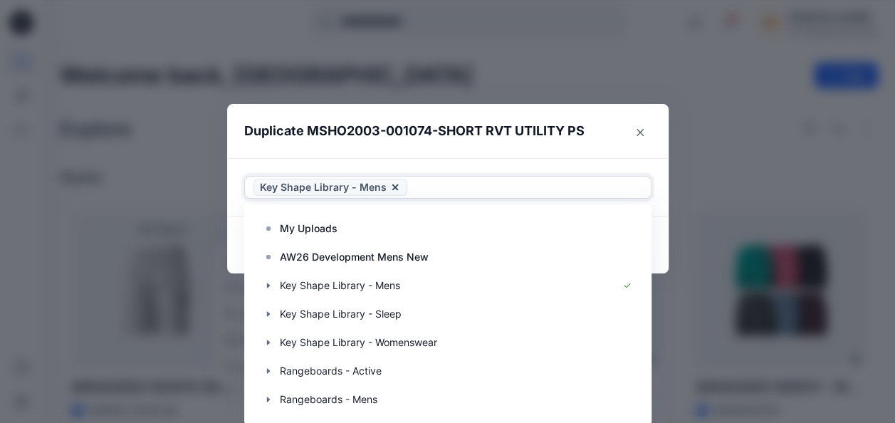
scroll to position [0, 0]
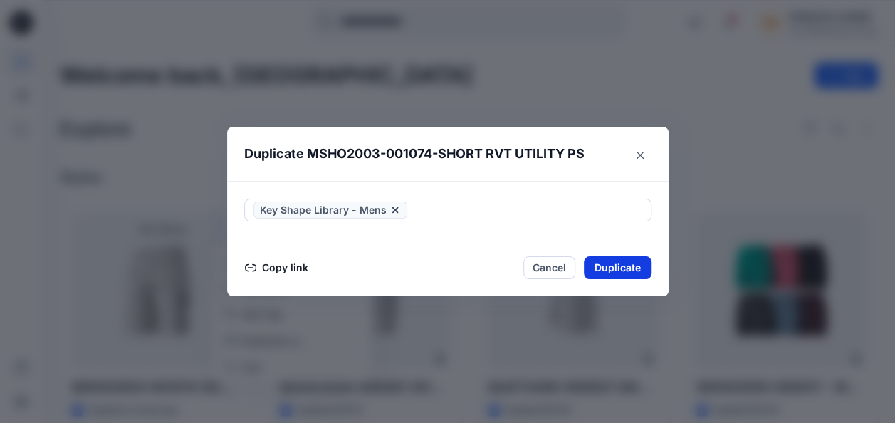
click at [617, 261] on button "Duplicate" at bounding box center [618, 267] width 68 height 23
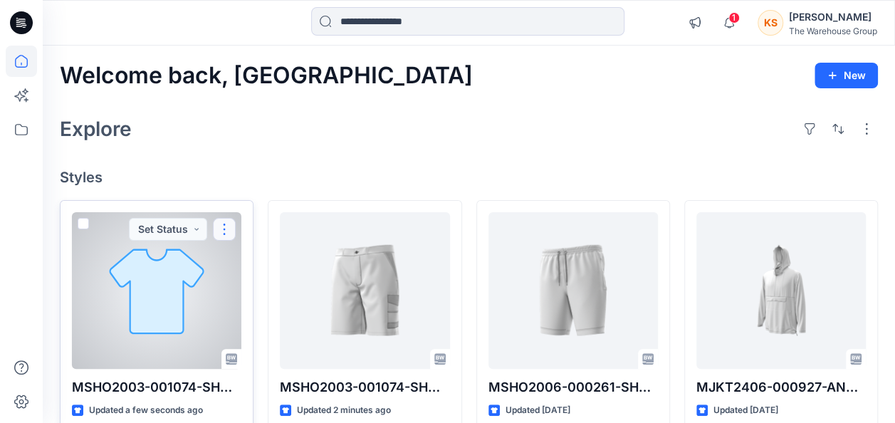
click at [227, 223] on button "button" at bounding box center [224, 229] width 23 height 23
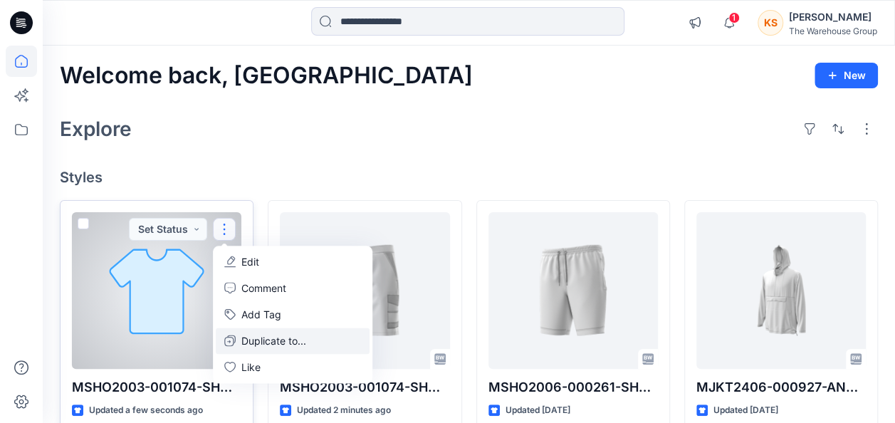
click at [257, 342] on p "Duplicate to..." at bounding box center [273, 340] width 65 height 15
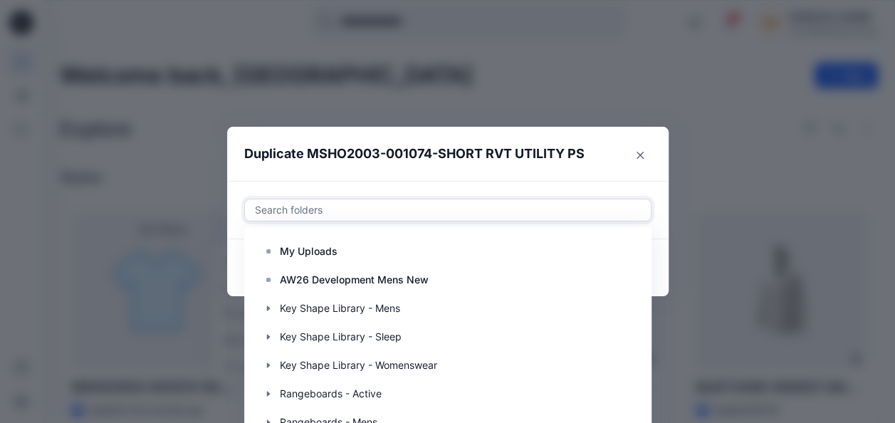
scroll to position [23, 0]
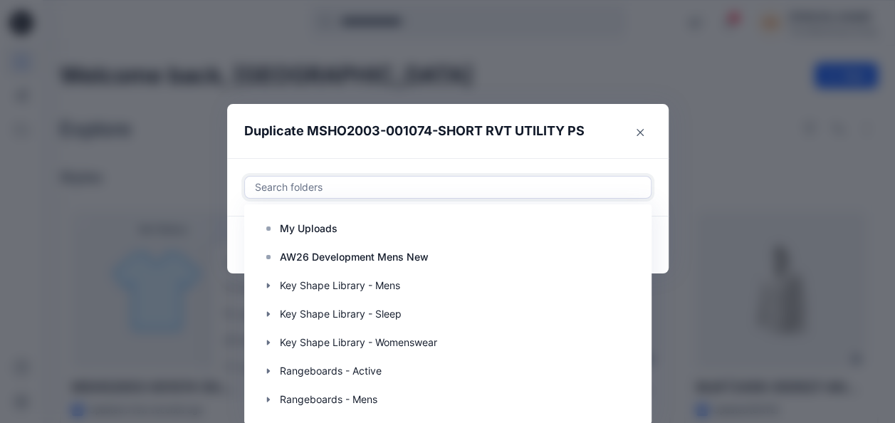
click at [334, 199] on div "Use Up and Down to choose options, press Enter to select the currently focused …" at bounding box center [447, 187] width 407 height 23
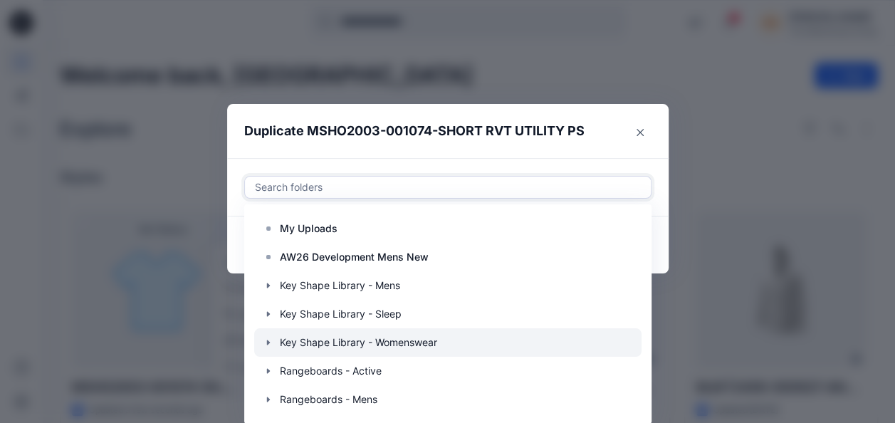
scroll to position [57, 0]
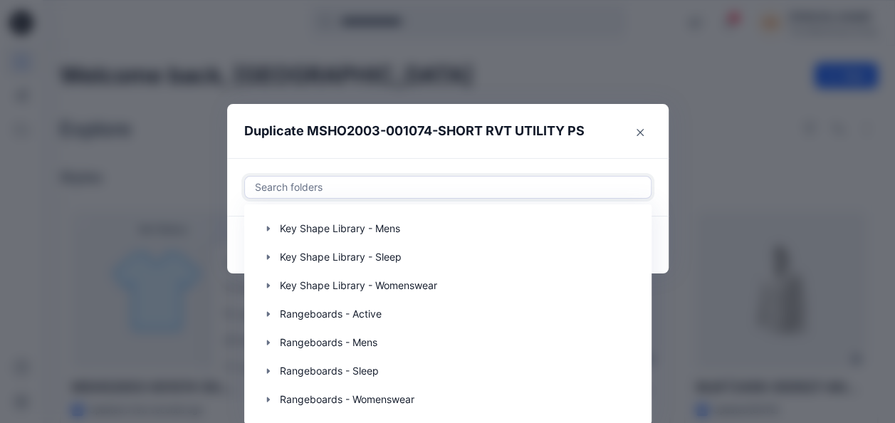
click at [646, 132] on section "Duplicate MSHO2003-001074-SHORT RVT UTILITY PS Use Up and Down to choose option…" at bounding box center [447, 188] width 441 height 169
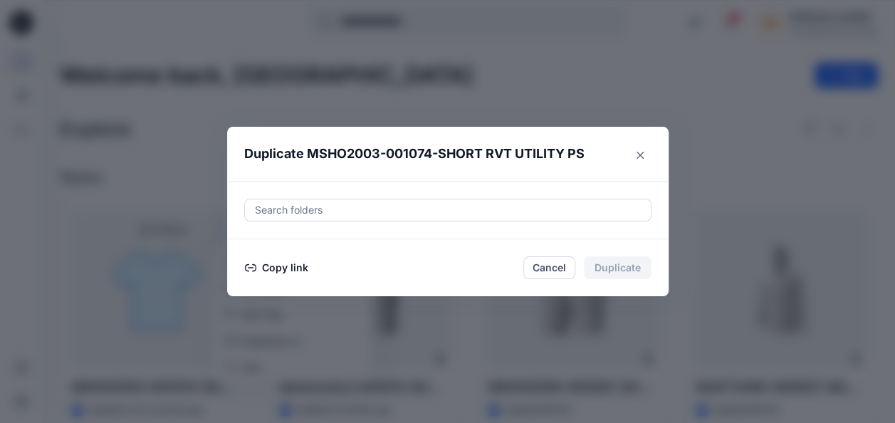
click at [640, 132] on header "Duplicate MSHO2003-001074-SHORT RVT UTILITY PS" at bounding box center [433, 154] width 413 height 54
click at [643, 156] on icon "Close" at bounding box center [639, 155] width 7 height 7
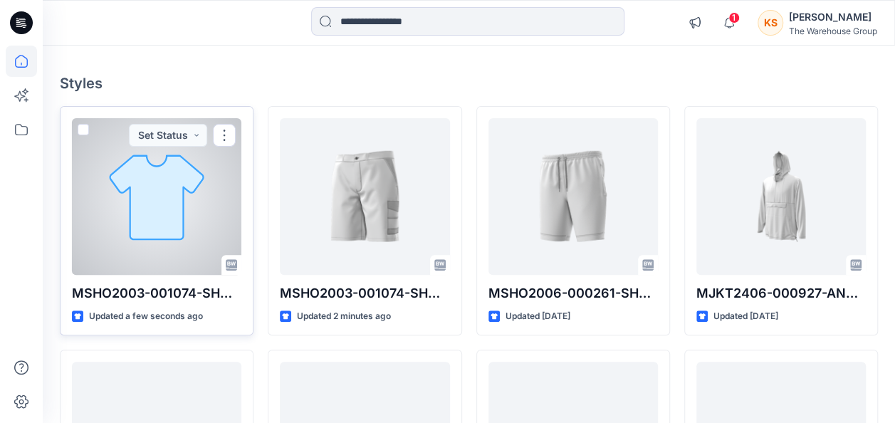
scroll to position [71, 0]
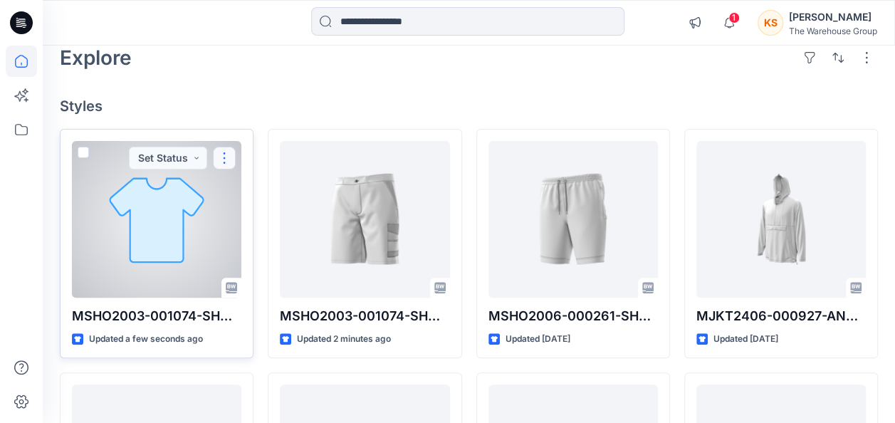
click at [219, 155] on button "button" at bounding box center [224, 158] width 23 height 23
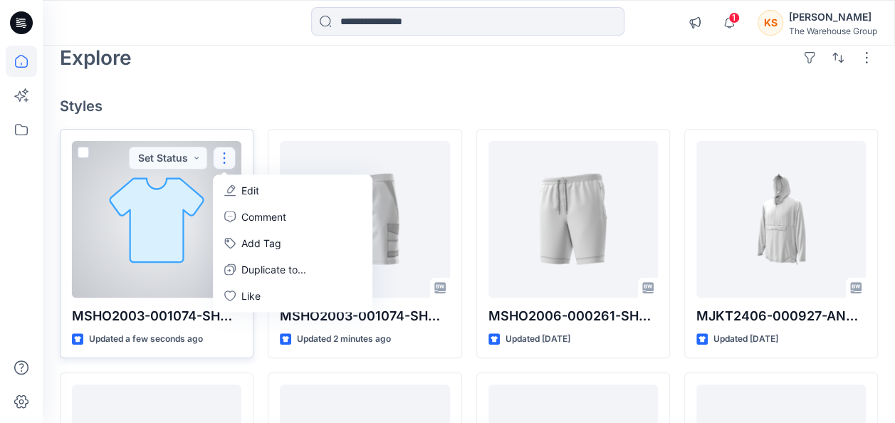
click at [132, 249] on div at bounding box center [156, 219] width 169 height 157
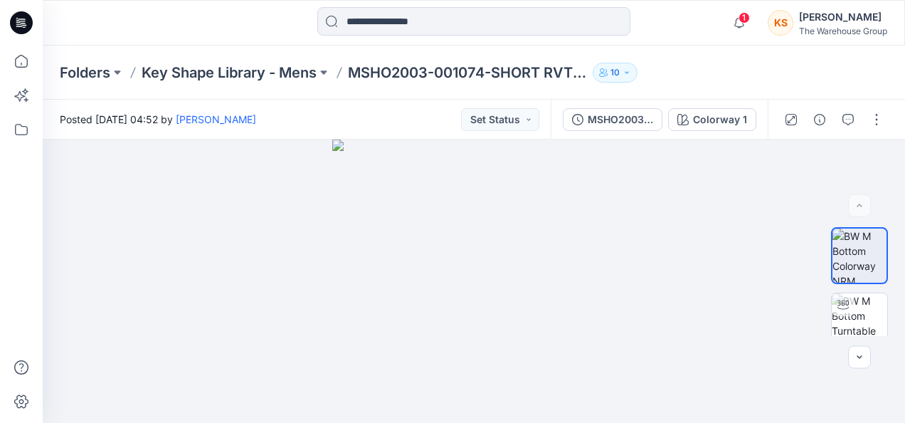
click at [888, 121] on div at bounding box center [834, 120] width 132 height 40
click at [877, 120] on button "button" at bounding box center [877, 119] width 23 height 23
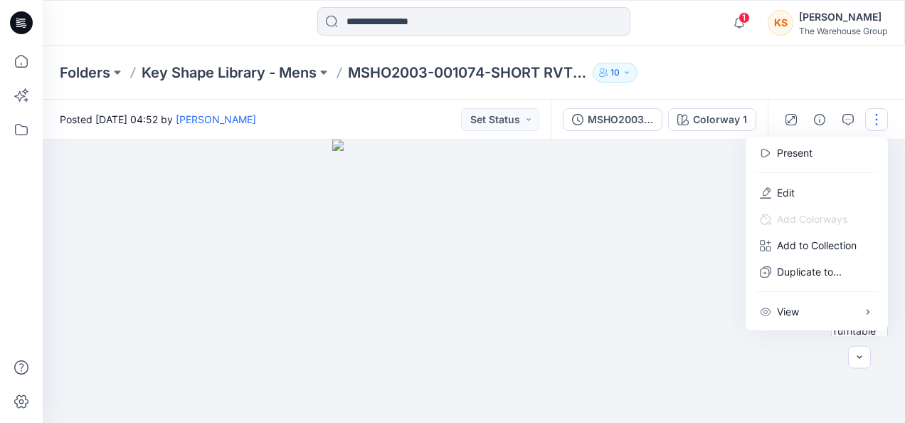
click at [705, 195] on div at bounding box center [474, 281] width 863 height 283
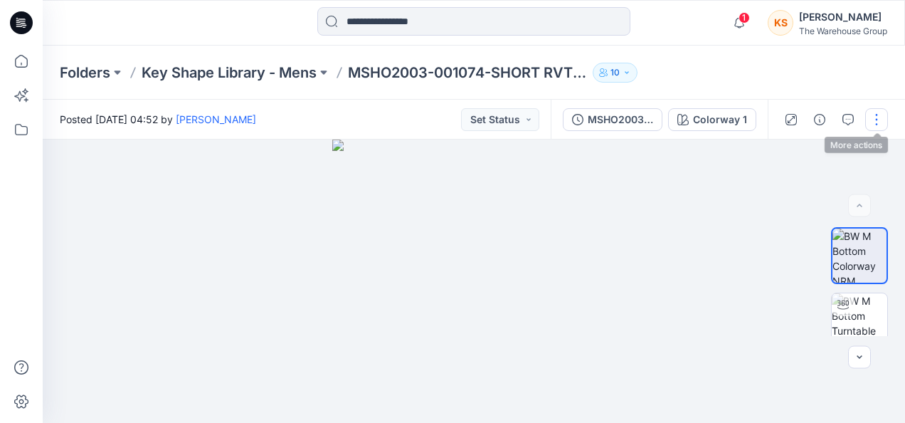
click at [874, 118] on button "button" at bounding box center [877, 119] width 23 height 23
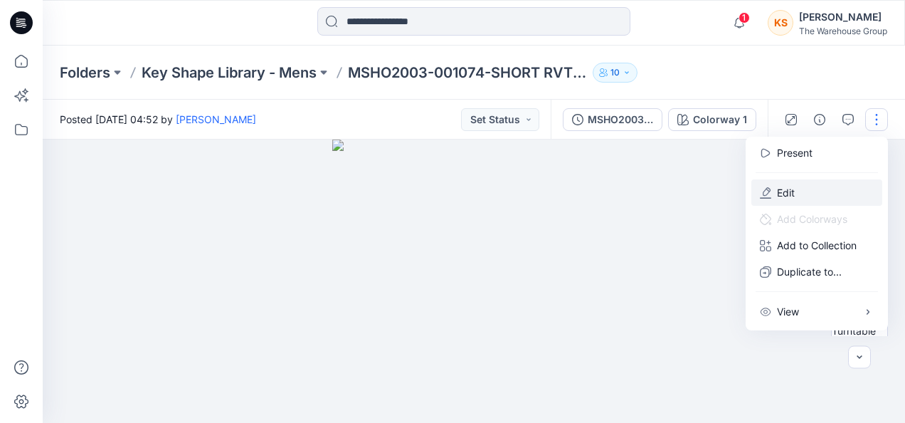
click at [794, 195] on p "Edit" at bounding box center [786, 192] width 18 height 15
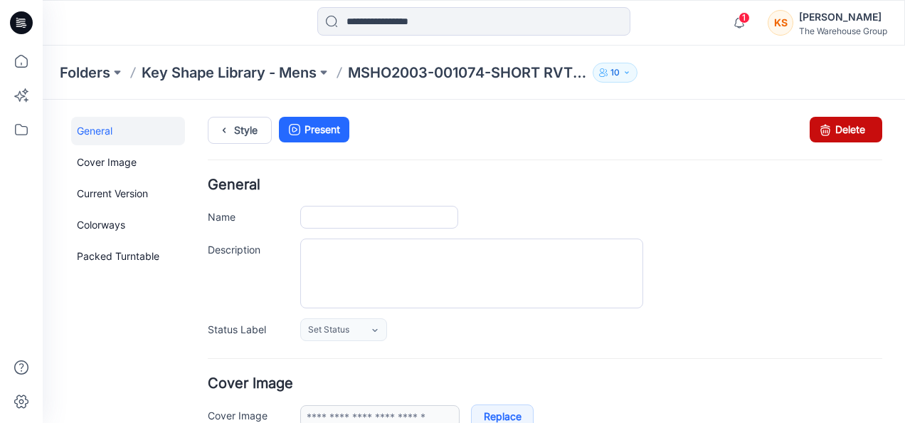
type input "**********"
click at [839, 127] on link "Delete" at bounding box center [846, 130] width 73 height 26
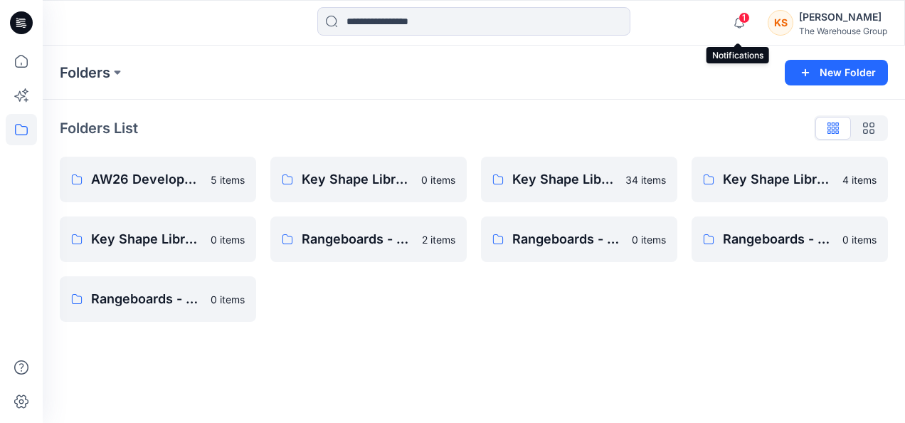
click at [740, 20] on span "1" at bounding box center [744, 17] width 11 height 11
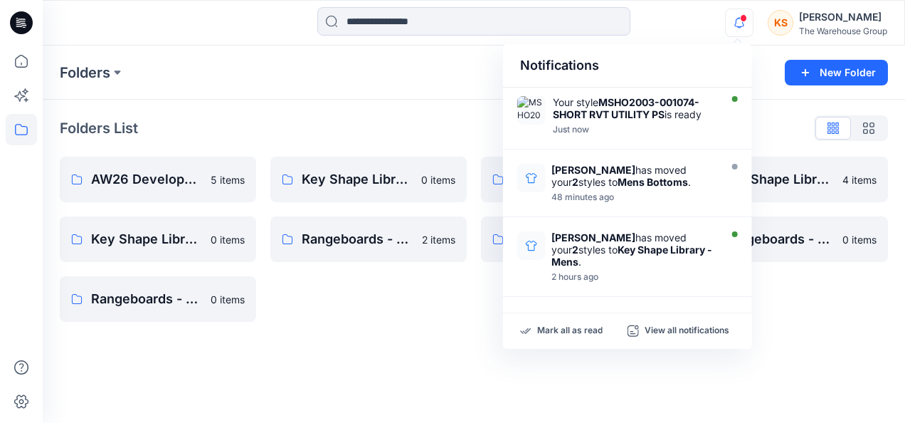
click at [678, 40] on div "Notifications Your style MSHO2003-001074-SHORT RVT UTILITY PS is ready Just now…" at bounding box center [474, 23] width 863 height 46
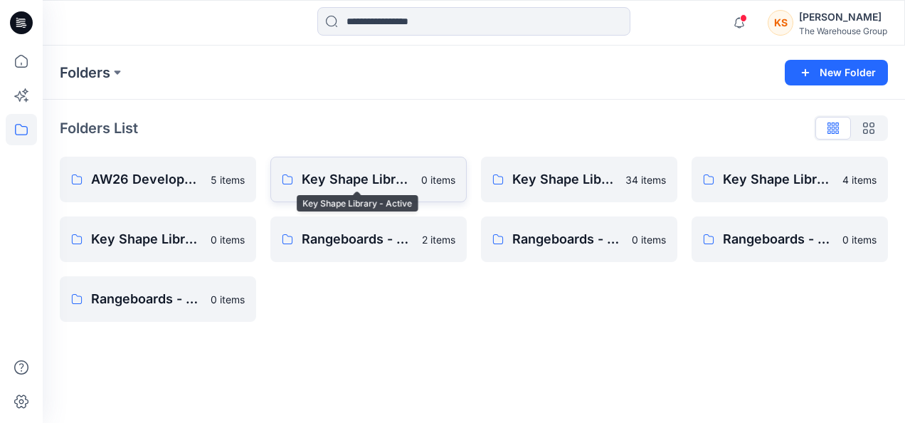
click at [407, 182] on p "Key Shape Library - Active" at bounding box center [357, 179] width 111 height 20
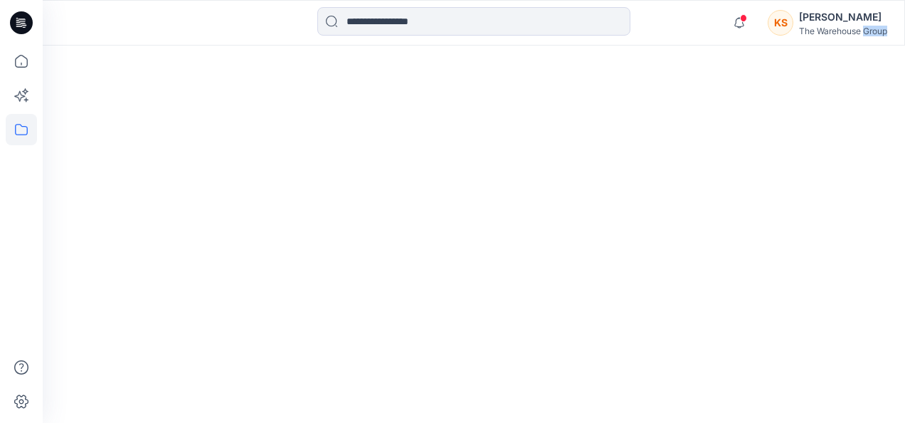
click at [407, 182] on div at bounding box center [474, 234] width 863 height 377
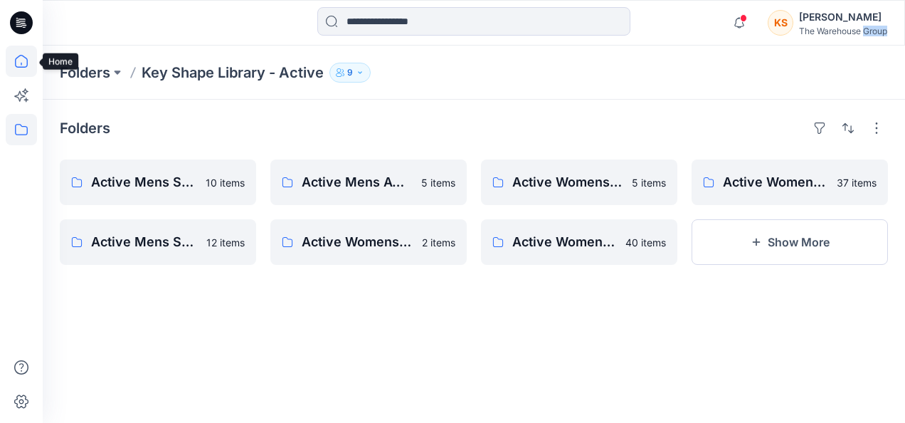
click at [19, 67] on icon at bounding box center [21, 61] width 13 height 13
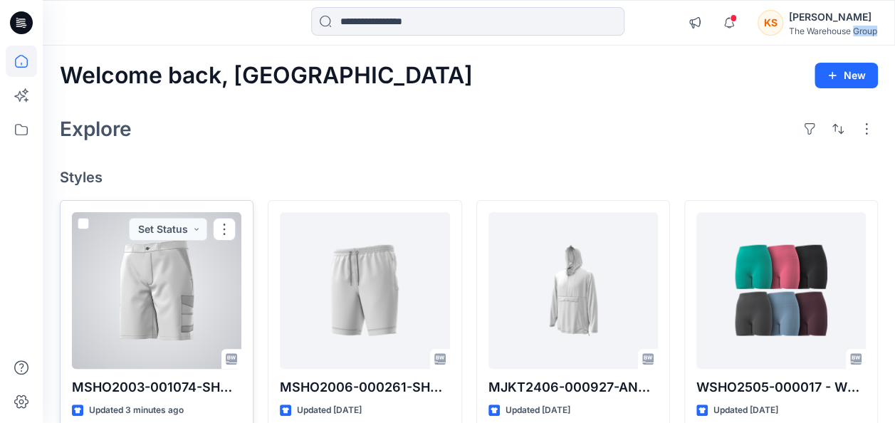
click at [80, 221] on span at bounding box center [83, 223] width 11 height 11
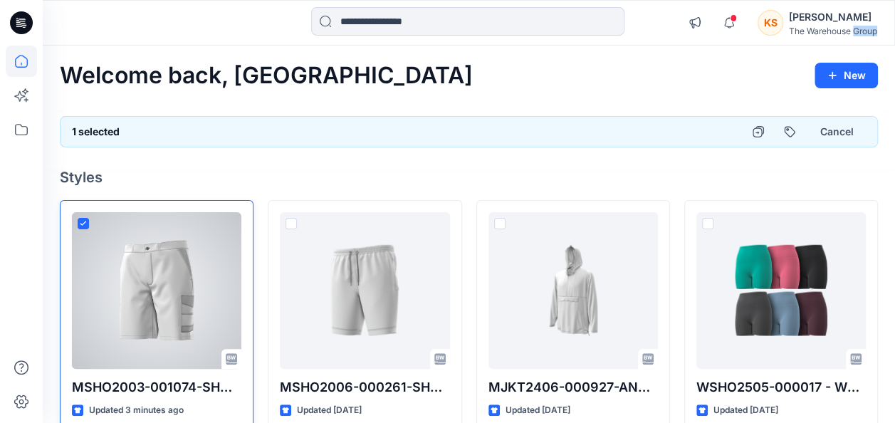
click at [81, 221] on icon at bounding box center [83, 223] width 6 height 5
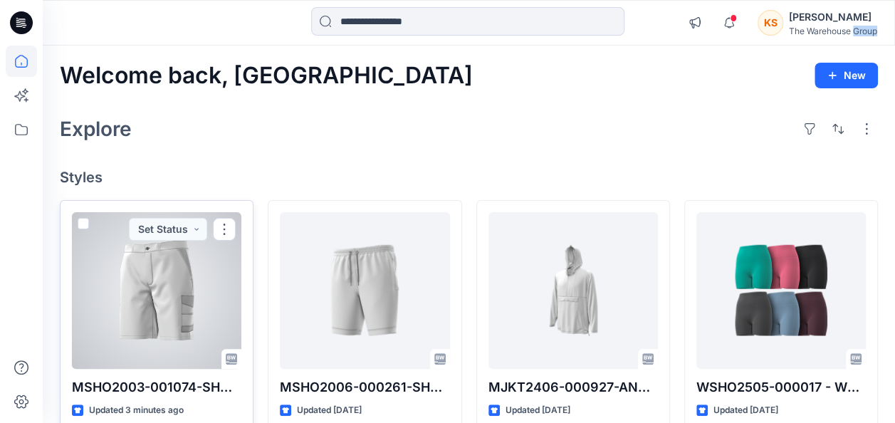
click at [154, 270] on div at bounding box center [156, 290] width 169 height 157
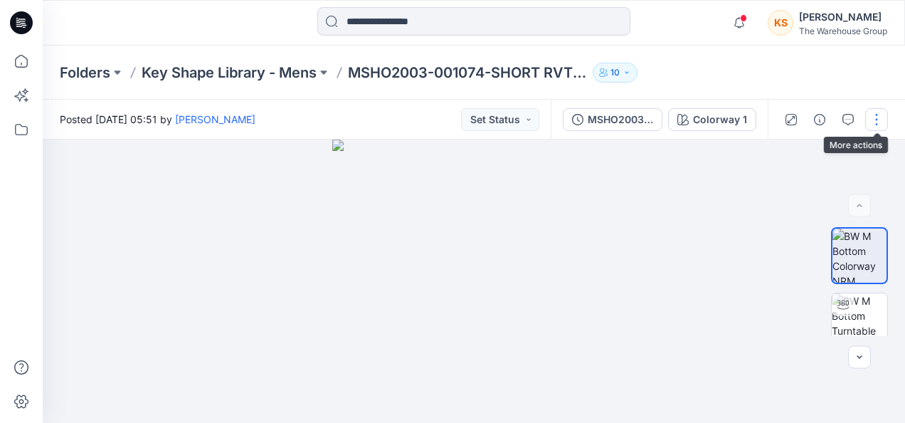
click at [879, 120] on button "button" at bounding box center [877, 119] width 23 height 23
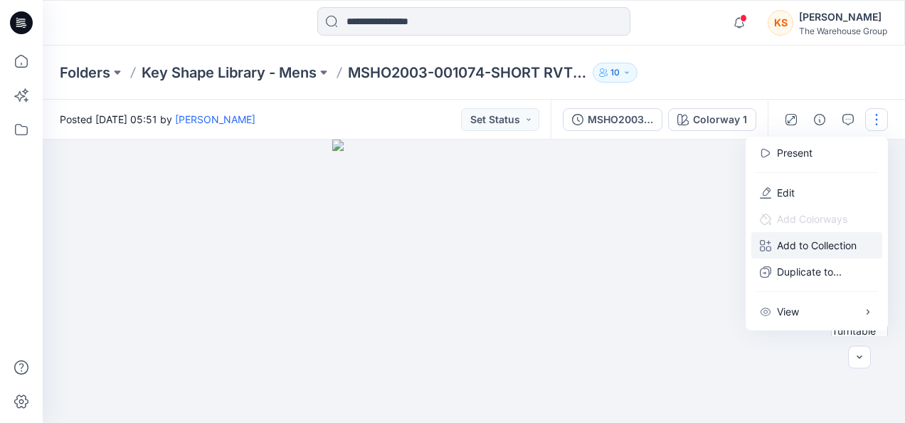
click at [792, 245] on p "Add to Collection" at bounding box center [817, 245] width 80 height 15
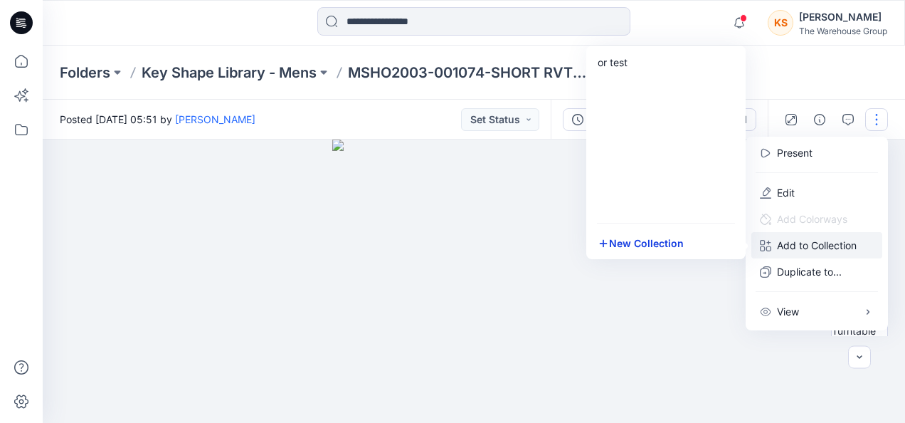
click at [713, 241] on button "New Collection" at bounding box center [666, 243] width 154 height 26
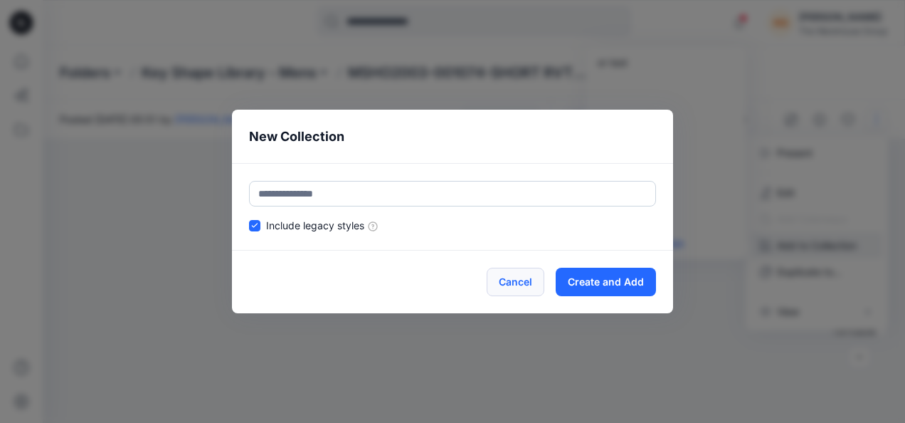
click at [521, 283] on button "Cancel" at bounding box center [516, 282] width 58 height 28
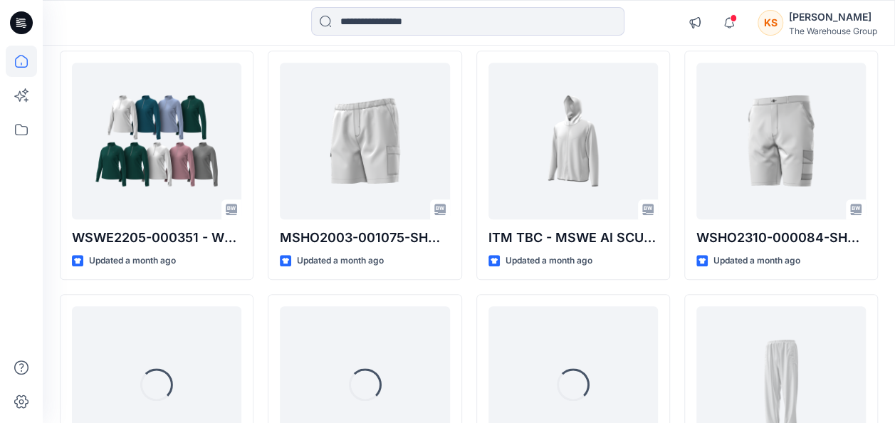
scroll to position [774, 0]
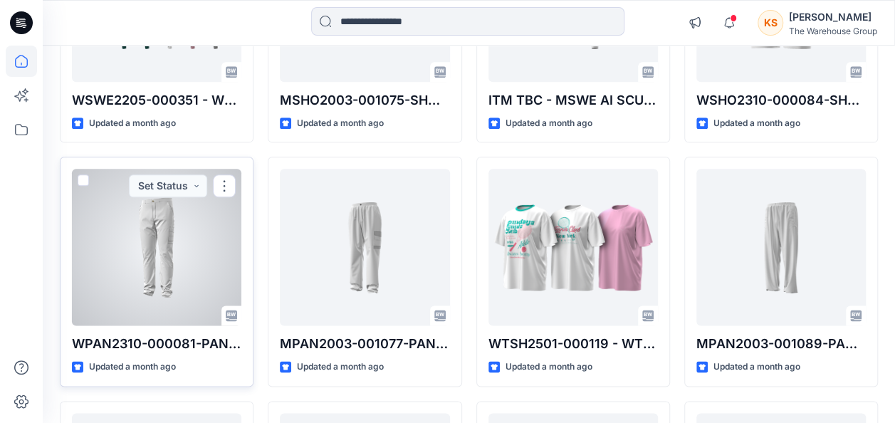
click at [80, 172] on div at bounding box center [156, 247] width 169 height 157
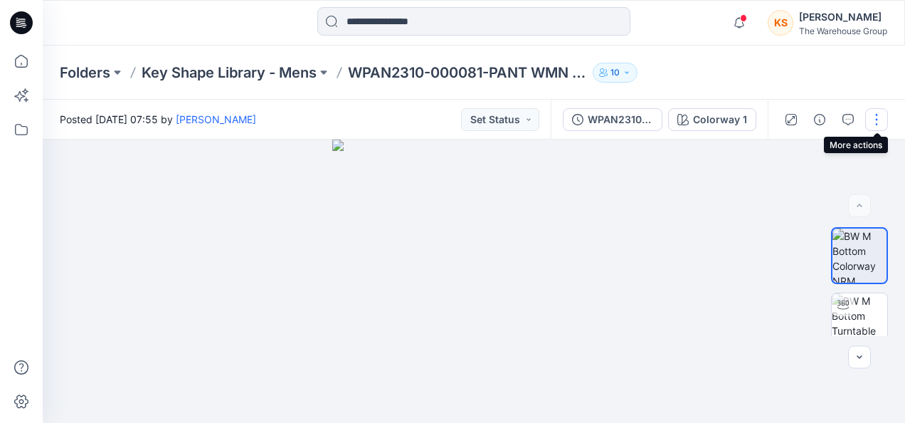
click at [875, 120] on button "button" at bounding box center [877, 119] width 23 height 23
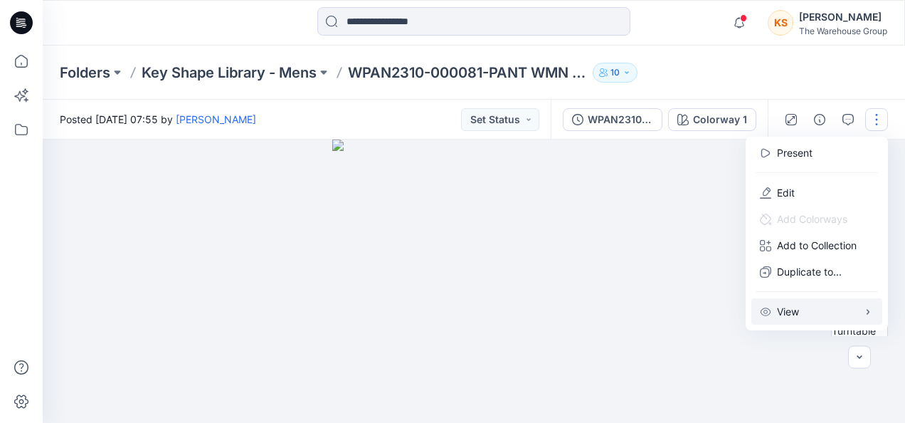
click at [868, 314] on icon "button" at bounding box center [868, 311] width 11 height 11
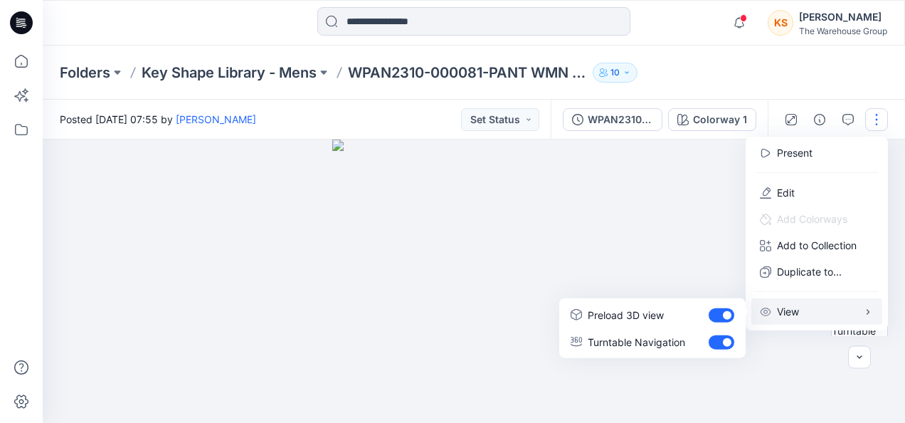
click at [868, 314] on icon "button" at bounding box center [868, 311] width 11 height 11
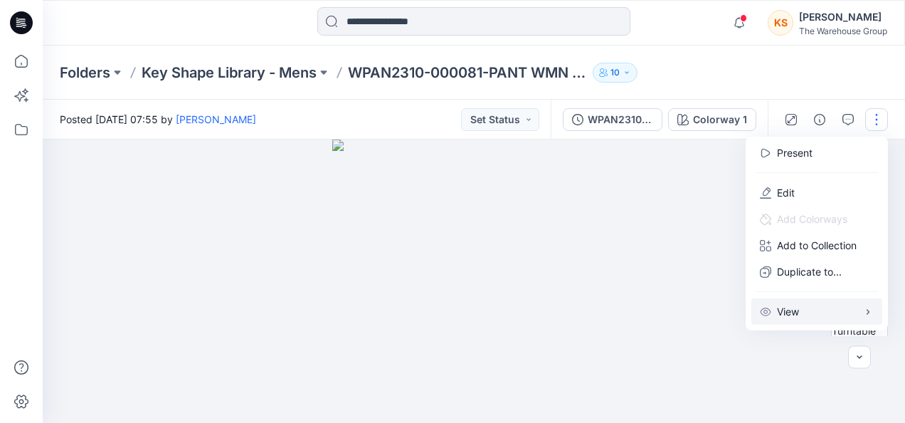
click at [621, 299] on div at bounding box center [474, 281] width 863 height 283
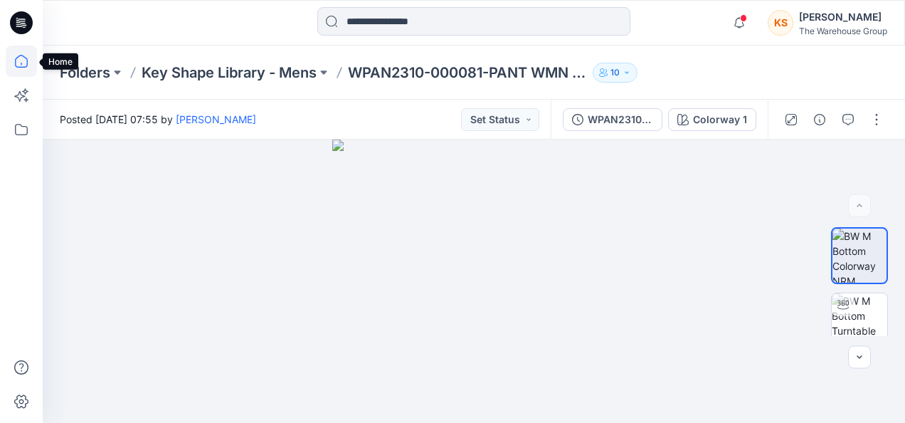
click at [16, 65] on icon at bounding box center [21, 61] width 13 height 13
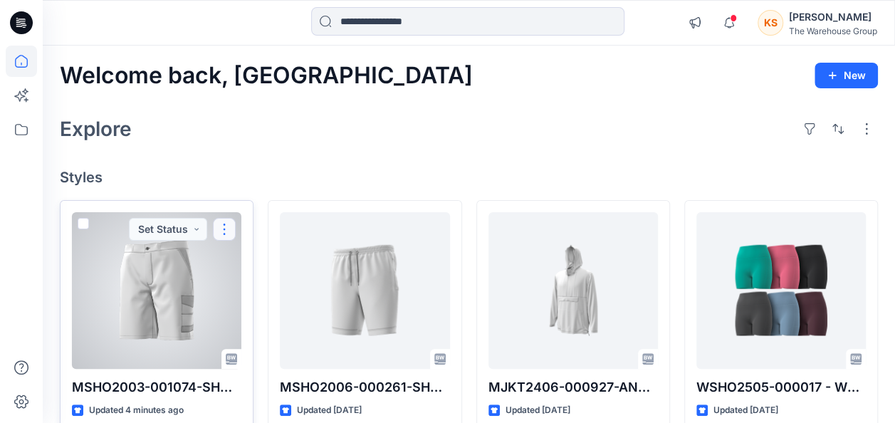
click at [226, 235] on button "button" at bounding box center [224, 229] width 23 height 23
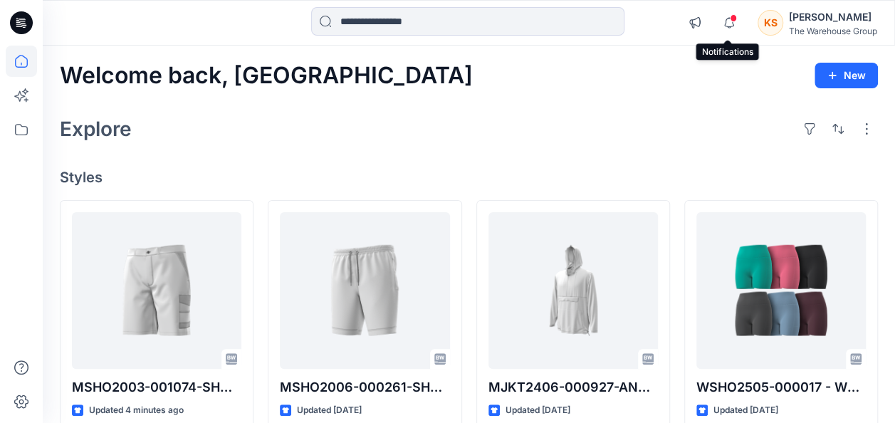
click at [730, 21] on span at bounding box center [733, 18] width 7 height 8
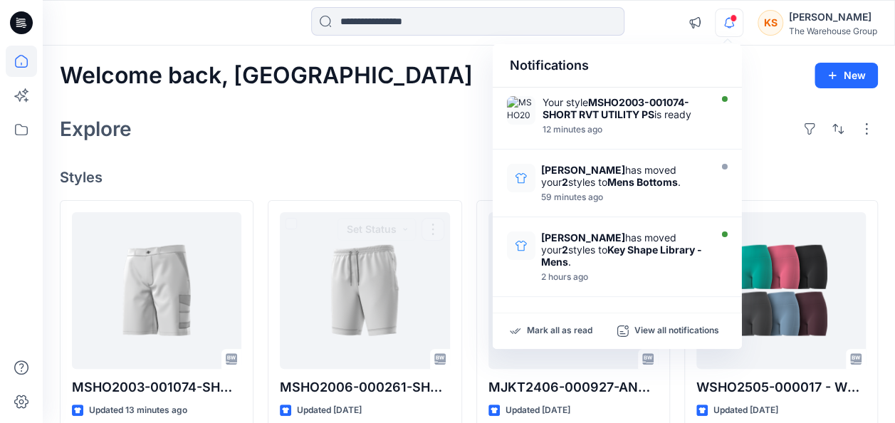
click at [327, 171] on h4 "Styles" at bounding box center [469, 177] width 818 height 17
